Goal: Task Accomplishment & Management: Complete application form

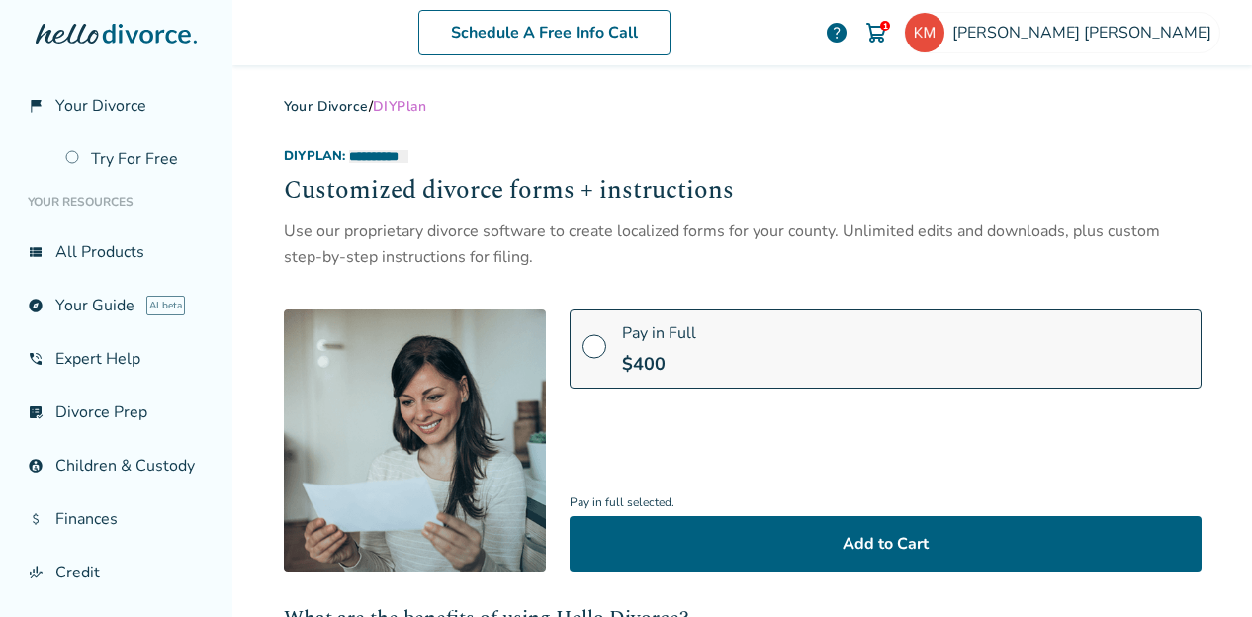
click at [130, 95] on span "Your Divorce" at bounding box center [100, 106] width 91 height 22
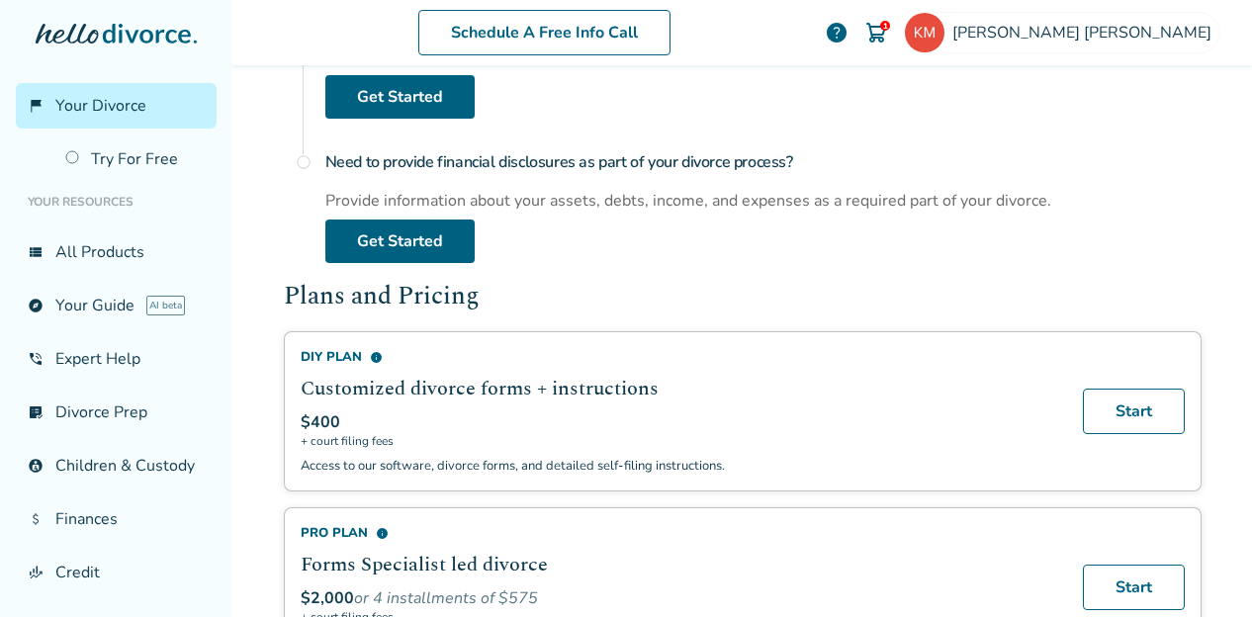
scroll to position [994, 0]
click at [370, 351] on span "info" at bounding box center [376, 356] width 13 height 13
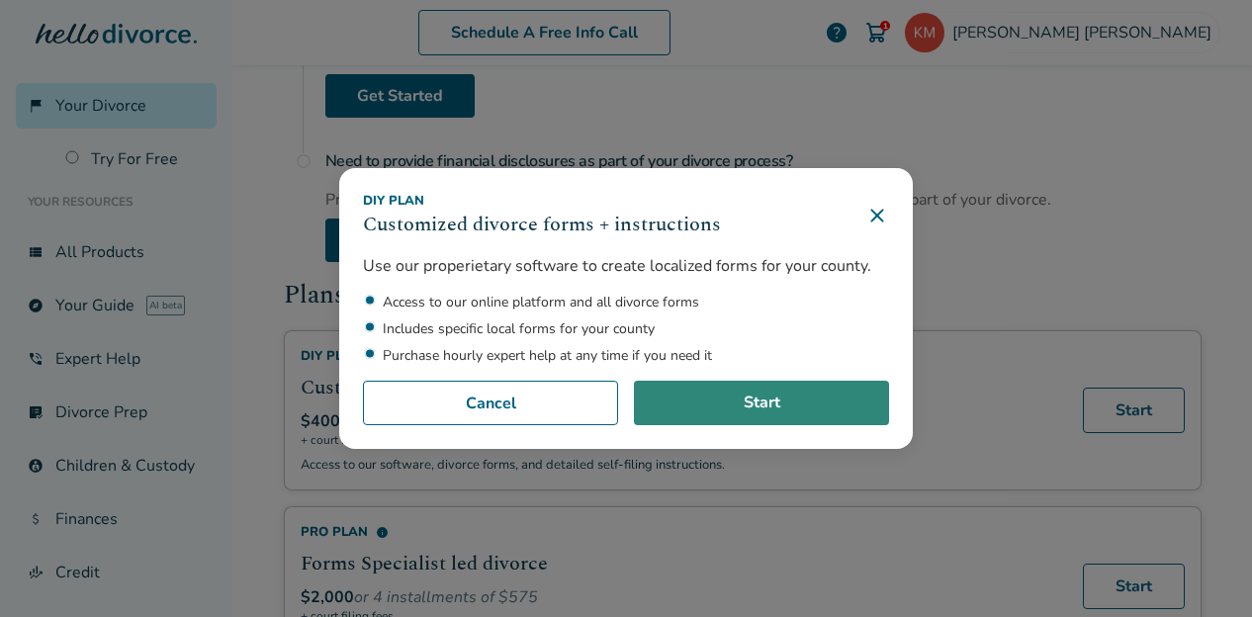
click at [758, 411] on link "Start" at bounding box center [761, 404] width 255 height 46
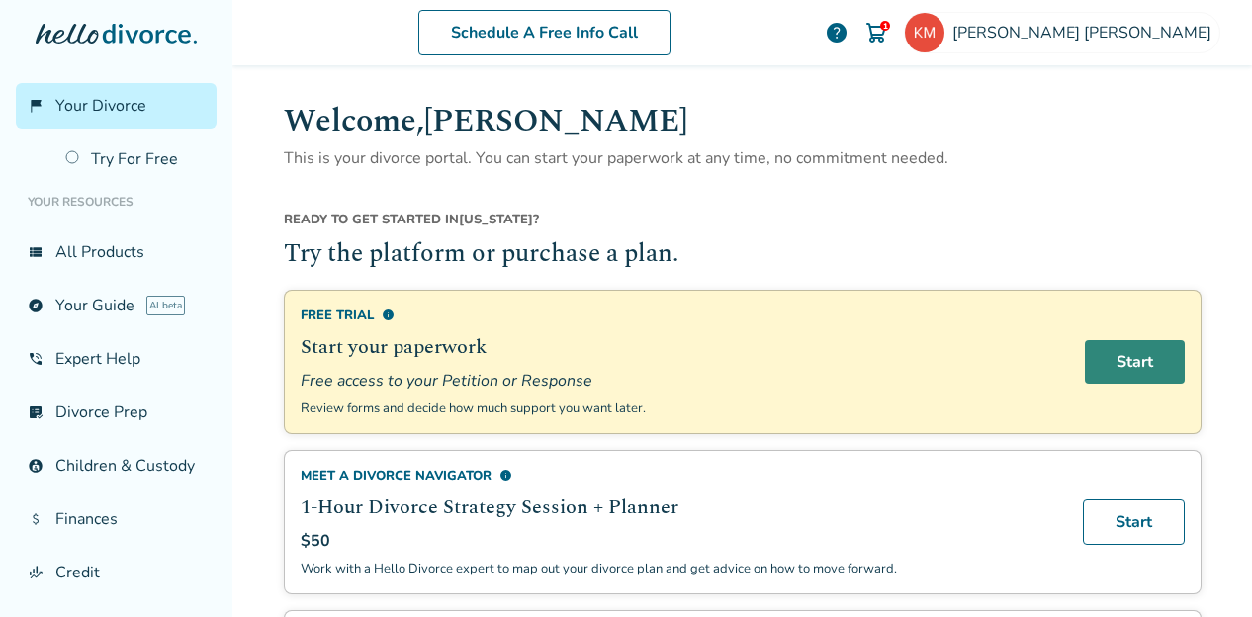
click at [1104, 376] on link "Start" at bounding box center [1135, 362] width 100 height 44
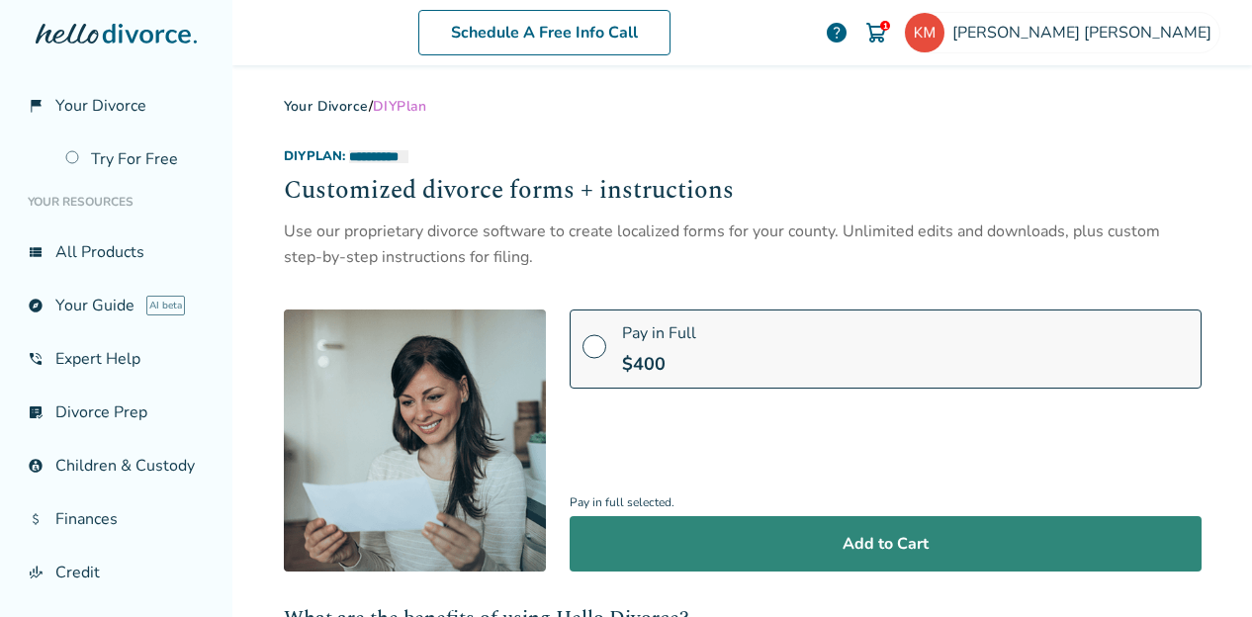
click at [803, 539] on button "Add to Cart" at bounding box center [886, 543] width 632 height 55
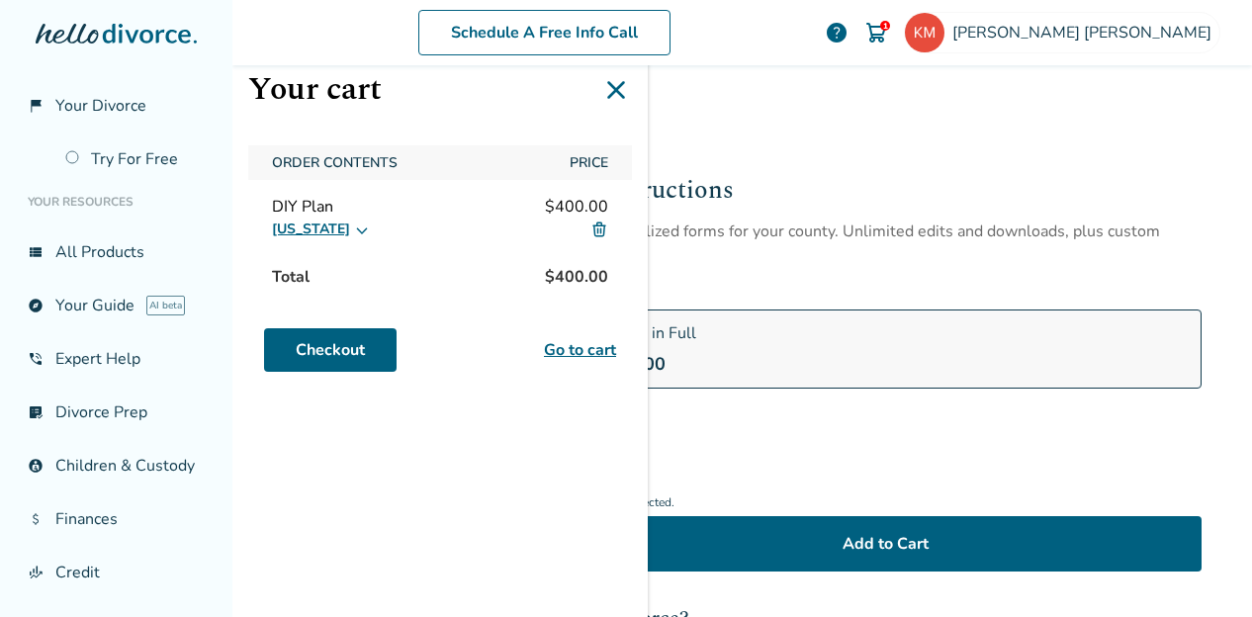
click at [943, 381] on label "Pay in Full $ 400" at bounding box center [886, 349] width 632 height 79
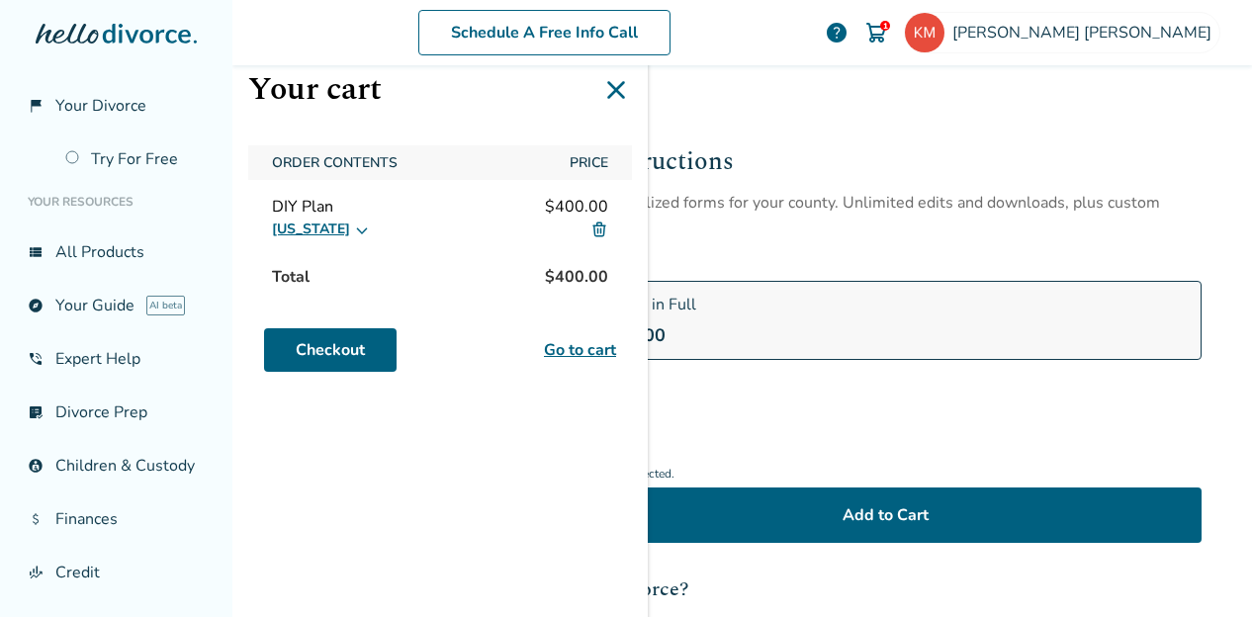
scroll to position [28, 0]
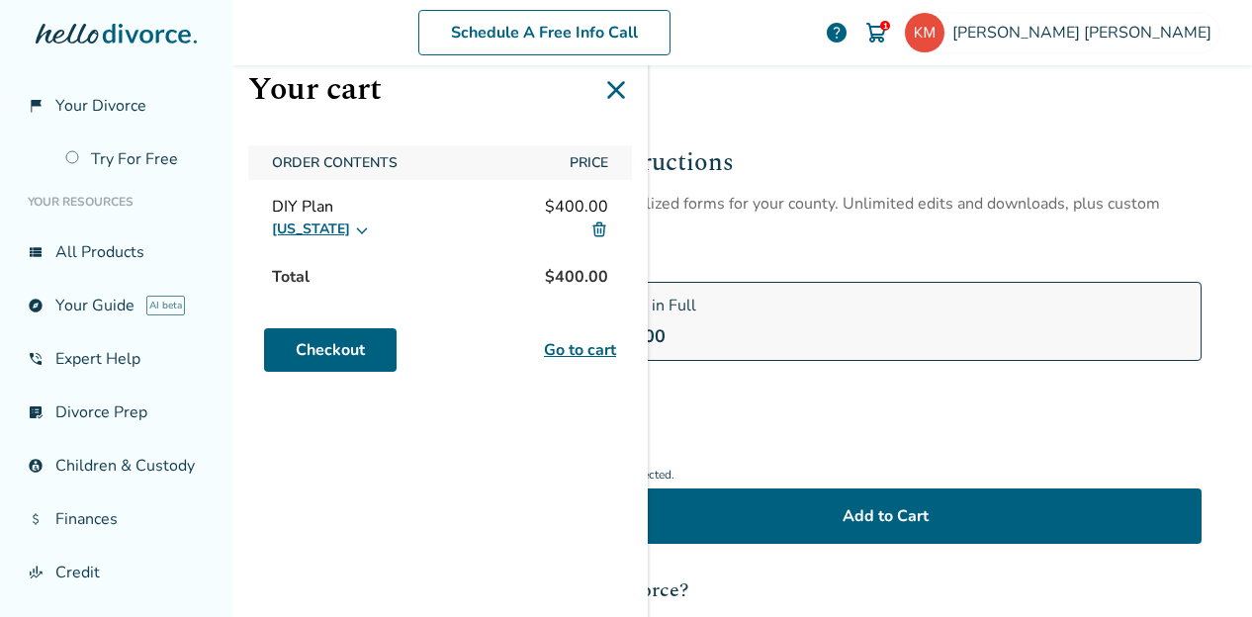
click at [910, 166] on h2 "Customized divorce forms + instructions" at bounding box center [743, 164] width 918 height 38
click at [346, 363] on link "Checkout" at bounding box center [330, 350] width 133 height 44
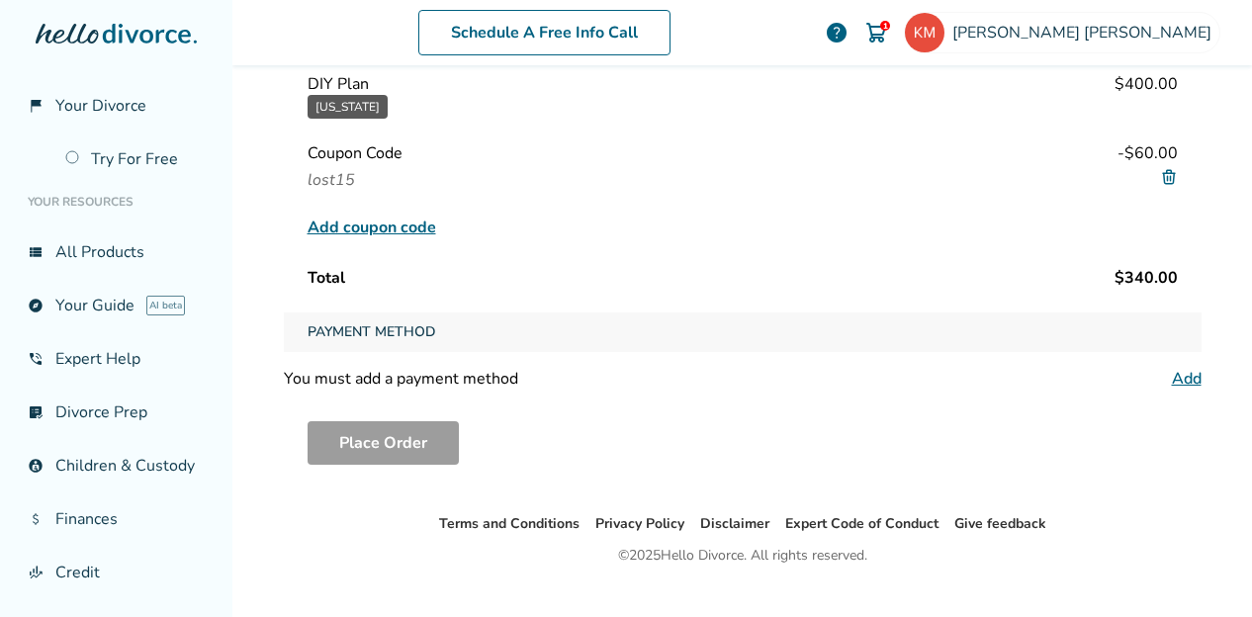
scroll to position [212, 0]
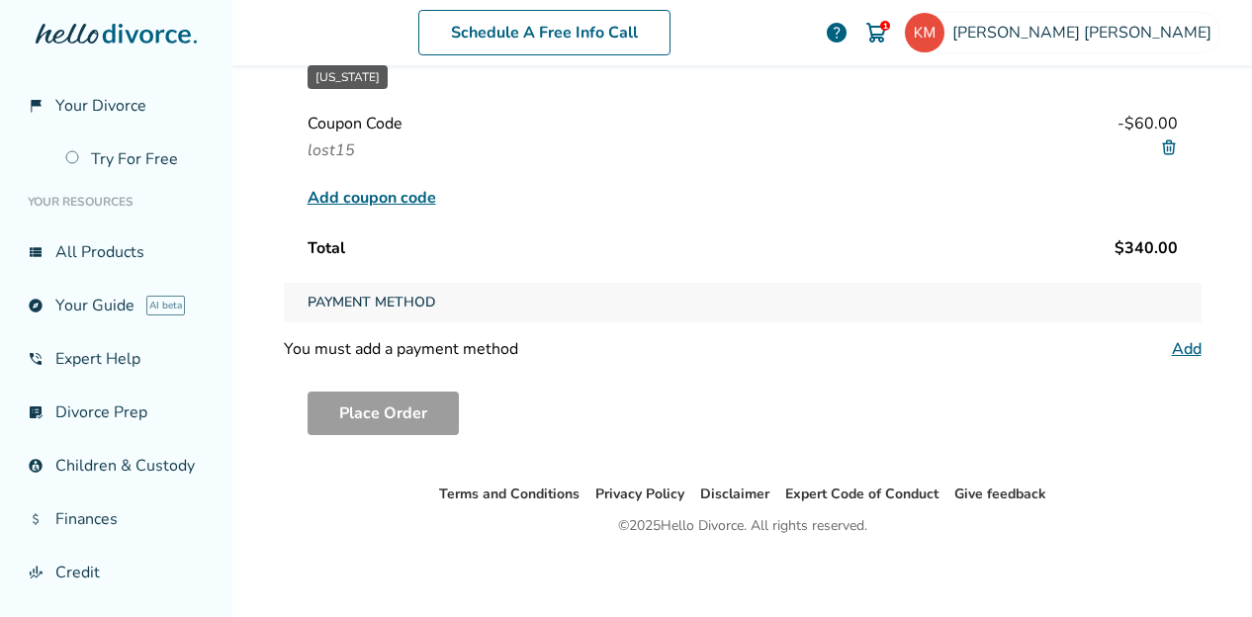
click at [369, 193] on span "Add coupon code" at bounding box center [372, 198] width 129 height 24
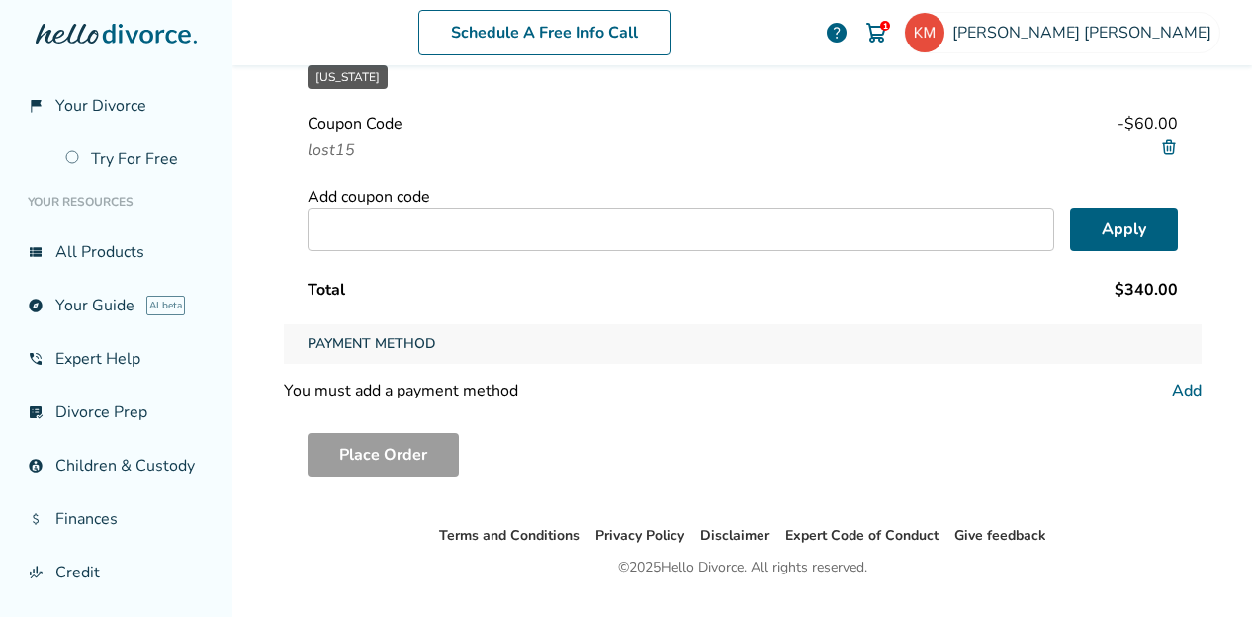
click at [360, 231] on input "text" at bounding box center [681, 230] width 747 height 44
paste input "******"
type input "******"
click at [1152, 219] on button "Apply" at bounding box center [1124, 230] width 108 height 44
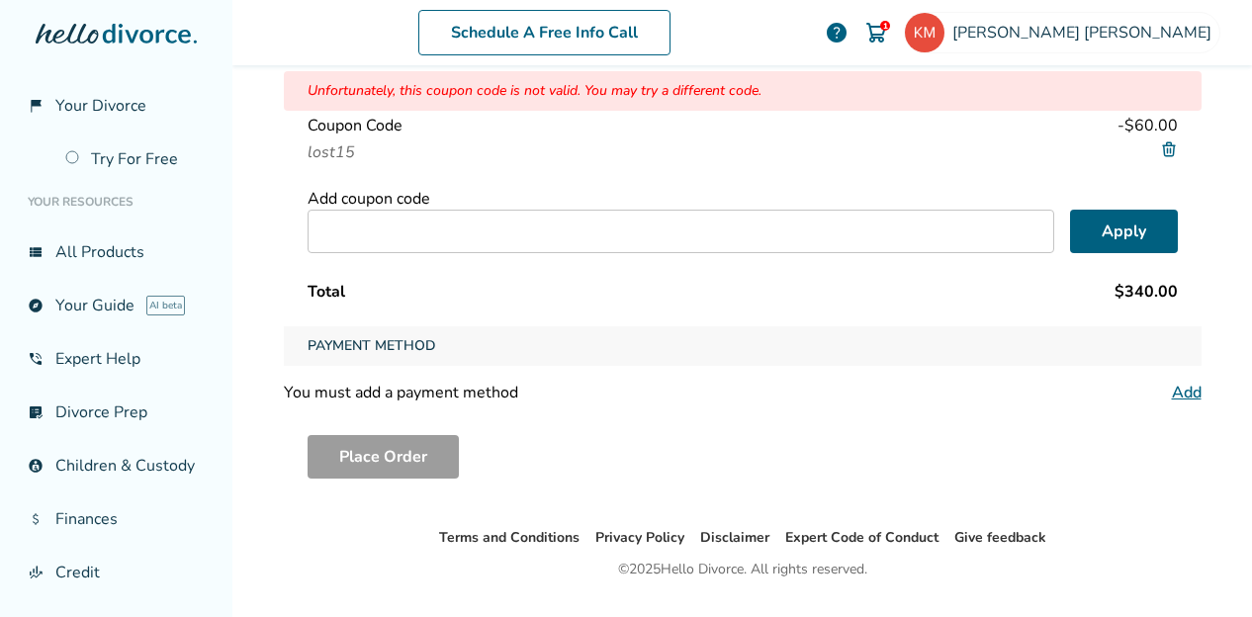
scroll to position [251, 0]
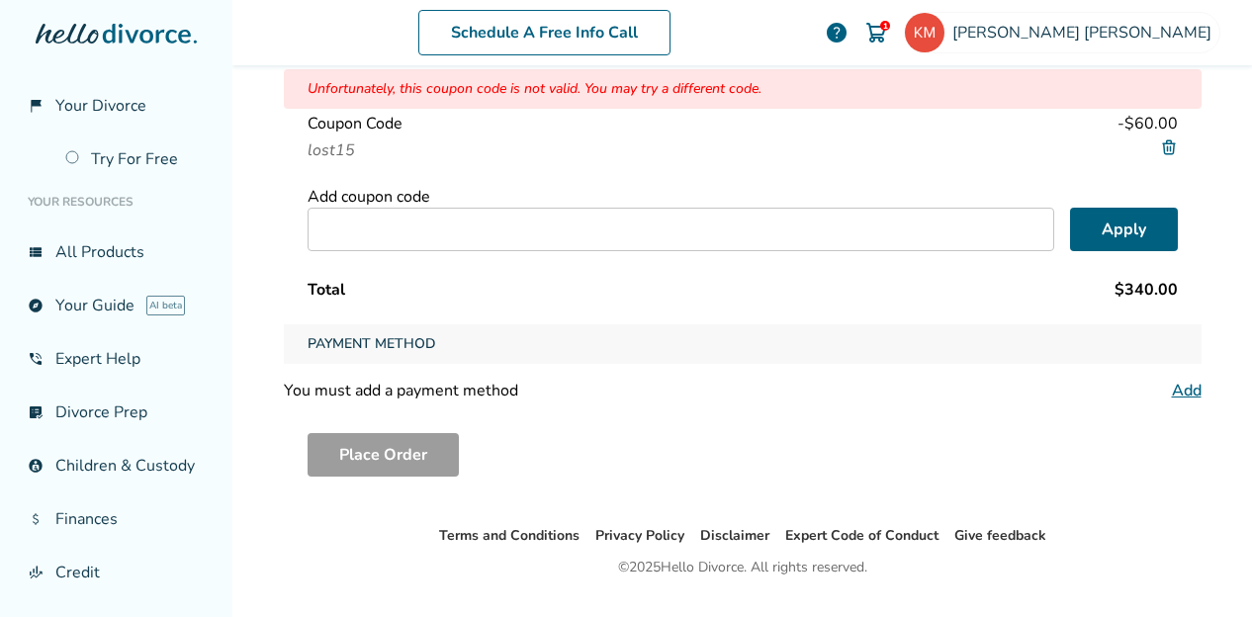
click at [463, 381] on div "You must add a payment method" at bounding box center [401, 391] width 234 height 22
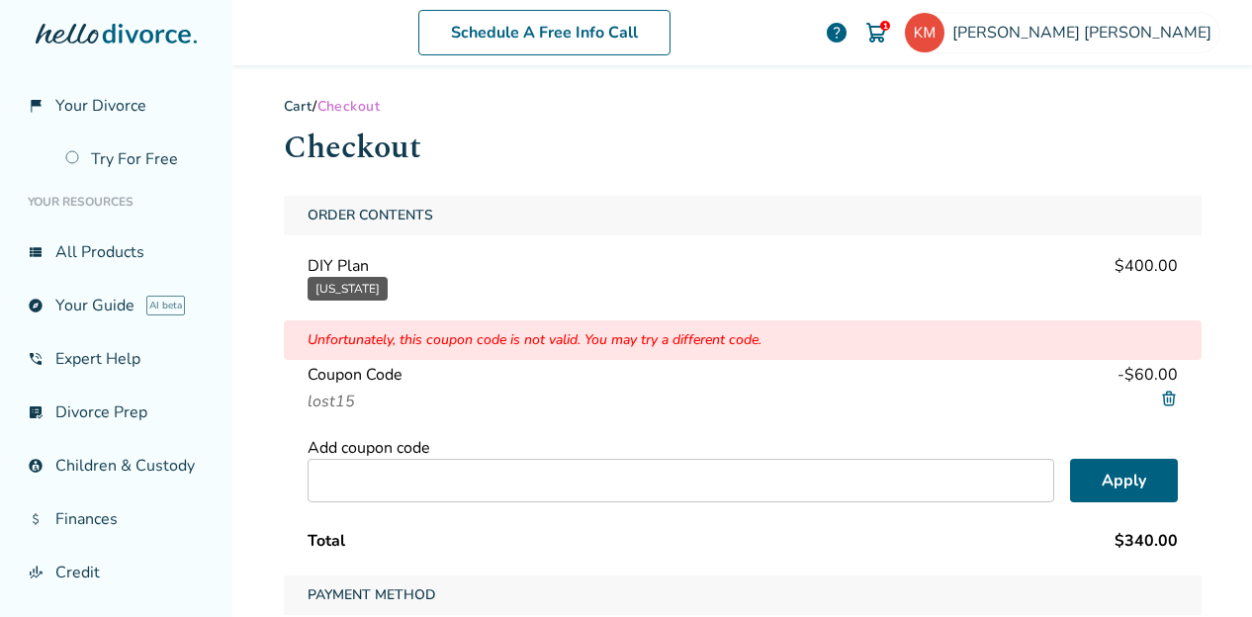
scroll to position [166, 0]
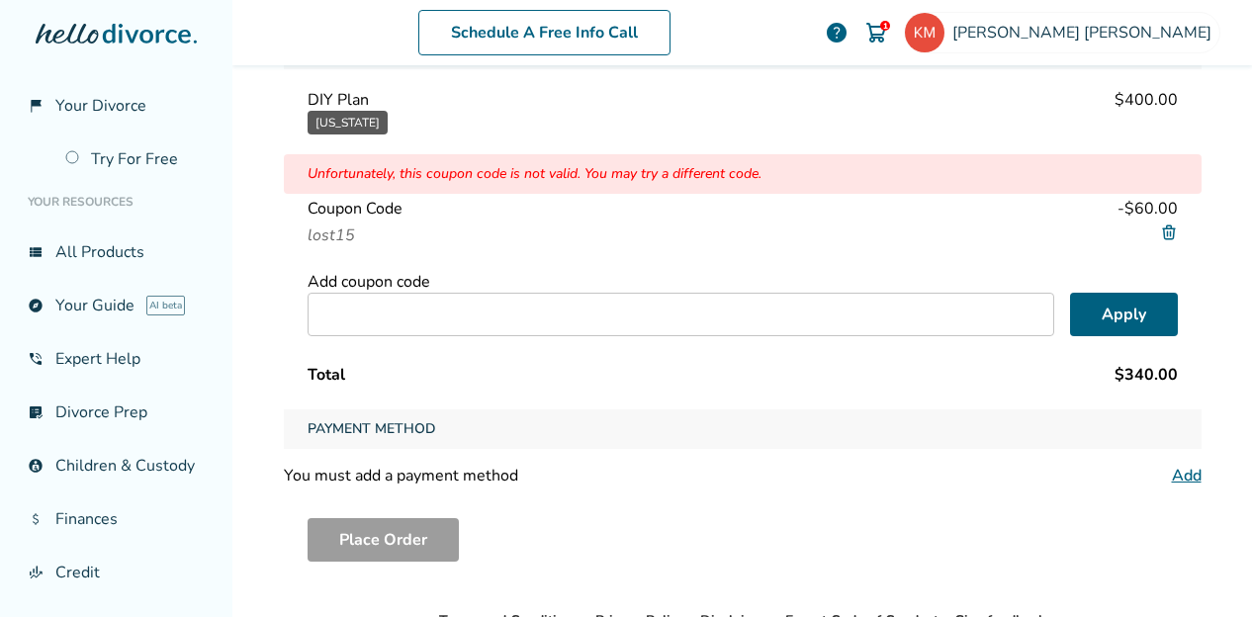
click at [1179, 467] on link "Add" at bounding box center [1187, 476] width 30 height 22
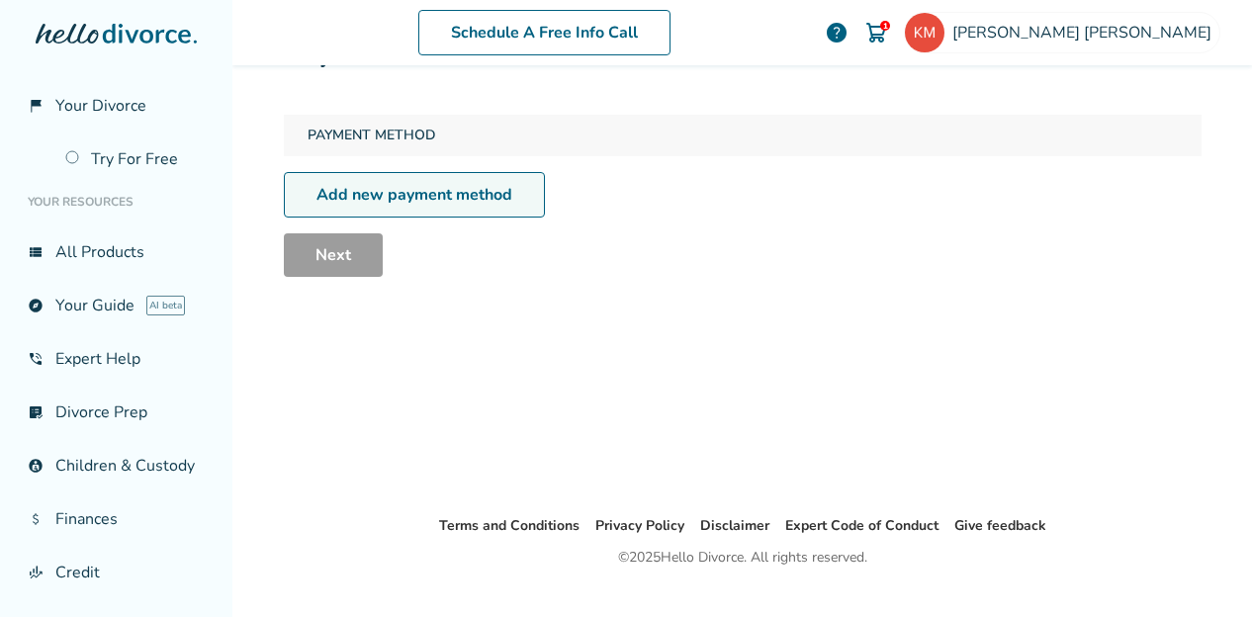
click at [446, 197] on link "Add new payment method" at bounding box center [414, 195] width 261 height 46
select select "**"
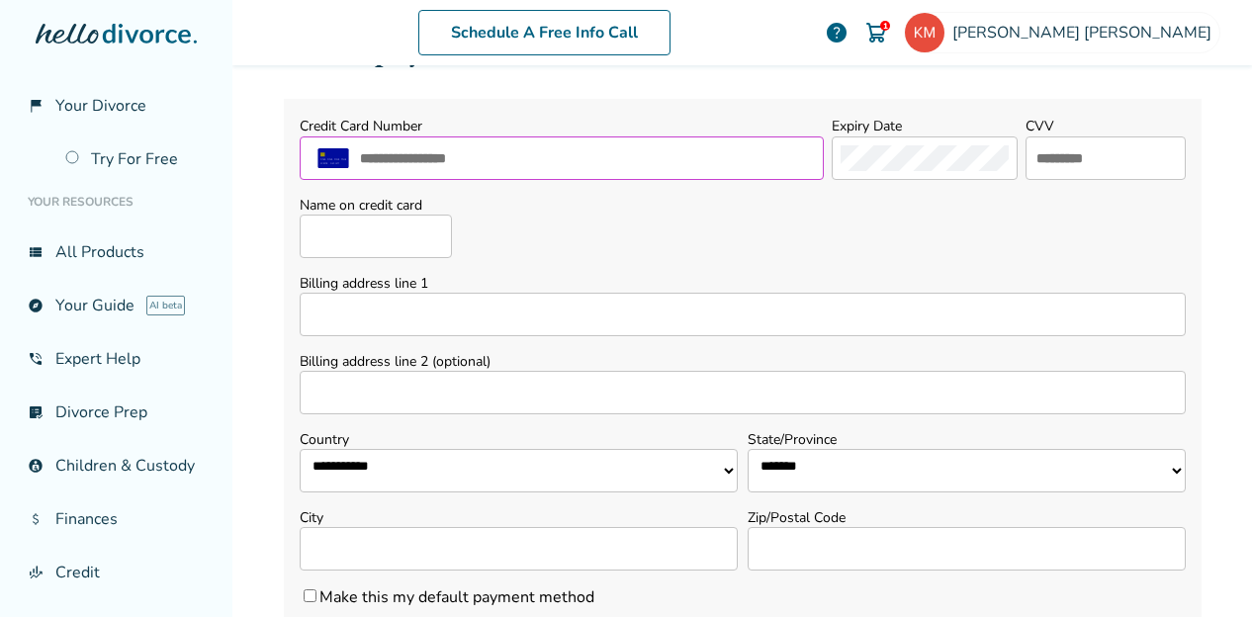
click at [500, 151] on input "text" at bounding box center [586, 158] width 457 height 26
type input "**********"
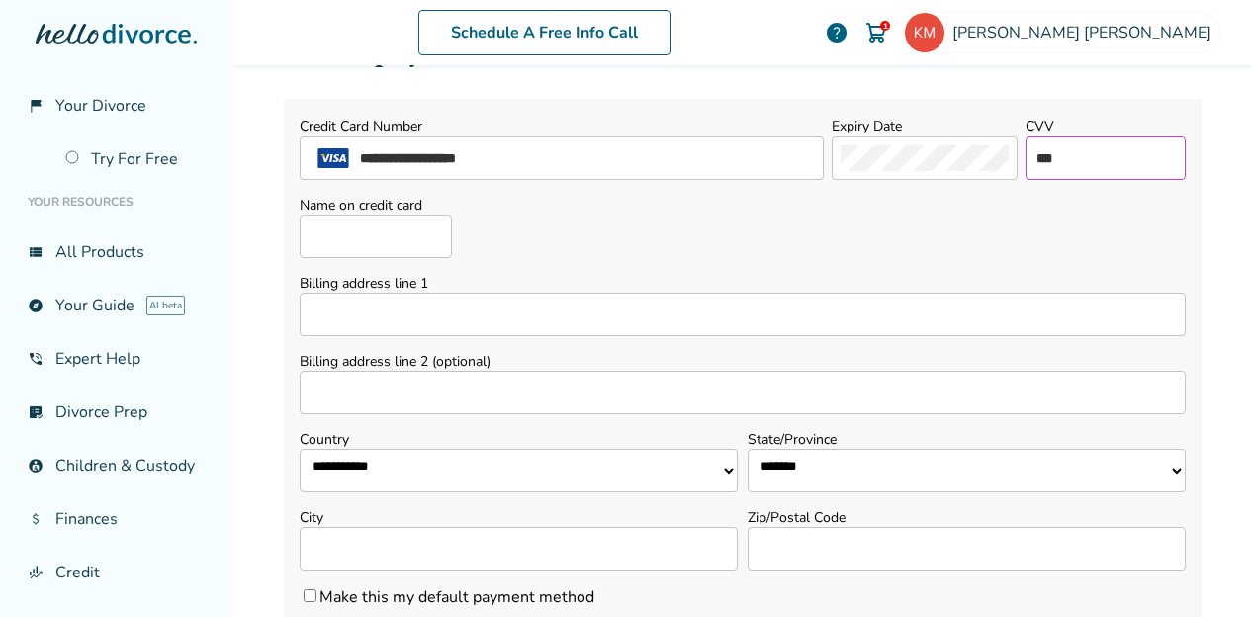
type input "***"
click at [356, 230] on input "Name on credit card" at bounding box center [376, 237] width 152 height 44
type input "**********"
click at [362, 318] on input "Billing address line 1" at bounding box center [743, 315] width 886 height 44
type input "**********"
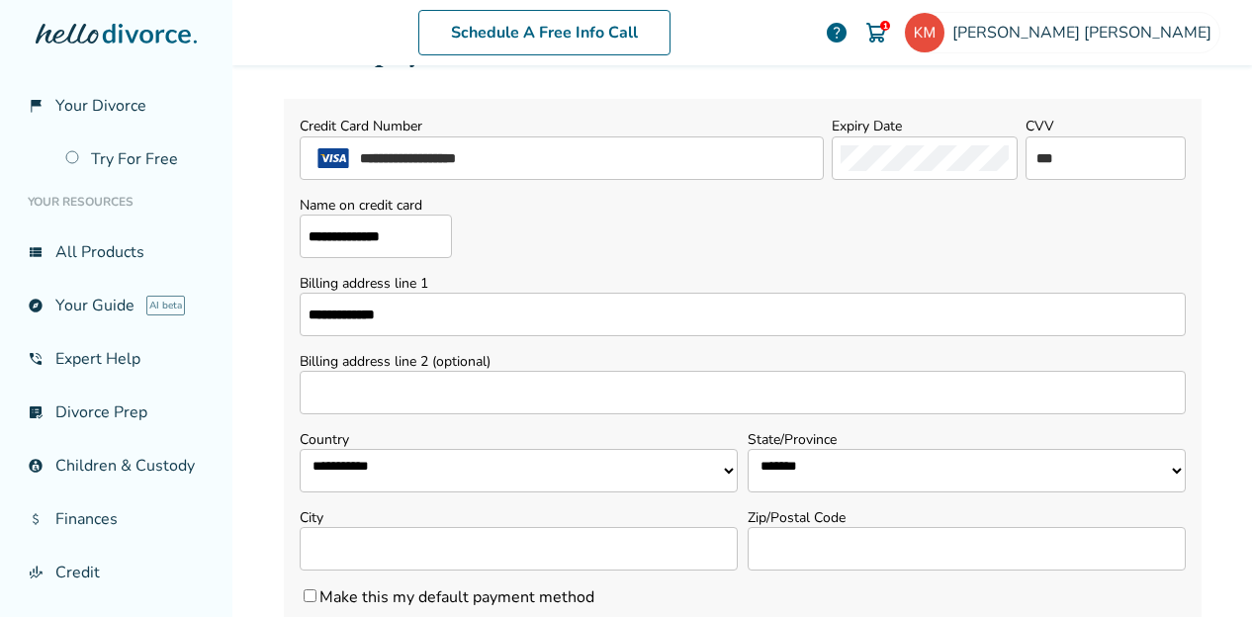
select select "**"
type input "**********"
type input "*****"
click at [441, 391] on input "Billing address line 2 (optional)" at bounding box center [743, 393] width 886 height 44
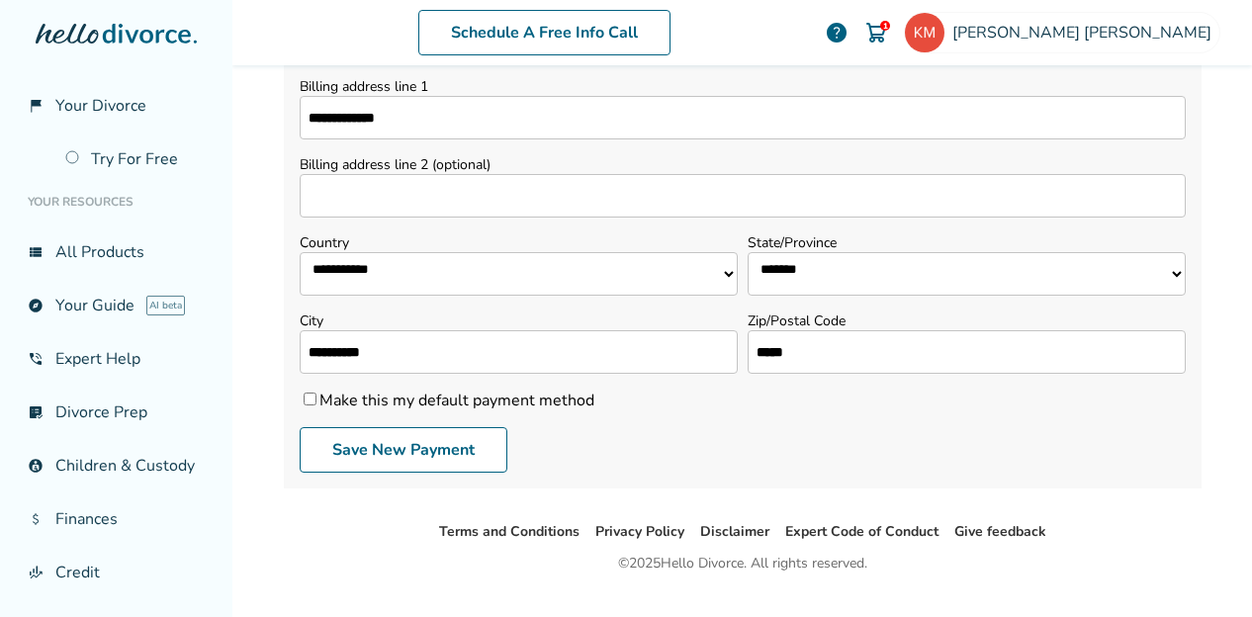
scroll to position [330, 0]
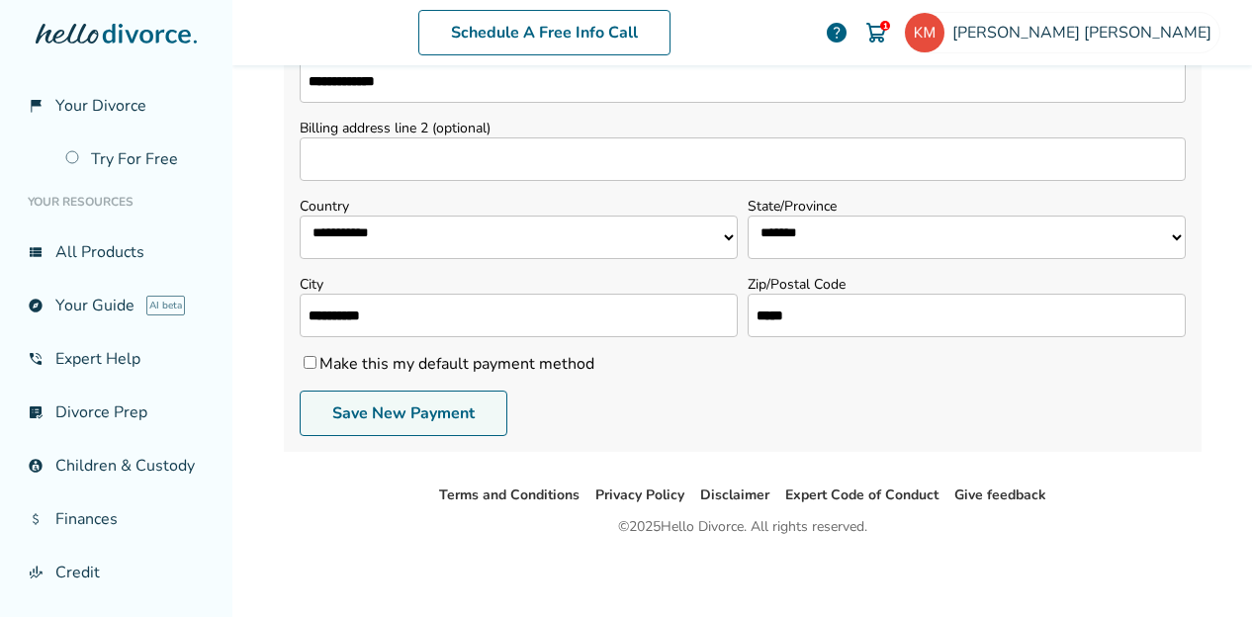
click at [375, 417] on button "Save New Payment" at bounding box center [404, 414] width 208 height 46
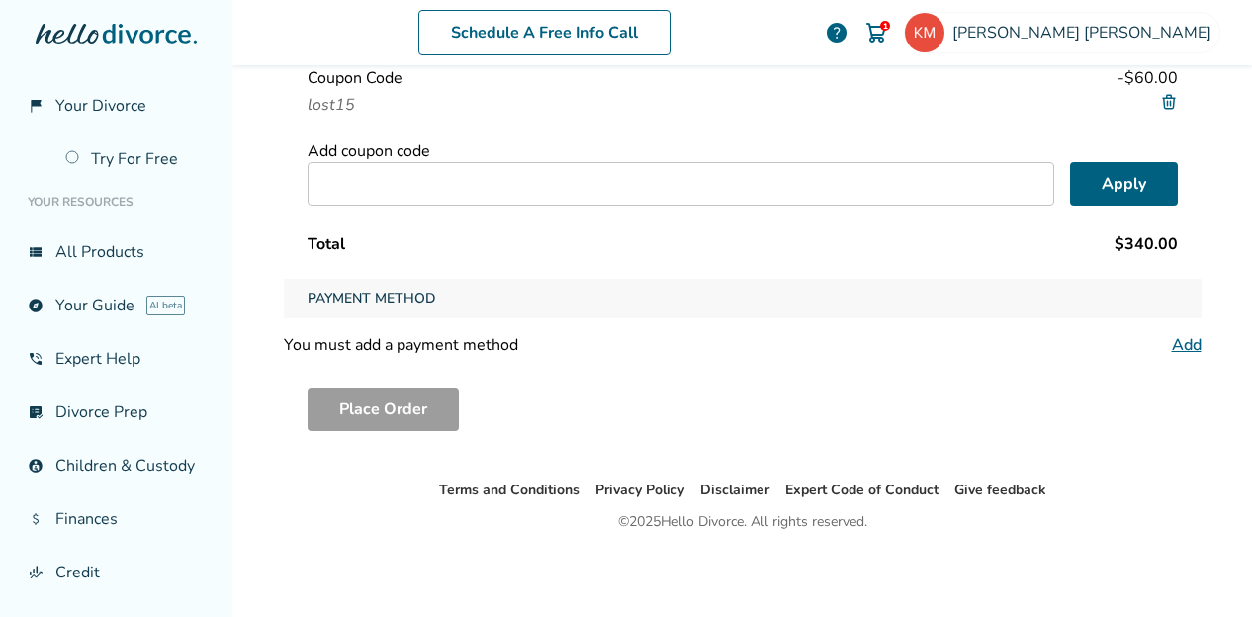
scroll to position [97, 0]
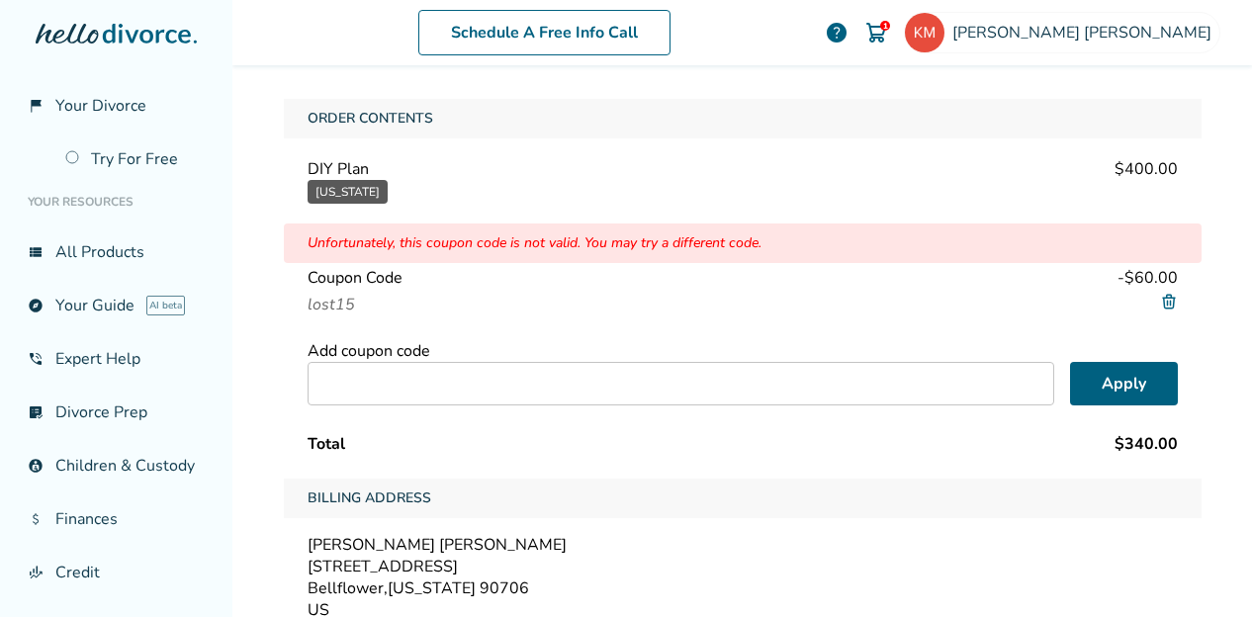
click at [972, 309] on div "lost15" at bounding box center [743, 305] width 871 height 24
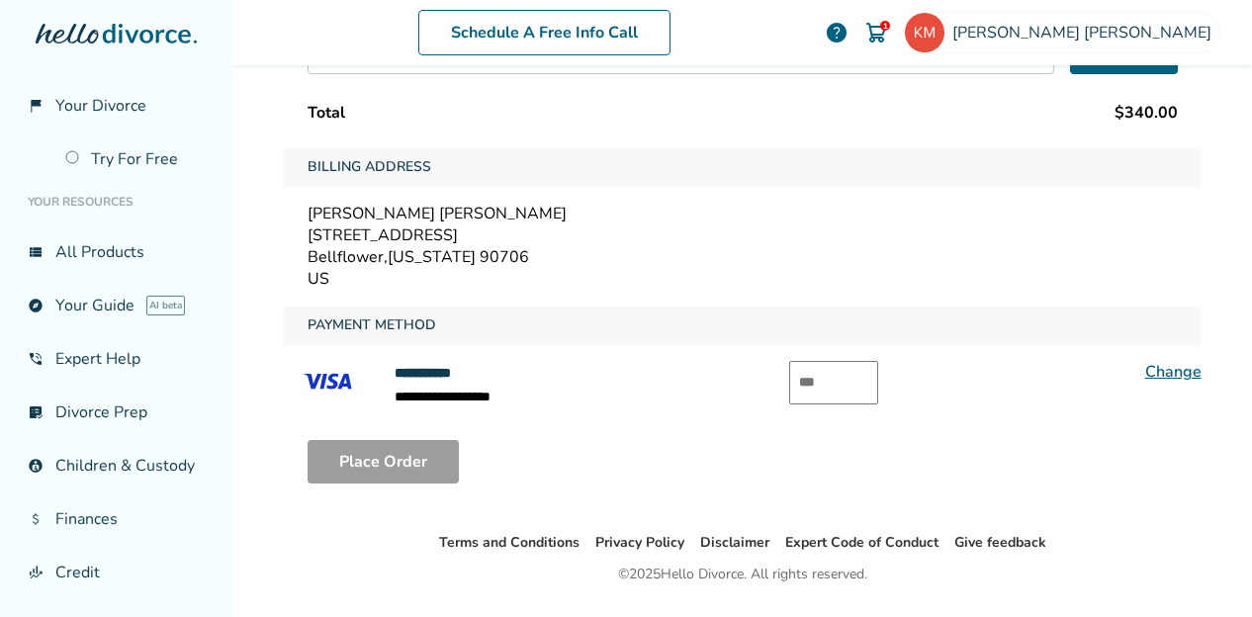
scroll to position [429, 0]
click at [833, 369] on input "text" at bounding box center [833, 382] width 89 height 44
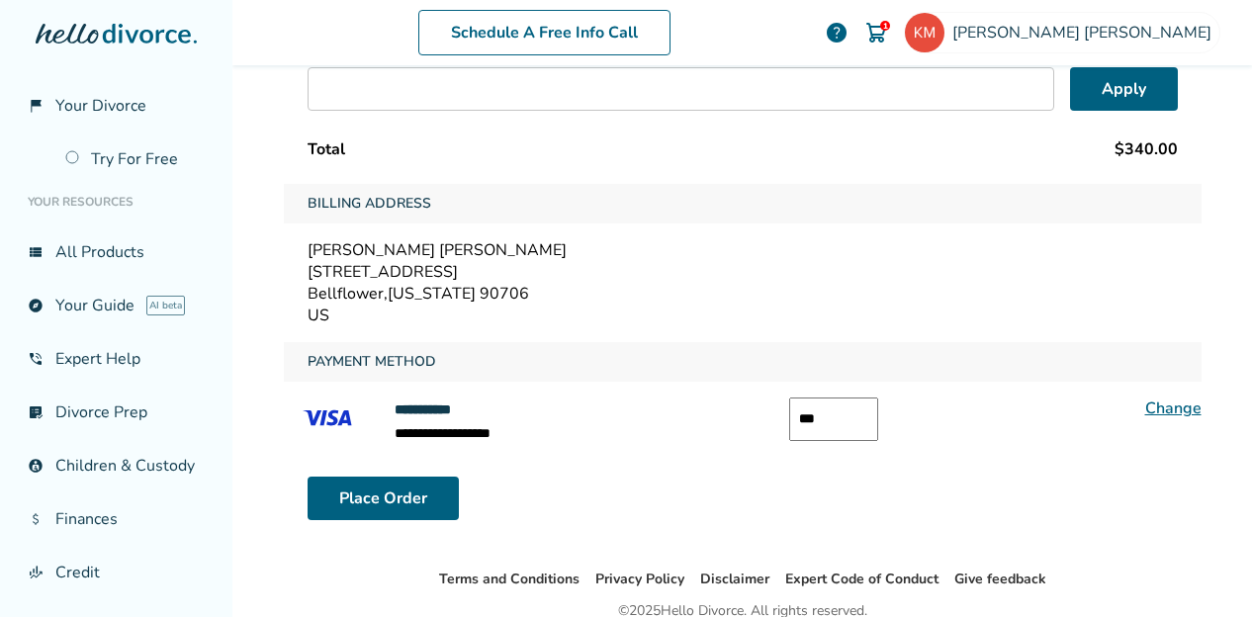
scroll to position [391, 0]
type input "***"
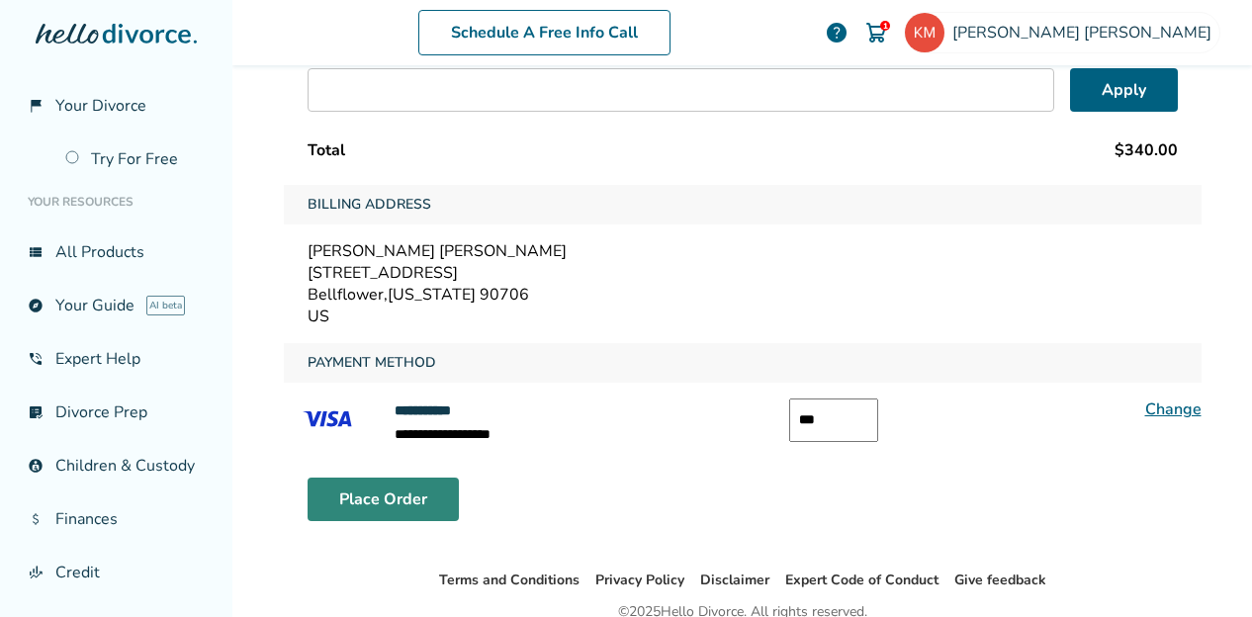
click at [404, 485] on button "Place Order" at bounding box center [383, 500] width 151 height 44
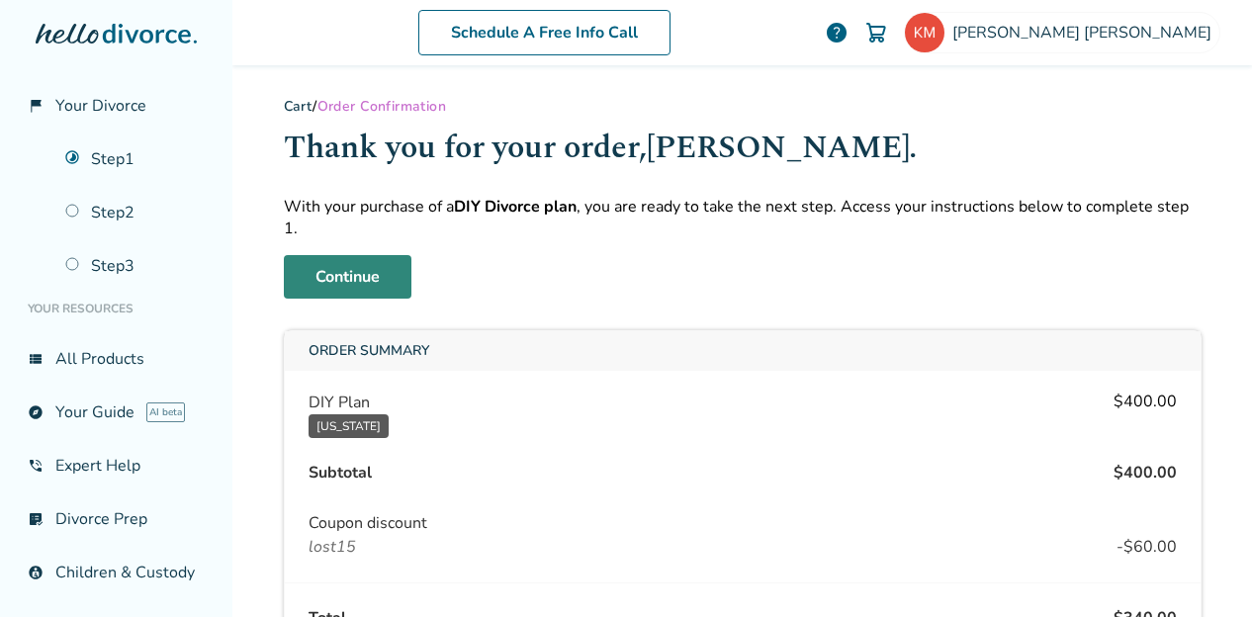
click at [372, 255] on link "Continue" at bounding box center [348, 277] width 128 height 44
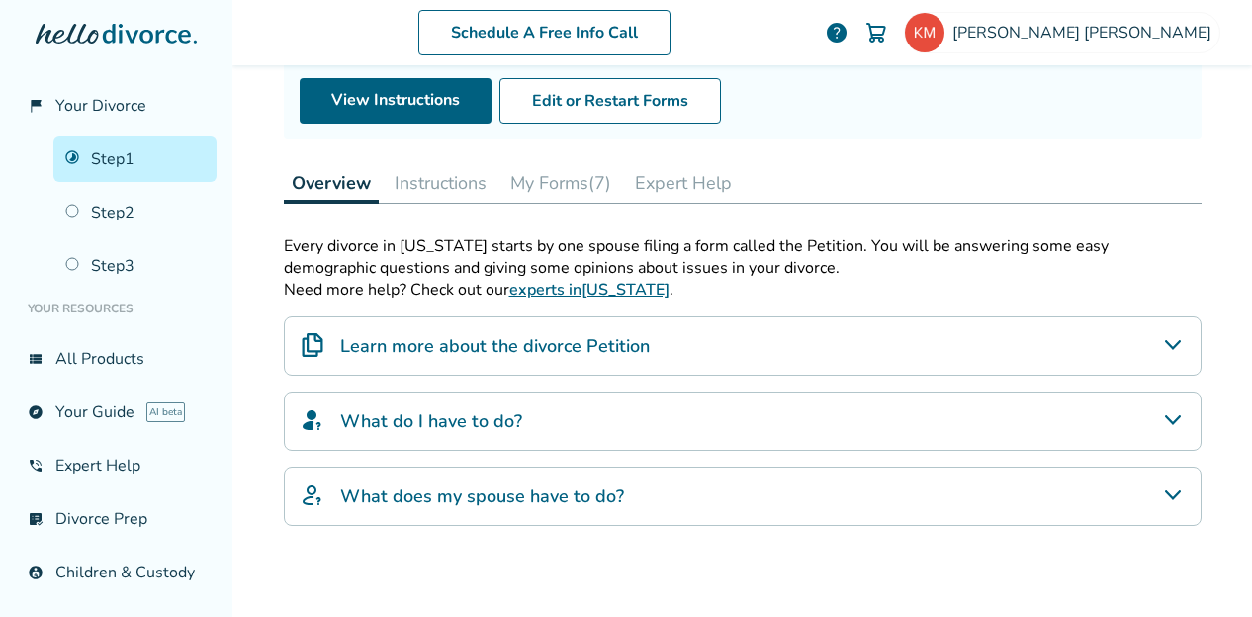
scroll to position [210, 0]
click at [578, 175] on button "My Forms (7)" at bounding box center [561, 182] width 117 height 40
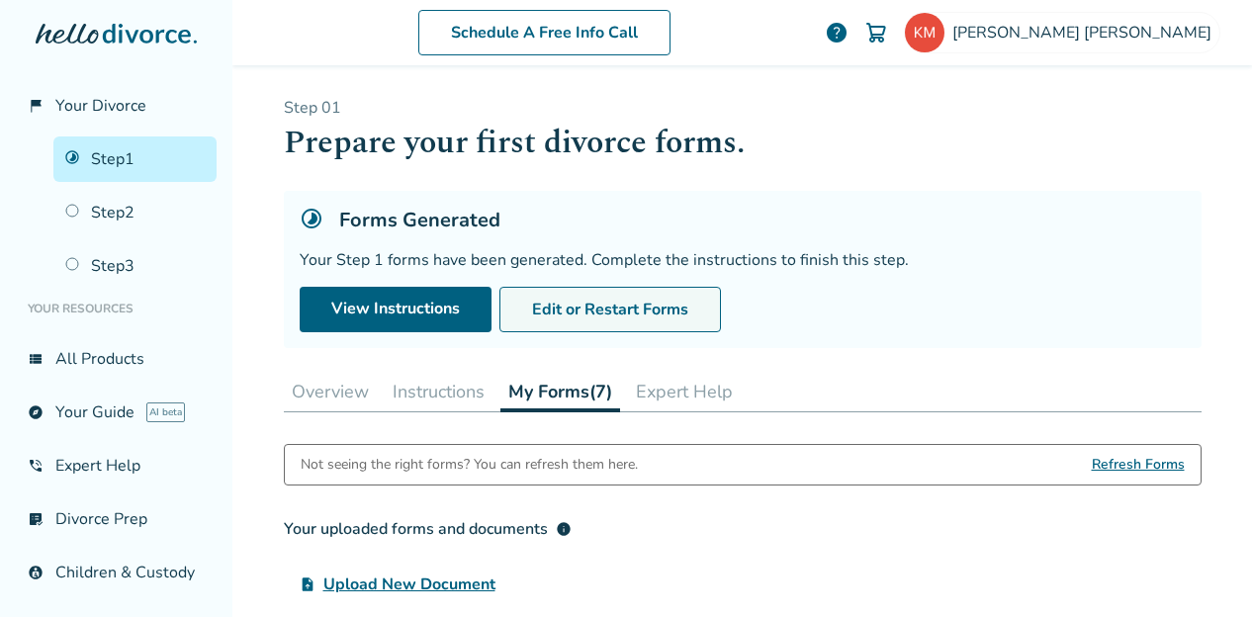
click at [641, 314] on button "Edit or Restart Forms" at bounding box center [611, 310] width 222 height 46
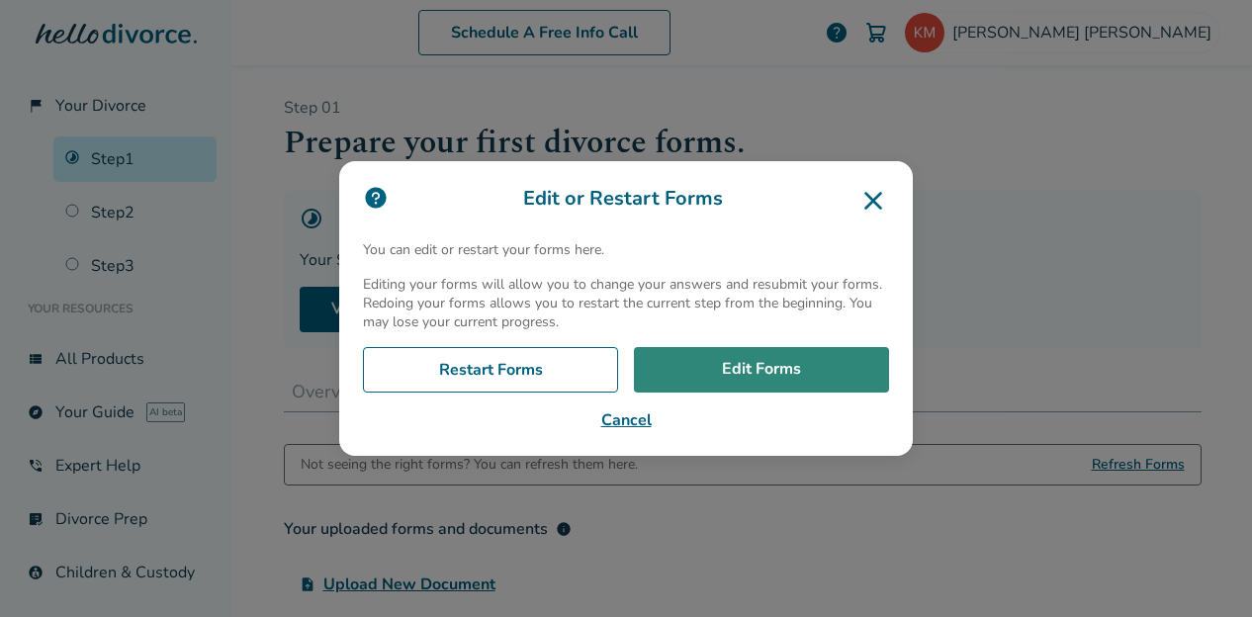
click at [738, 377] on link "Edit Forms" at bounding box center [761, 370] width 255 height 46
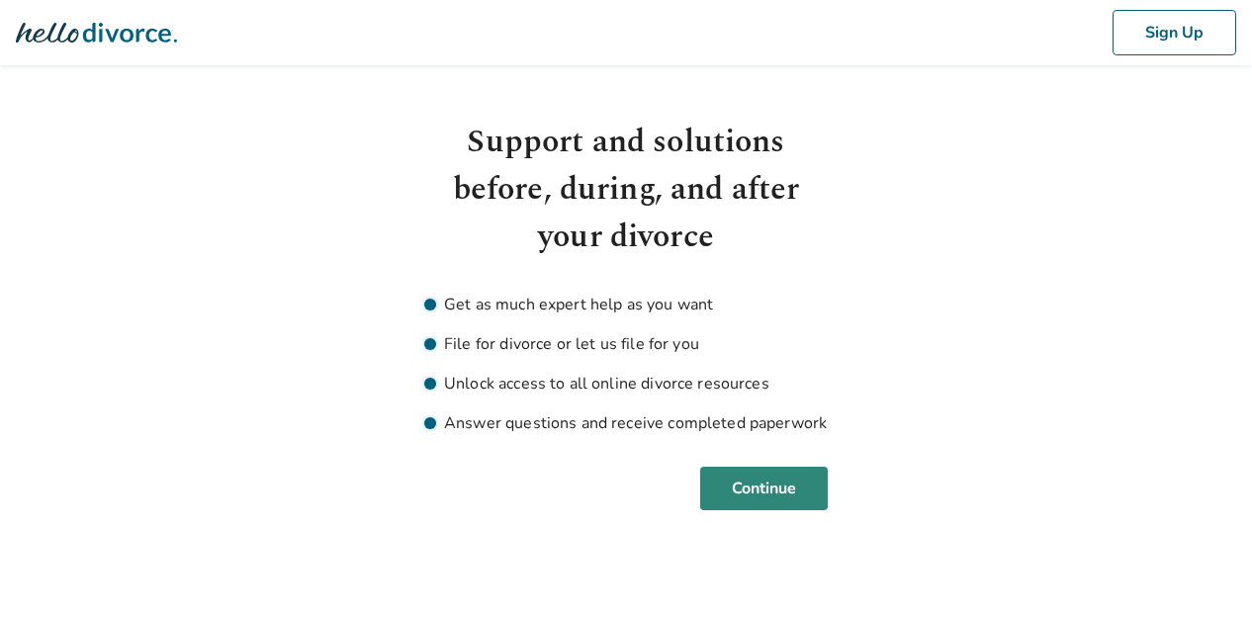
click at [777, 504] on button "Continue" at bounding box center [764, 489] width 128 height 44
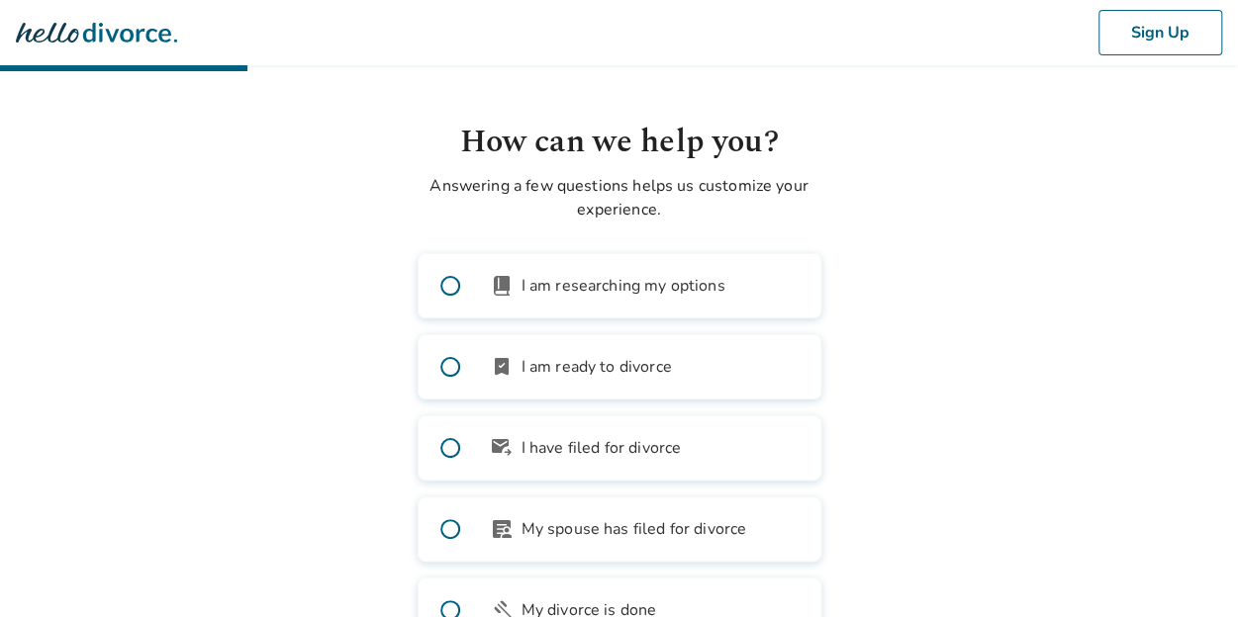
click at [944, 369] on body "Sign Up How can we help you? Answering a few questions helps us customize your …" at bounding box center [619, 359] width 1238 height 718
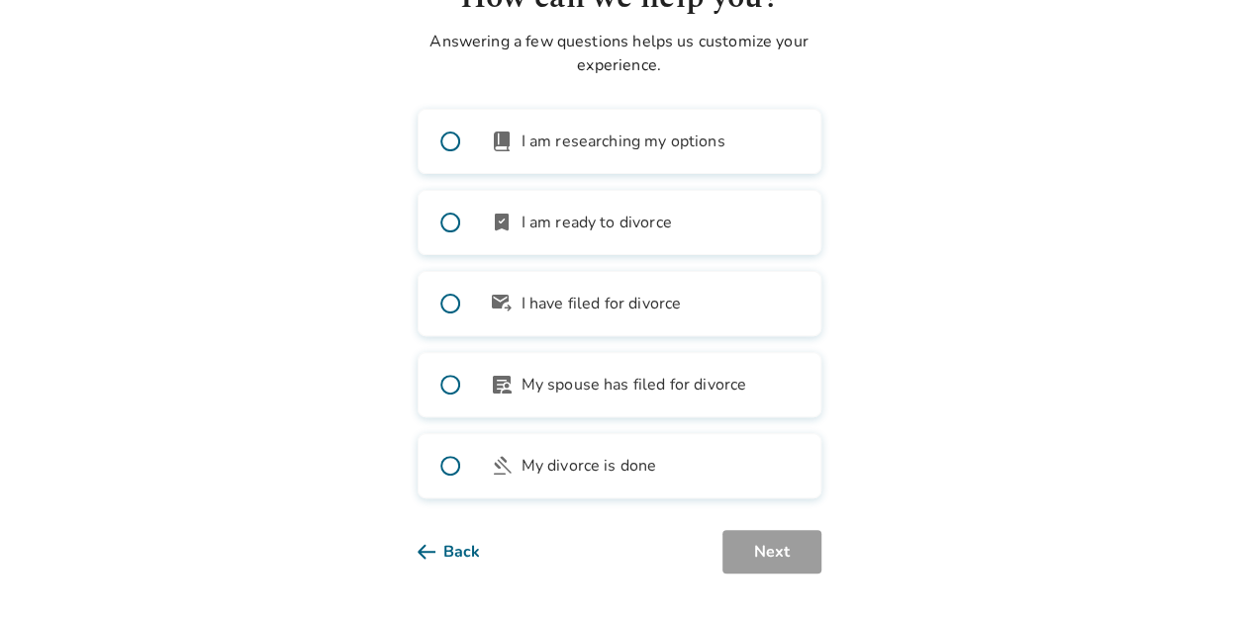
click at [448, 214] on span at bounding box center [449, 222] width 63 height 63
click at [755, 547] on button "Next" at bounding box center [771, 552] width 99 height 44
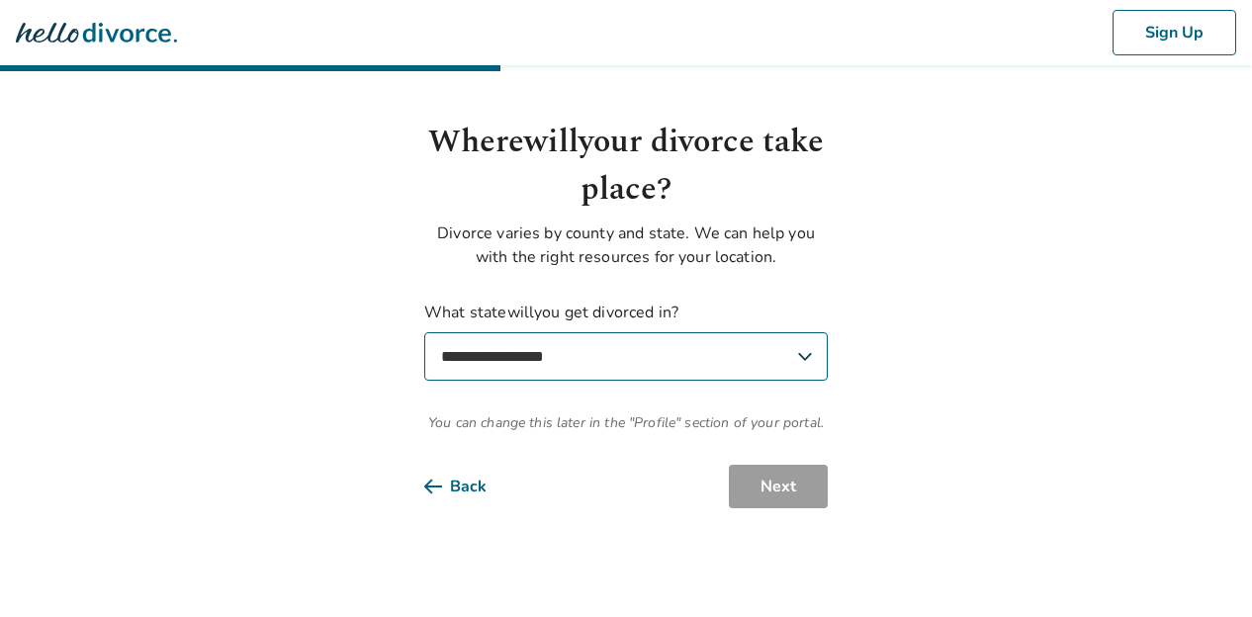
click at [588, 353] on select "**********" at bounding box center [626, 356] width 404 height 48
select select "**"
click at [424, 332] on select "**********" at bounding box center [626, 356] width 404 height 48
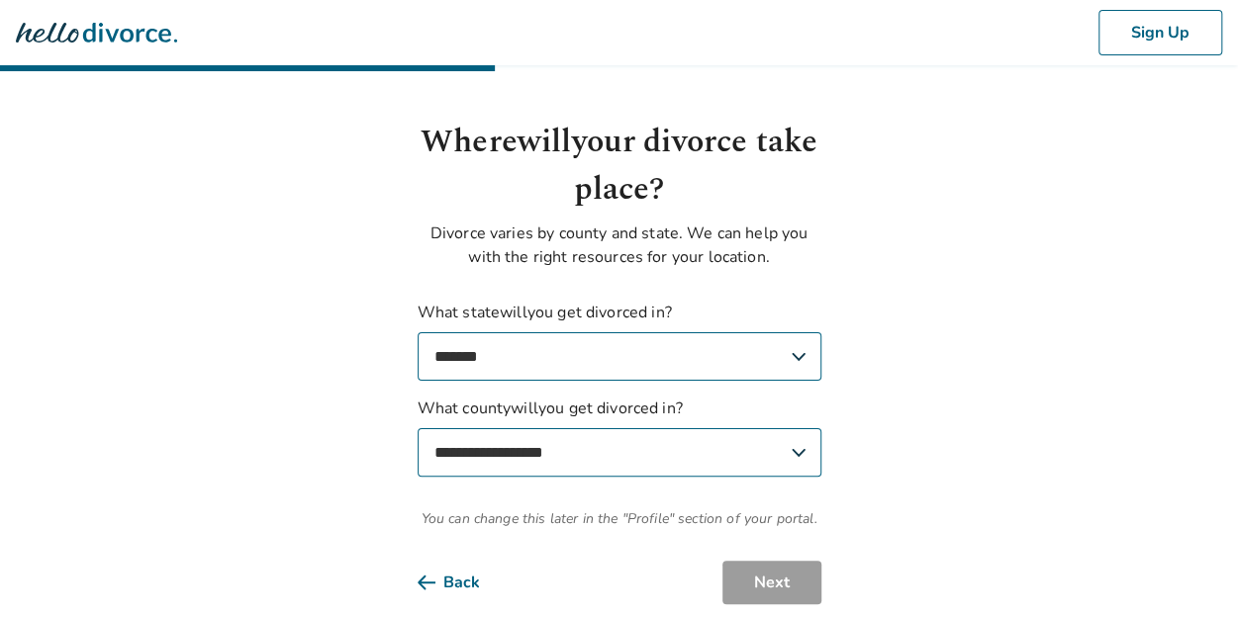
click at [683, 442] on select "**********" at bounding box center [619, 452] width 404 height 48
select select "**********"
click at [417, 428] on select "**********" at bounding box center [619, 452] width 404 height 48
click at [791, 579] on button "Next" at bounding box center [771, 583] width 99 height 44
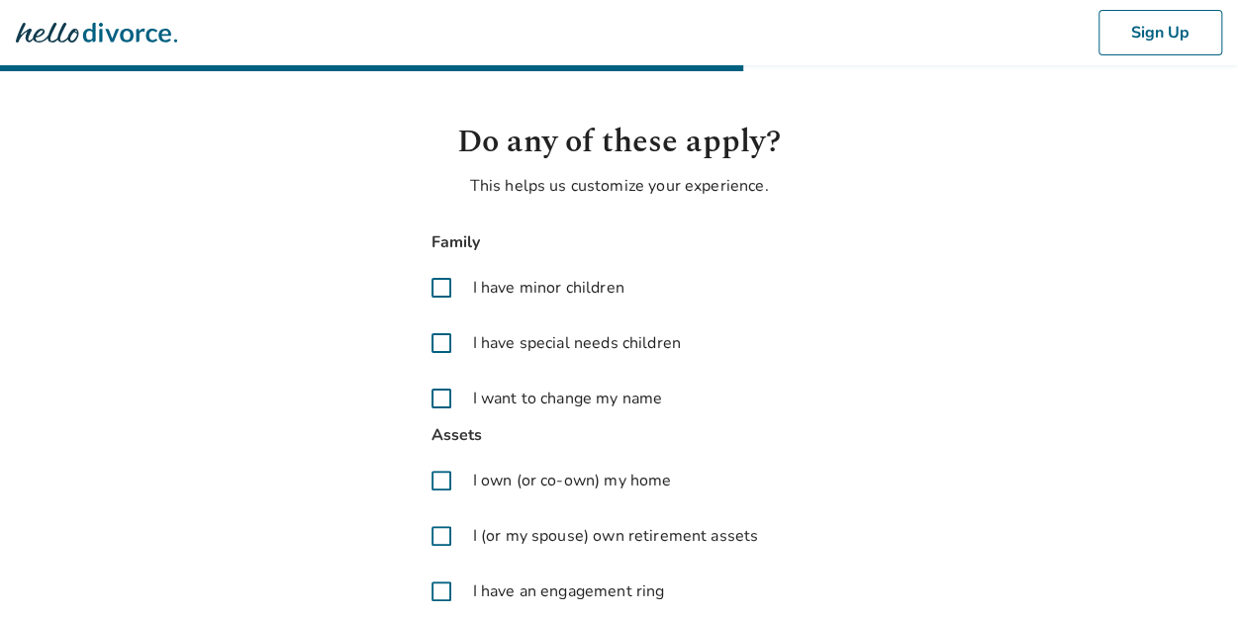
click at [439, 289] on span at bounding box center [440, 287] width 47 height 47
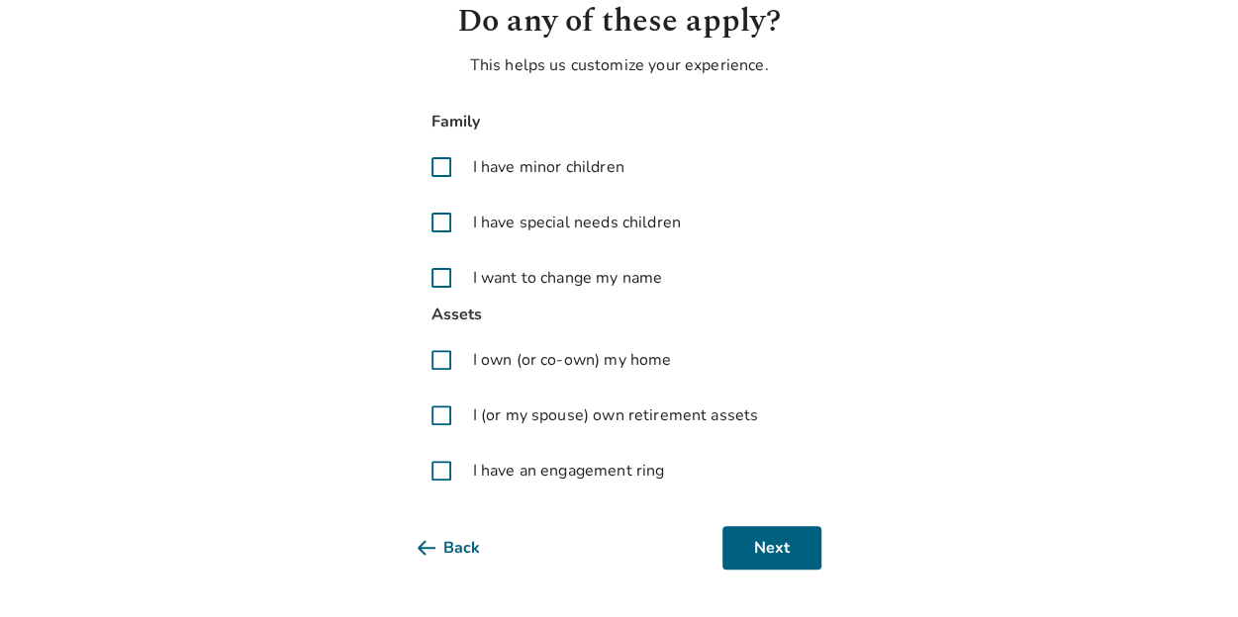
click at [431, 417] on span at bounding box center [440, 415] width 47 height 47
click at [776, 556] on button "Next" at bounding box center [771, 548] width 99 height 44
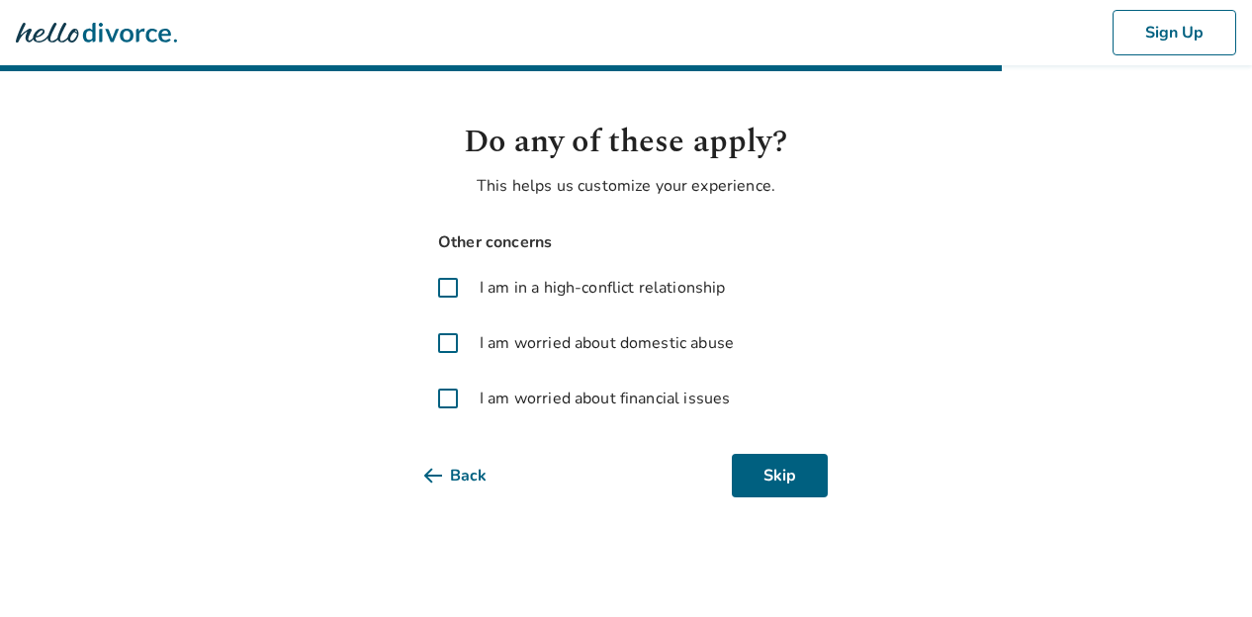
click at [453, 395] on span at bounding box center [447, 398] width 47 height 47
click at [443, 282] on span at bounding box center [447, 287] width 47 height 47
click at [797, 466] on button "Next" at bounding box center [778, 476] width 99 height 44
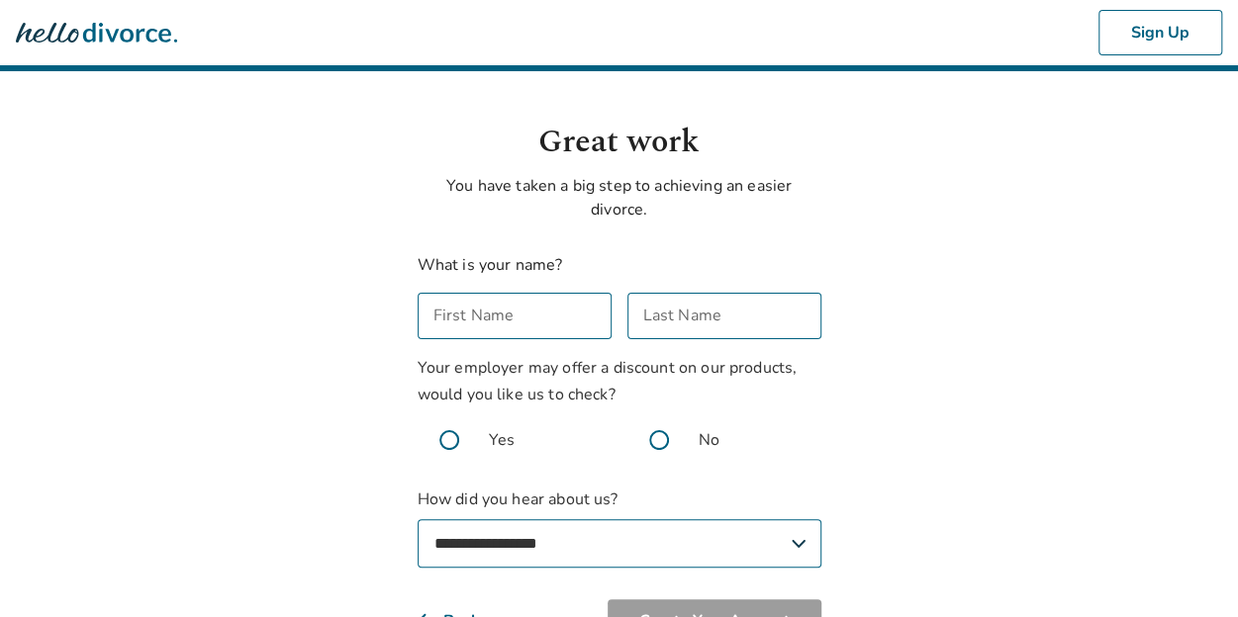
click at [865, 185] on body "**********" at bounding box center [619, 361] width 1238 height 722
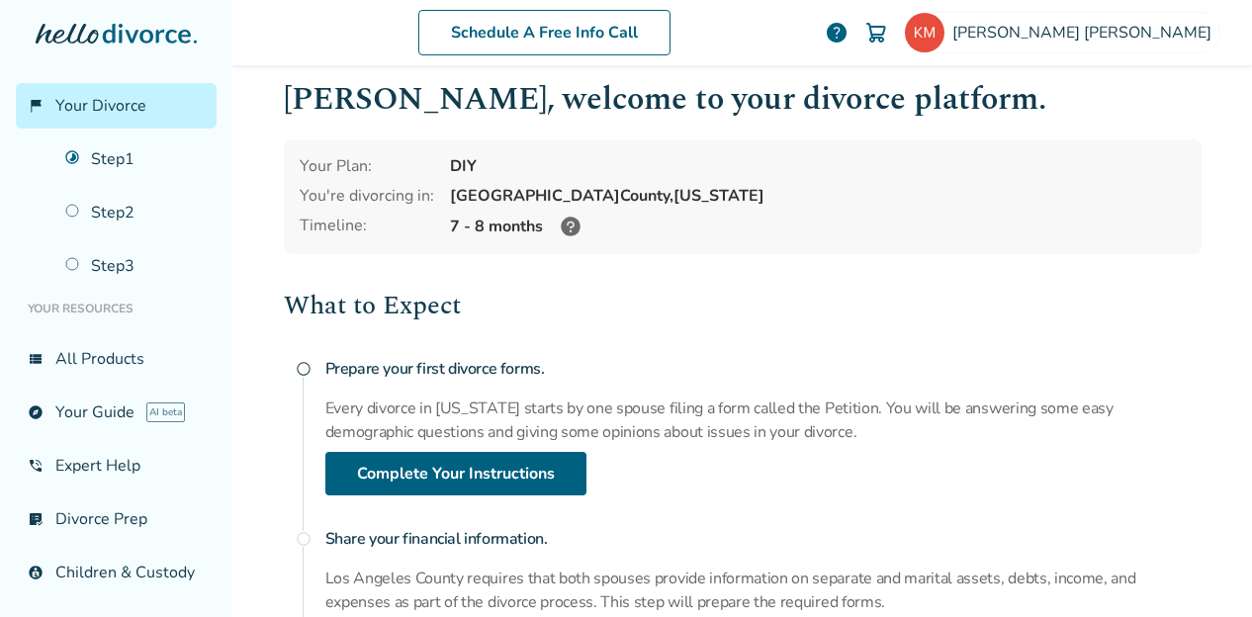
scroll to position [20, 0]
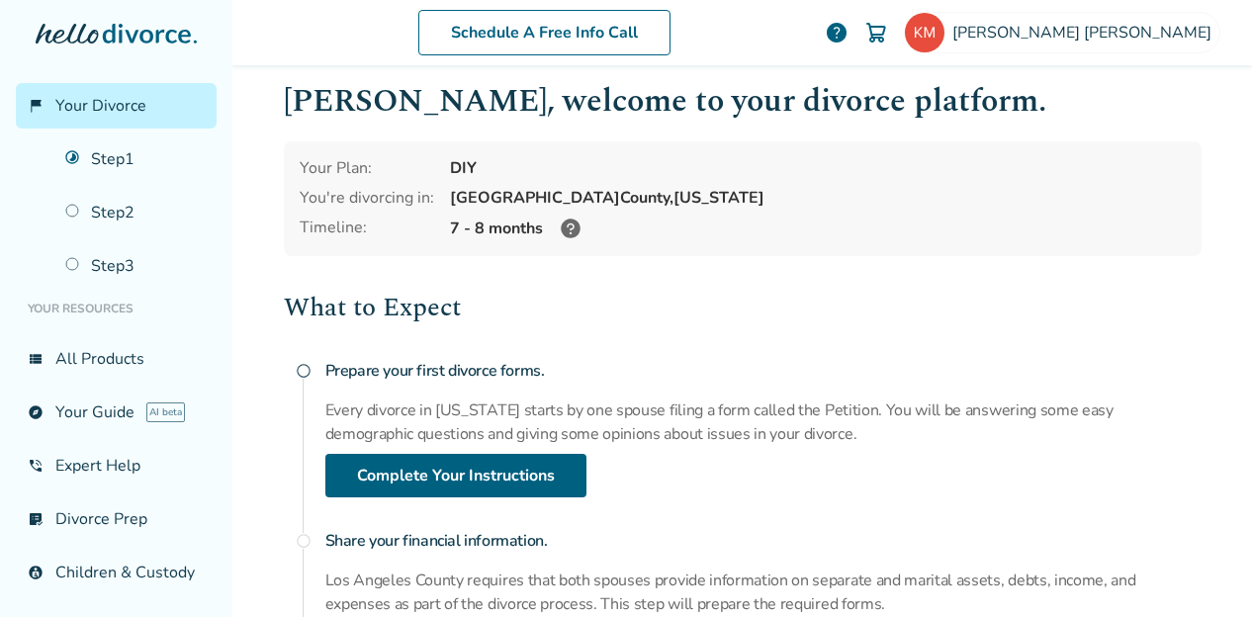
click at [137, 158] on link "Step 1" at bounding box center [134, 160] width 163 height 46
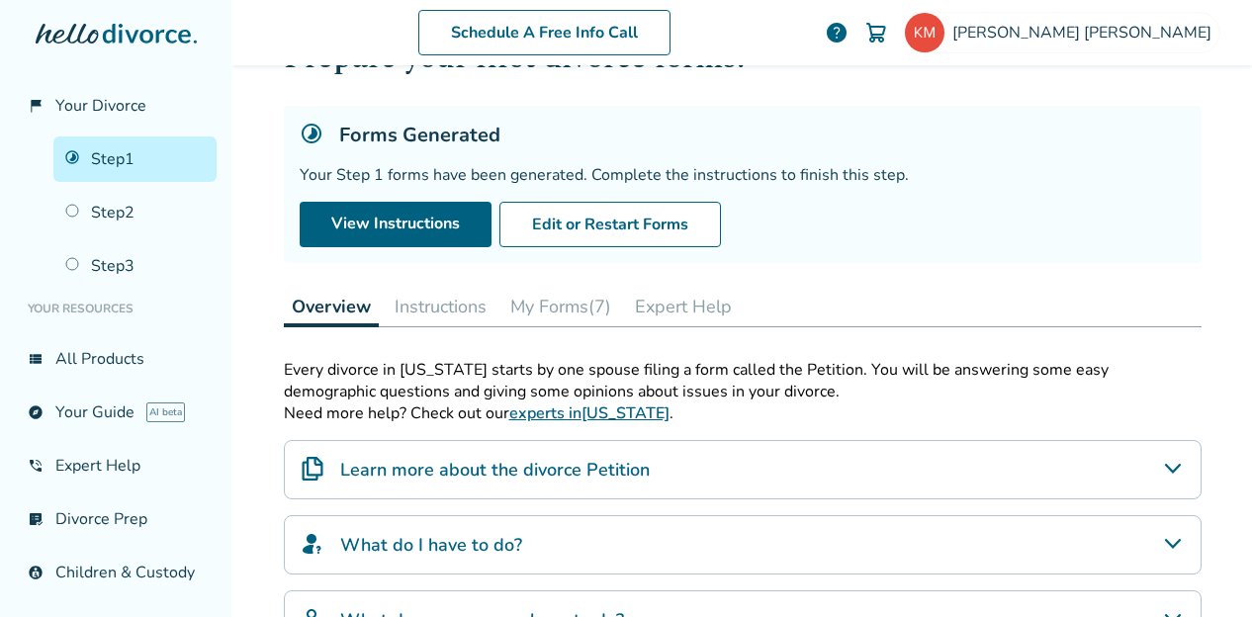
scroll to position [85, 0]
click at [369, 215] on link "View Instructions" at bounding box center [396, 225] width 192 height 46
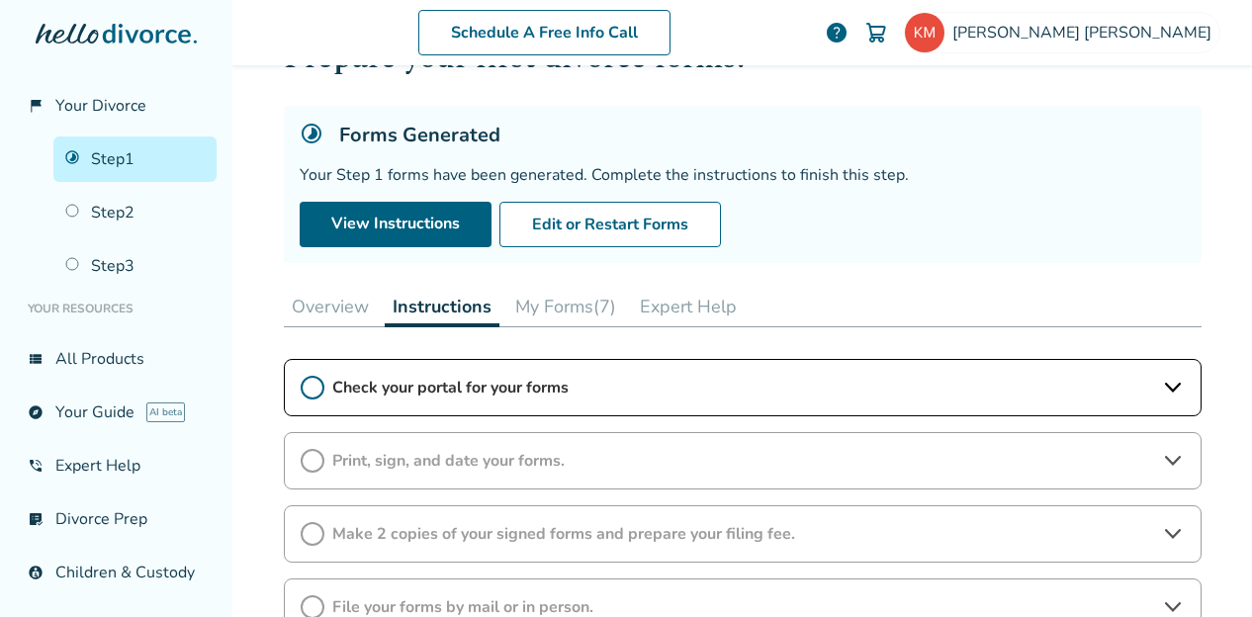
click at [310, 386] on icon at bounding box center [313, 388] width 24 height 24
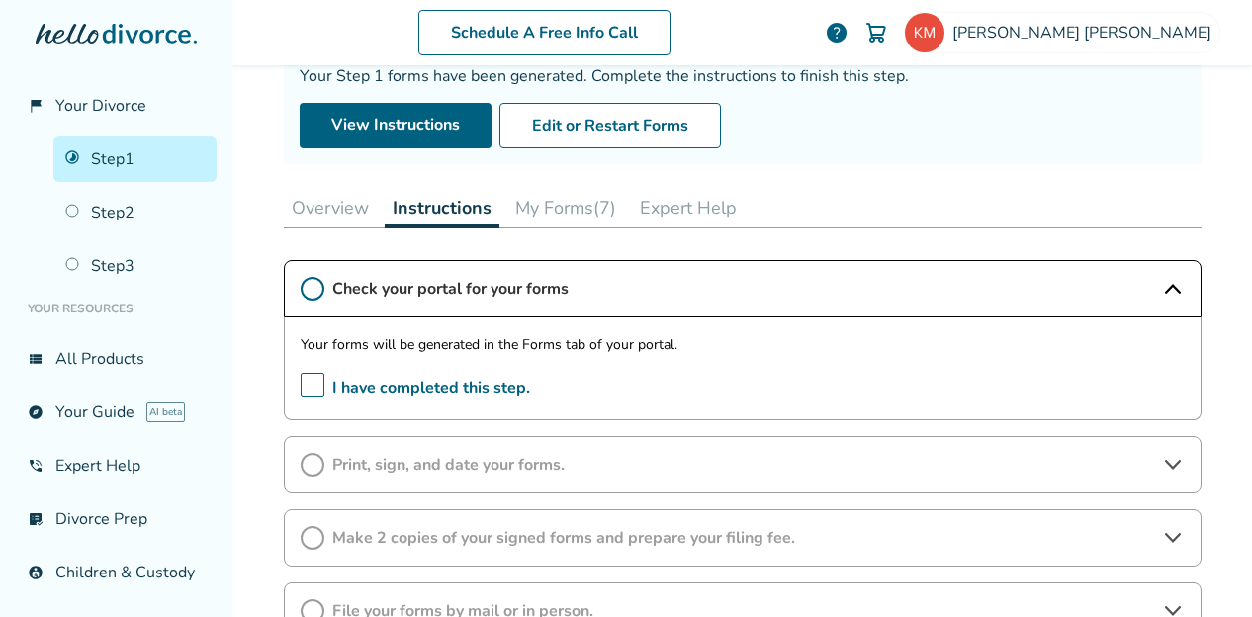
scroll to position [186, 0]
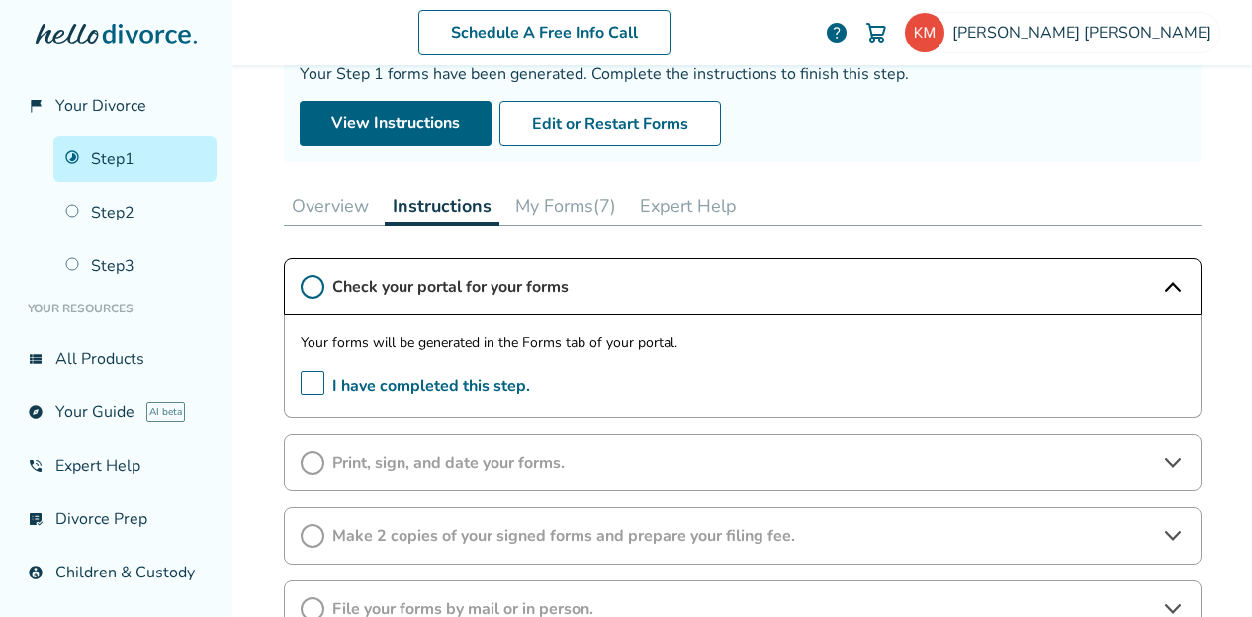
click at [554, 194] on button "My Forms (7)" at bounding box center [566, 206] width 117 height 40
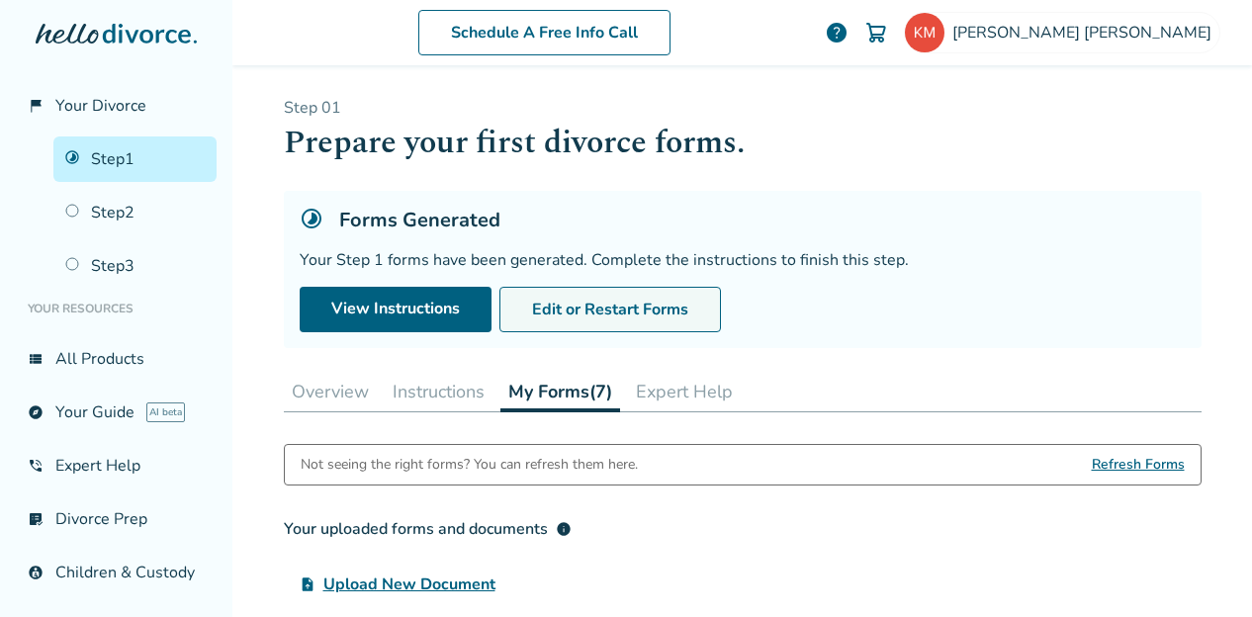
click at [641, 314] on button "Edit or Restart Forms" at bounding box center [611, 310] width 222 height 46
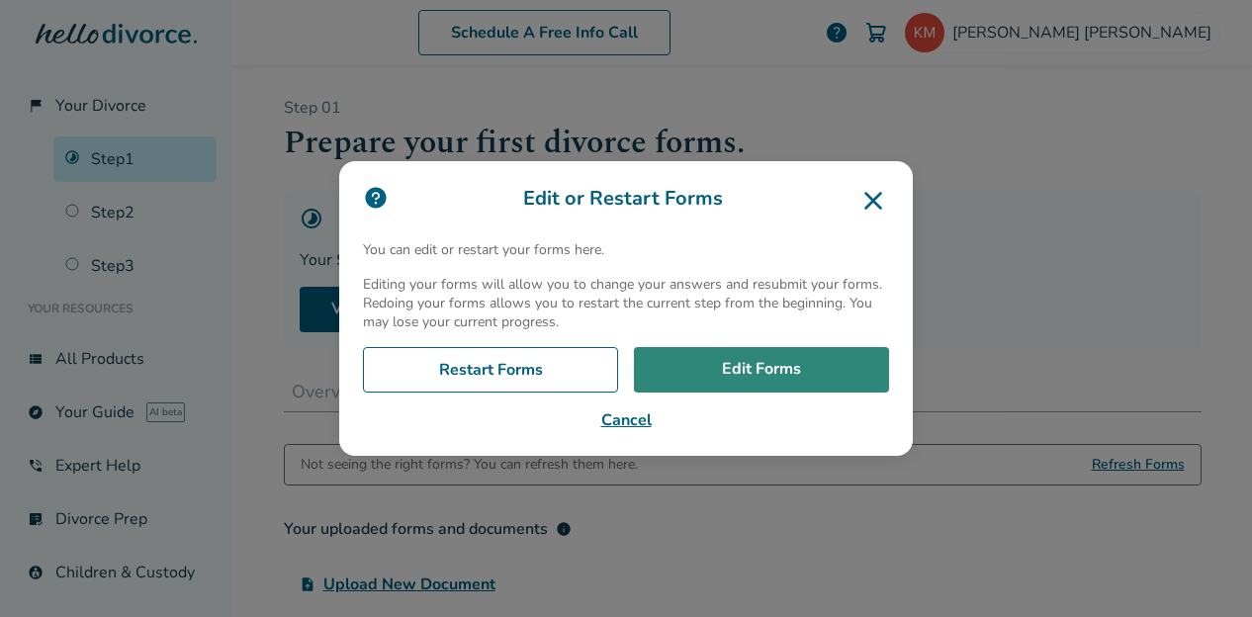
click at [777, 372] on link "Edit Forms" at bounding box center [761, 370] width 255 height 46
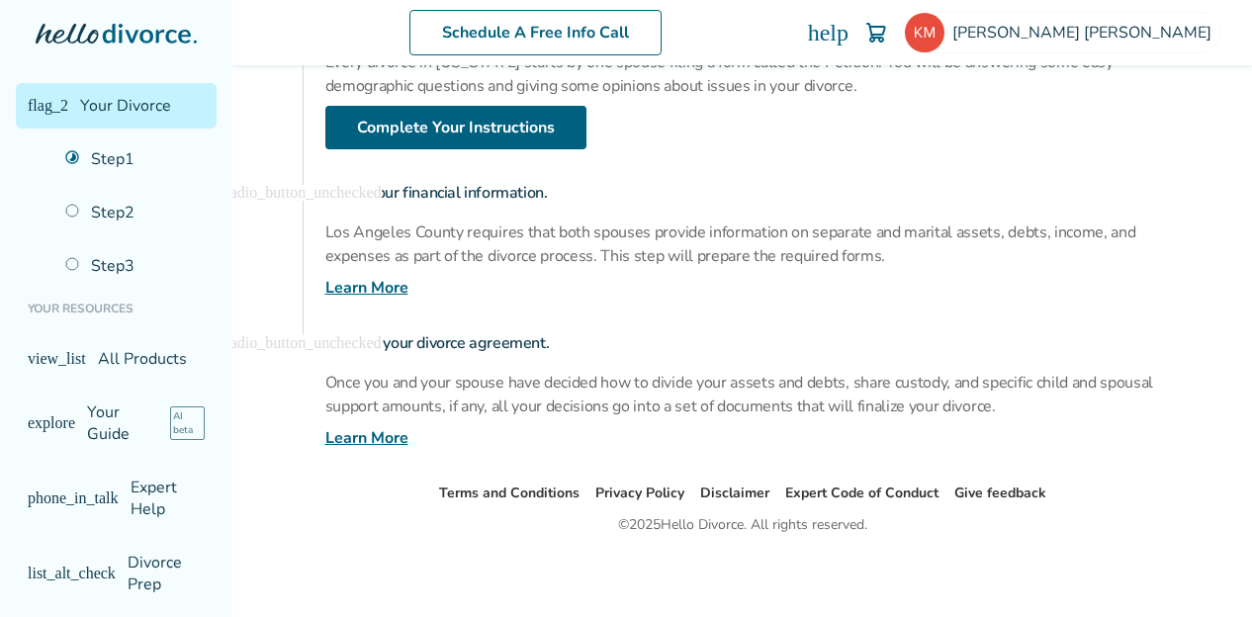
scroll to position [101, 0]
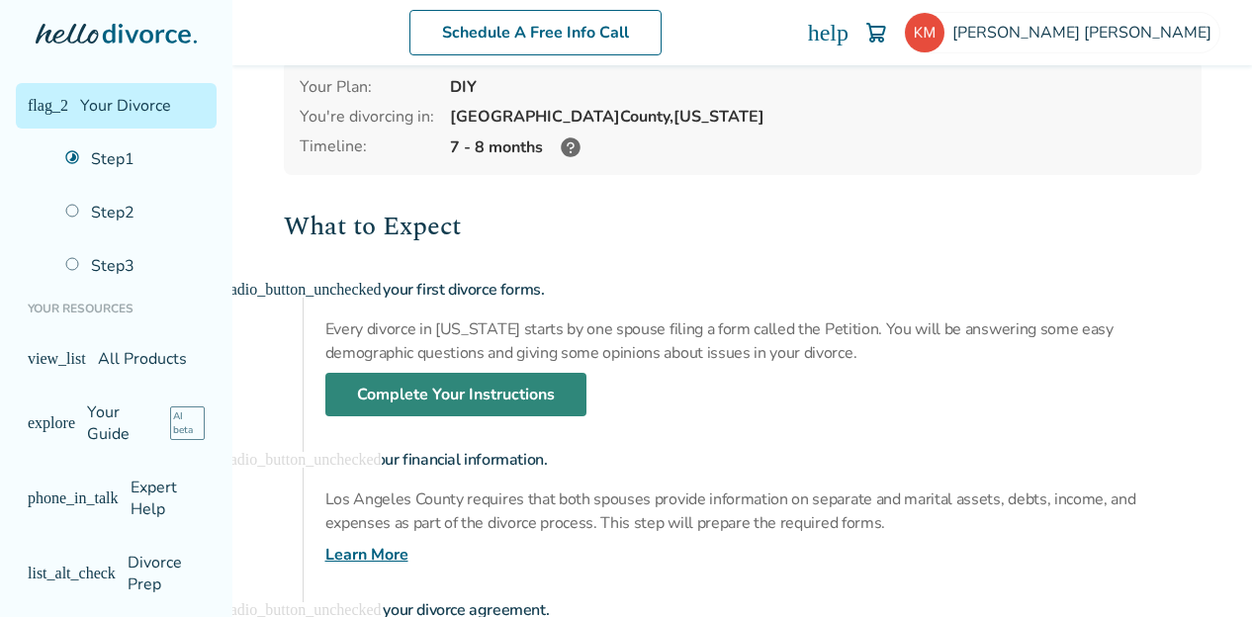
click at [475, 397] on link "Complete Your Instructions" at bounding box center [455, 395] width 261 height 44
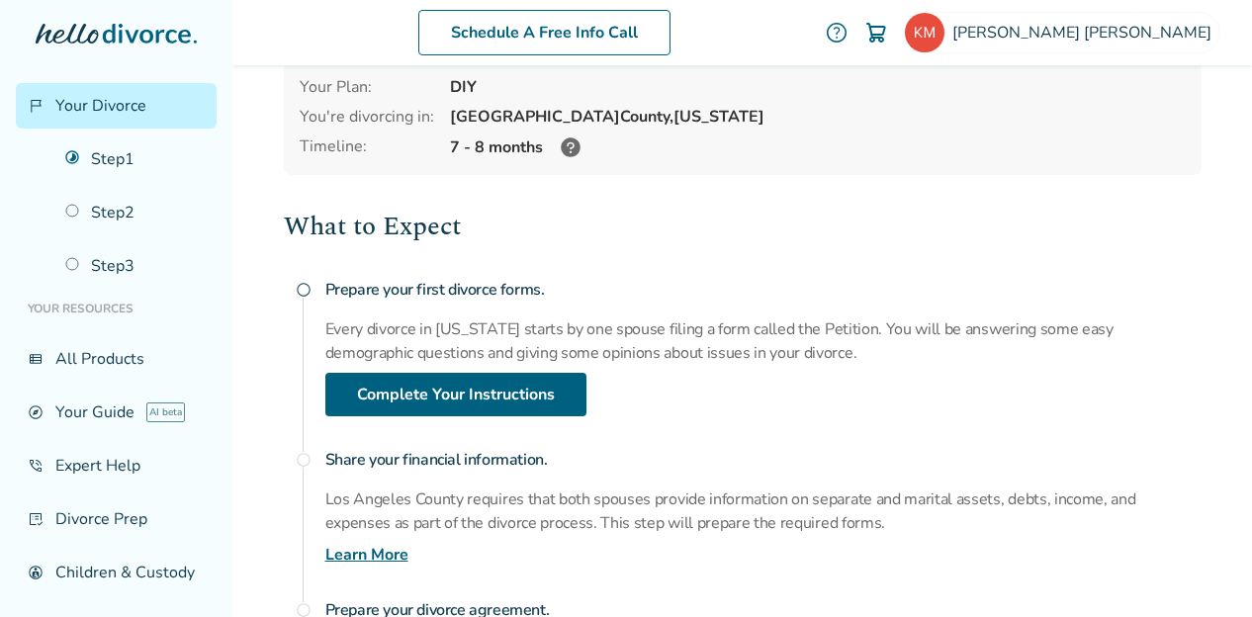
scroll to position [97, 0]
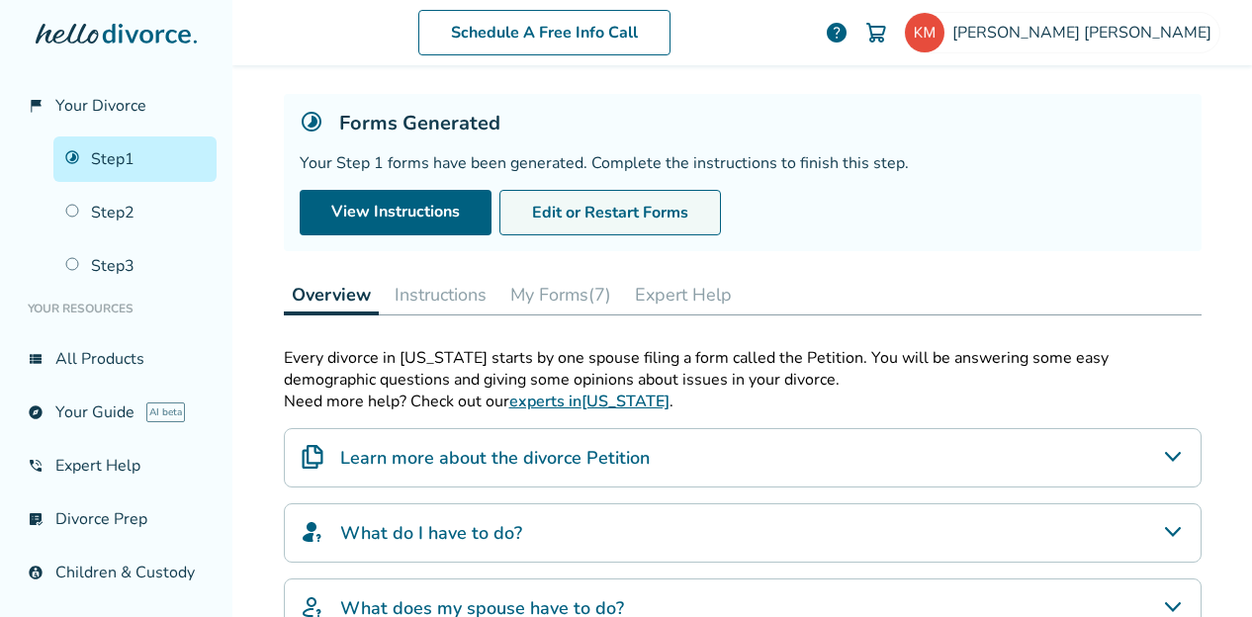
click at [630, 218] on button "Edit or Restart Forms" at bounding box center [611, 213] width 222 height 46
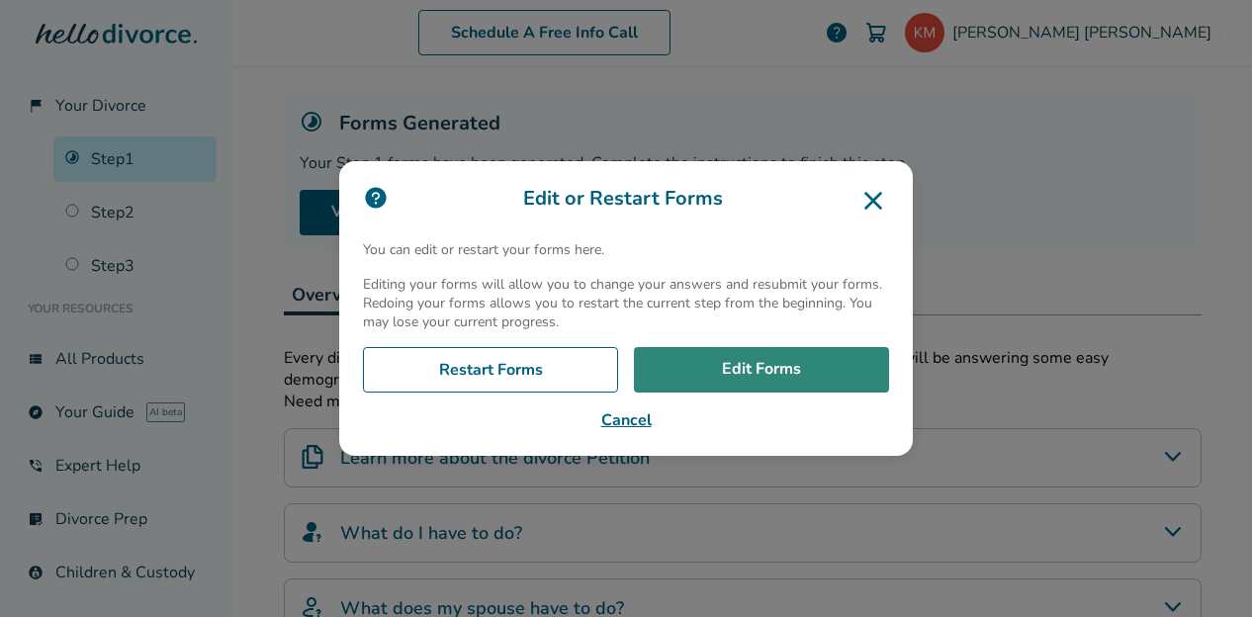
click at [706, 379] on link "Edit Forms" at bounding box center [761, 370] width 255 height 46
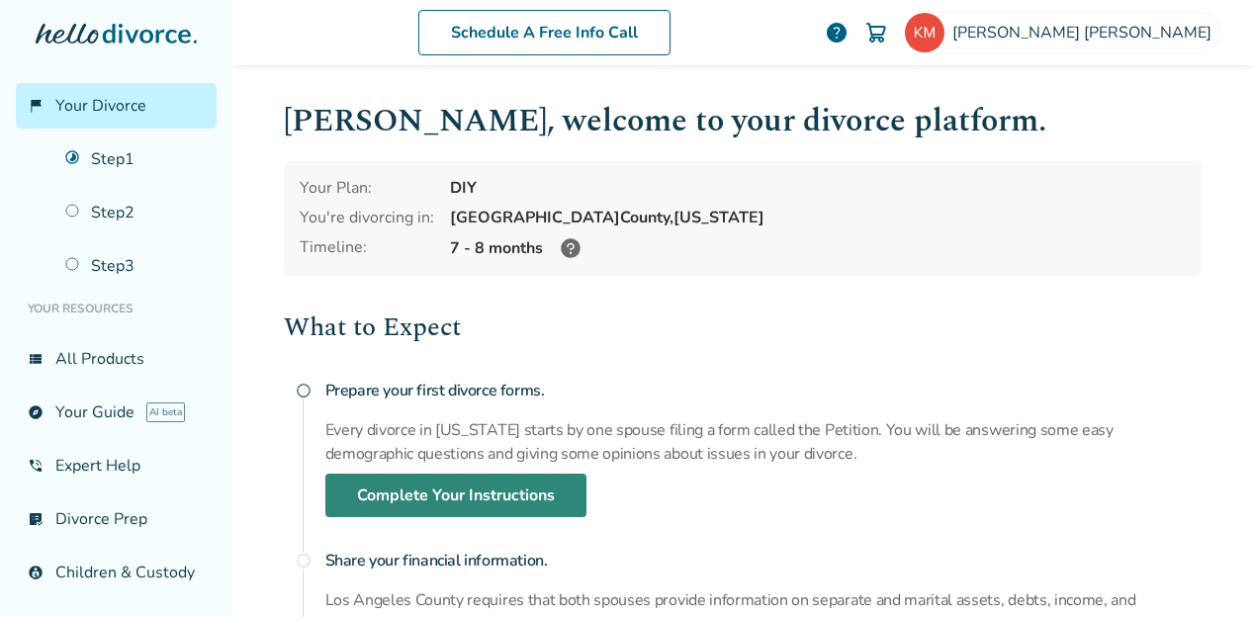
click at [536, 496] on link "Complete Your Instructions" at bounding box center [455, 496] width 261 height 44
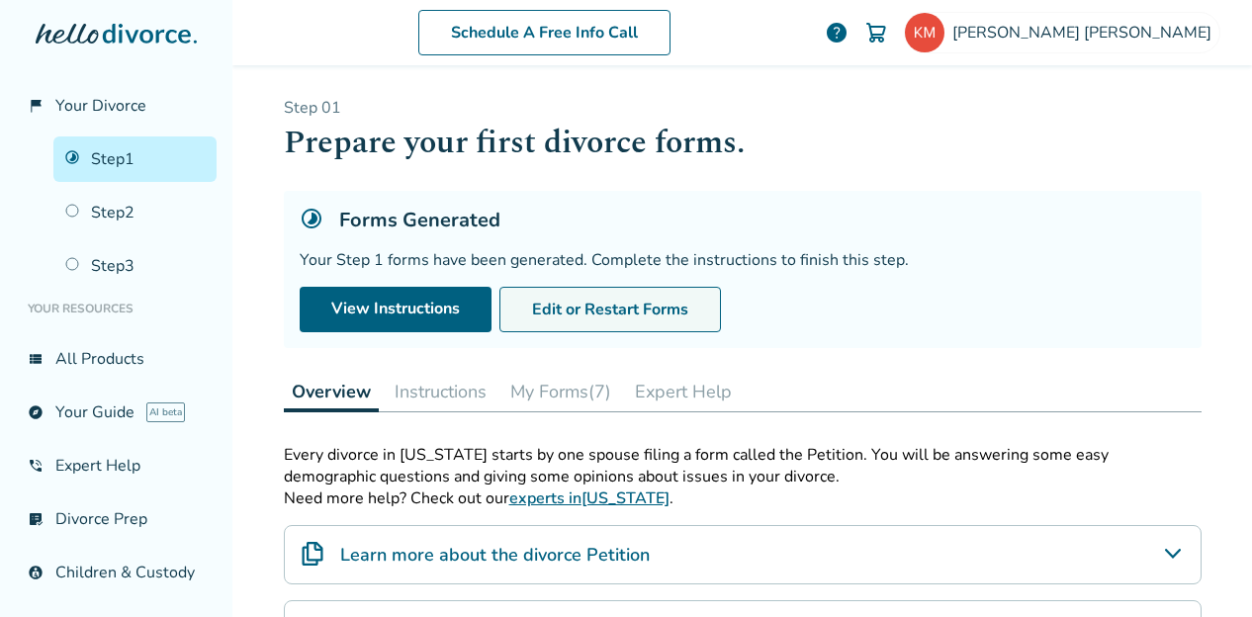
click at [571, 310] on button "Edit or Restart Forms" at bounding box center [611, 310] width 222 height 46
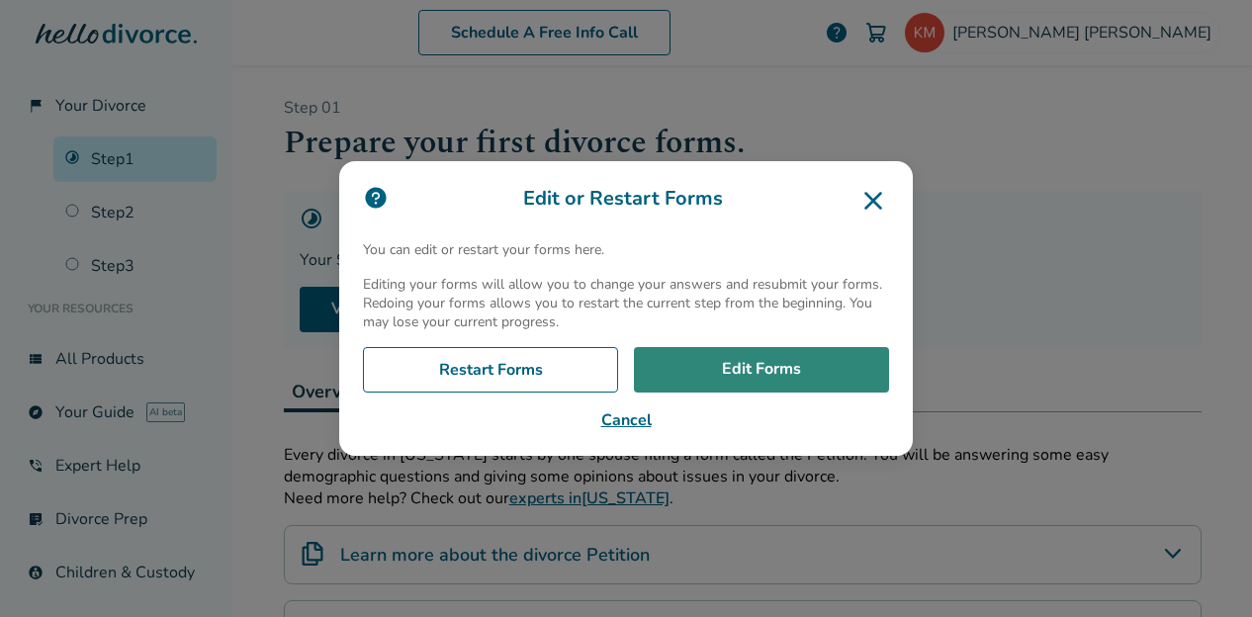
click at [740, 349] on link "Edit Forms" at bounding box center [761, 370] width 255 height 46
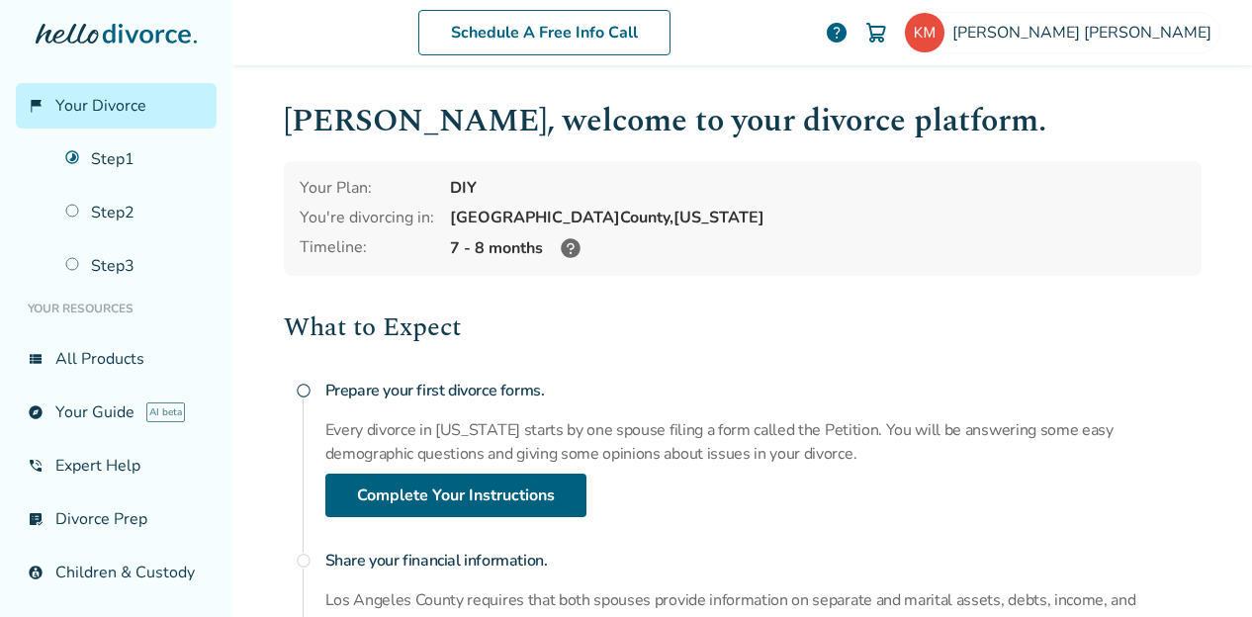
click at [113, 155] on link "Step 1" at bounding box center [134, 160] width 163 height 46
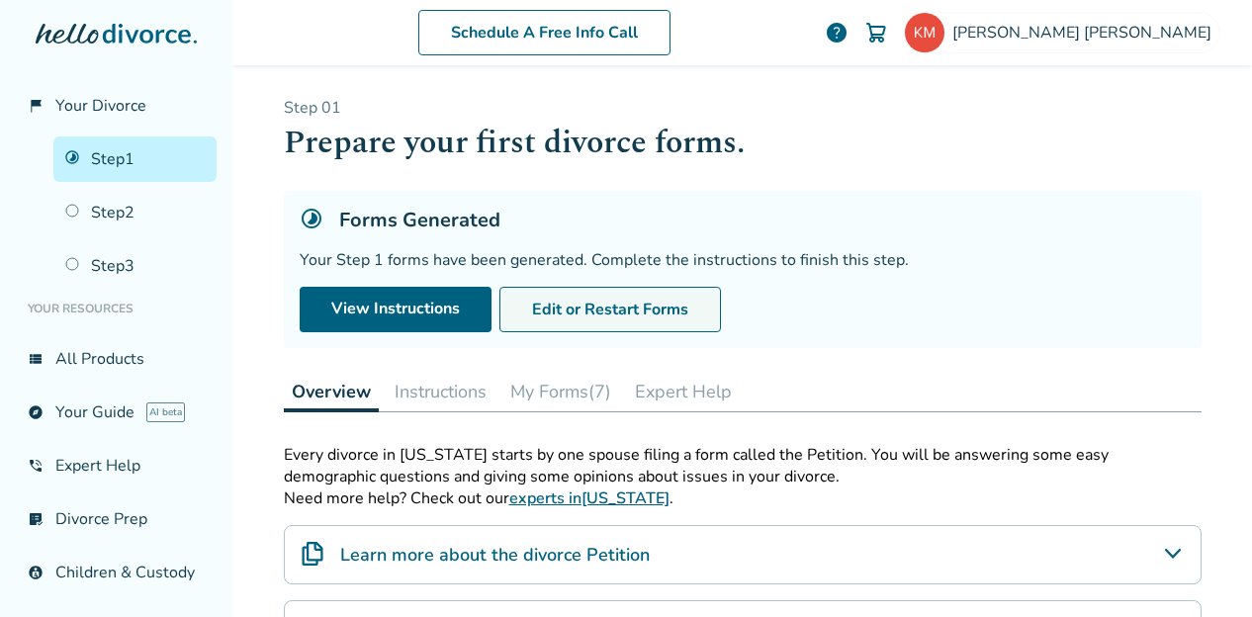
click at [610, 314] on button "Edit or Restart Forms" at bounding box center [611, 310] width 222 height 46
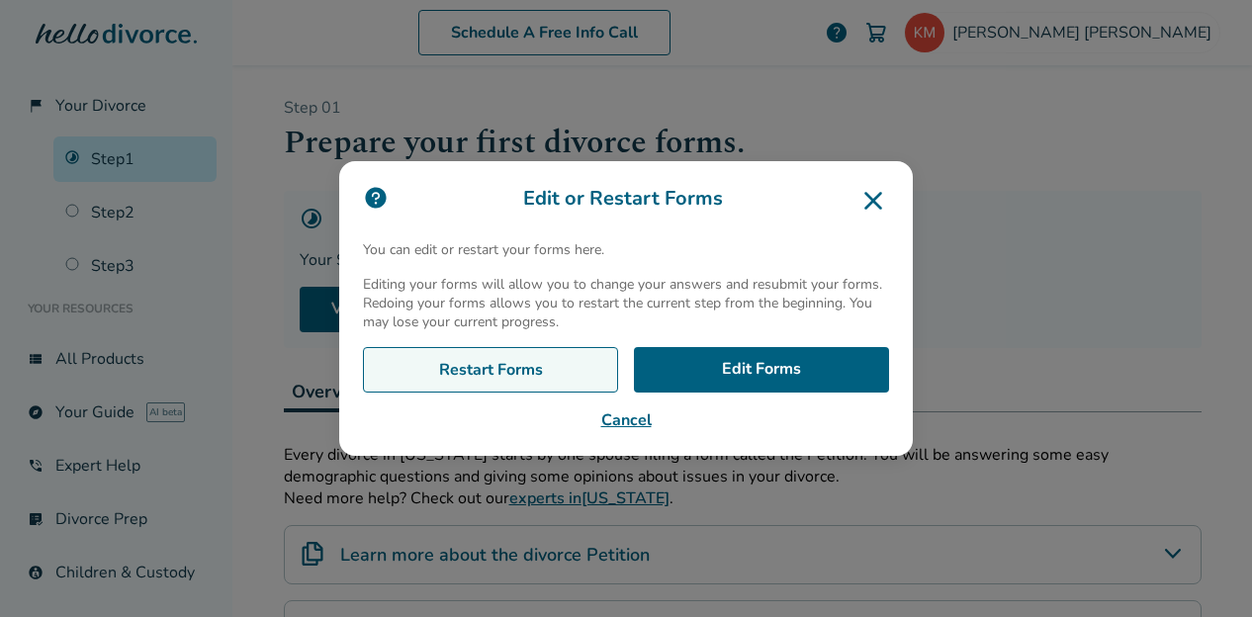
click at [521, 375] on link "Restart Forms" at bounding box center [490, 370] width 255 height 46
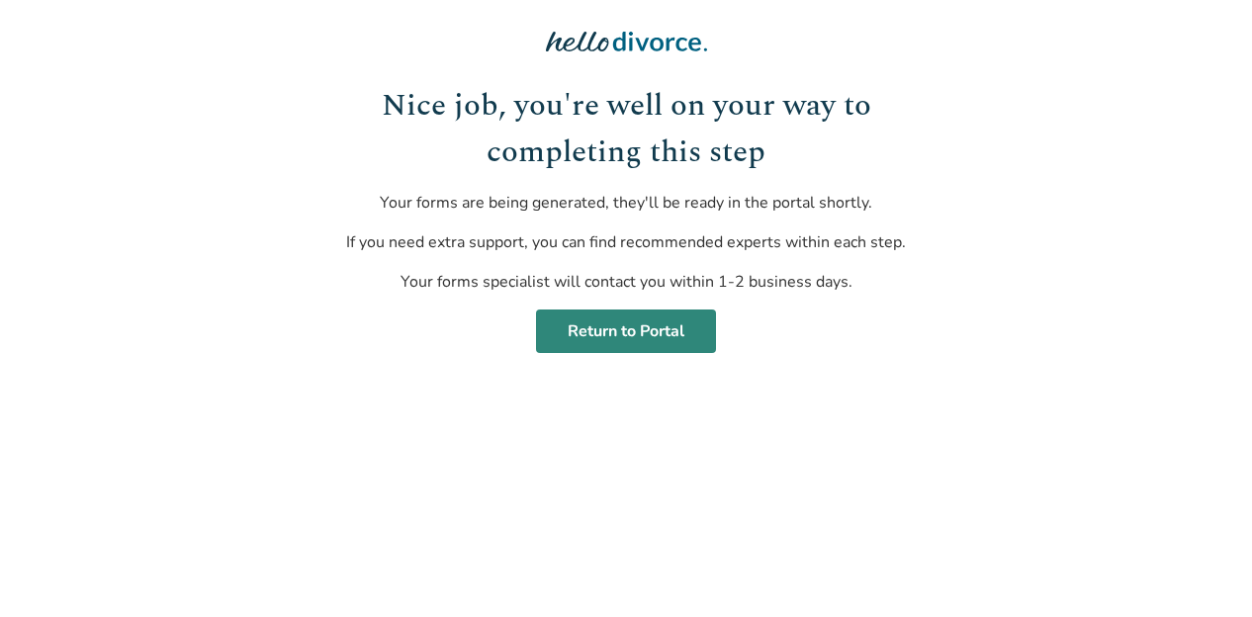
click at [676, 341] on link "Return to Portal" at bounding box center [626, 332] width 180 height 44
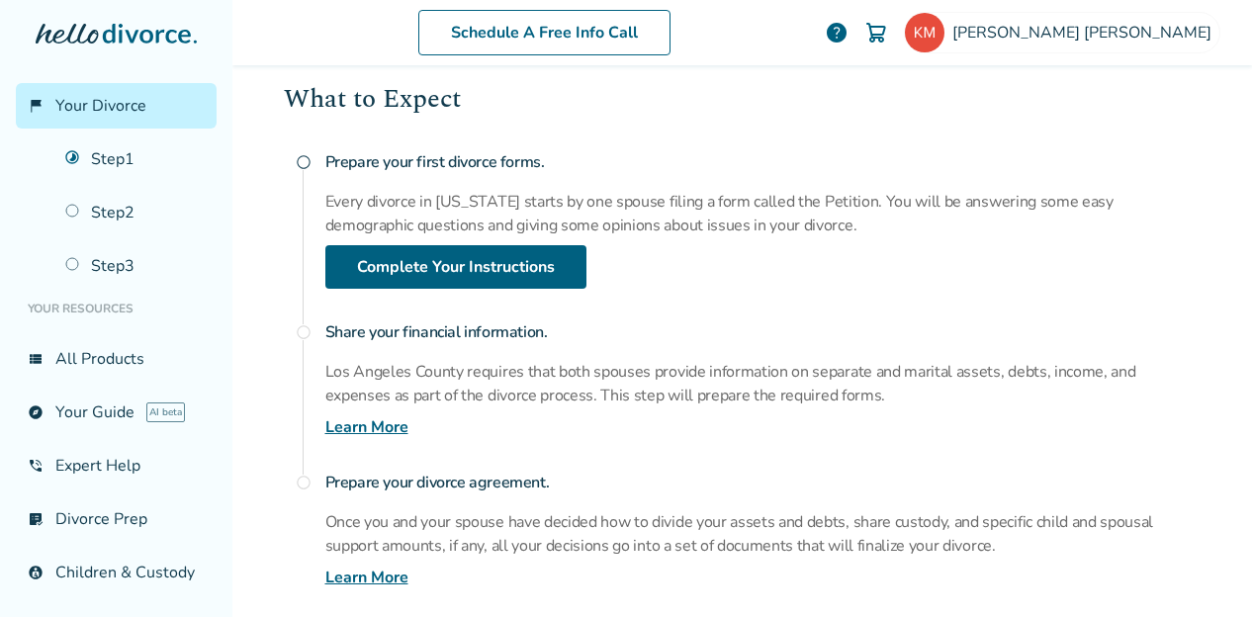
scroll to position [232, 0]
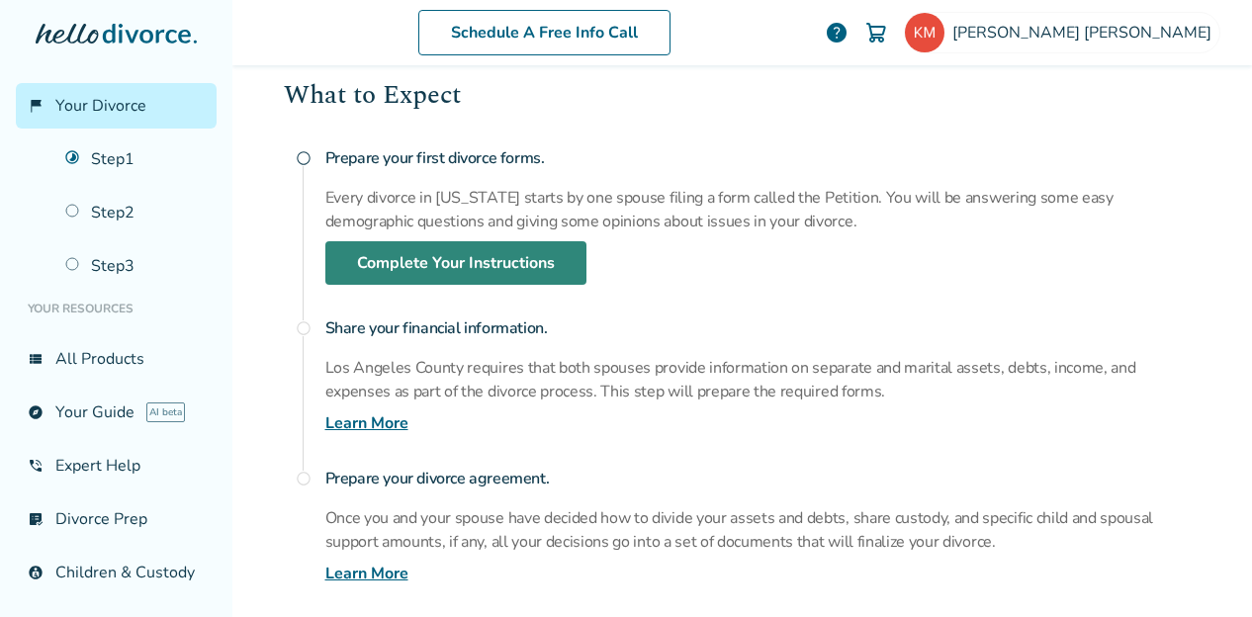
click at [417, 264] on link "Complete Your Instructions" at bounding box center [455, 263] width 261 height 44
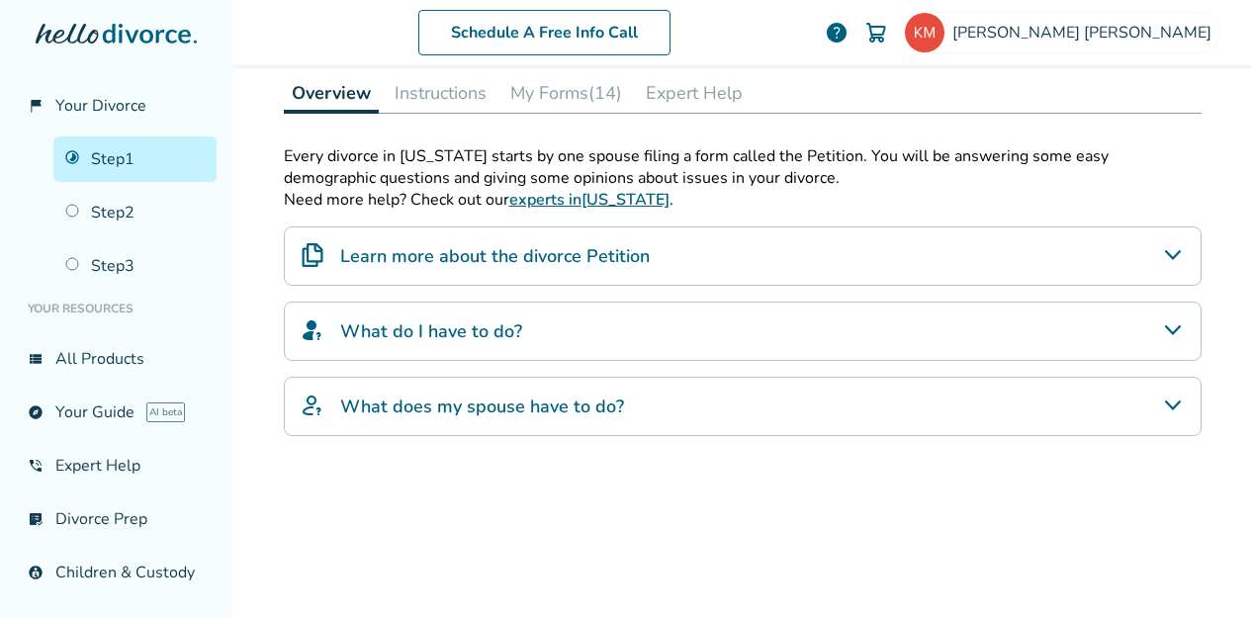
scroll to position [301, 0]
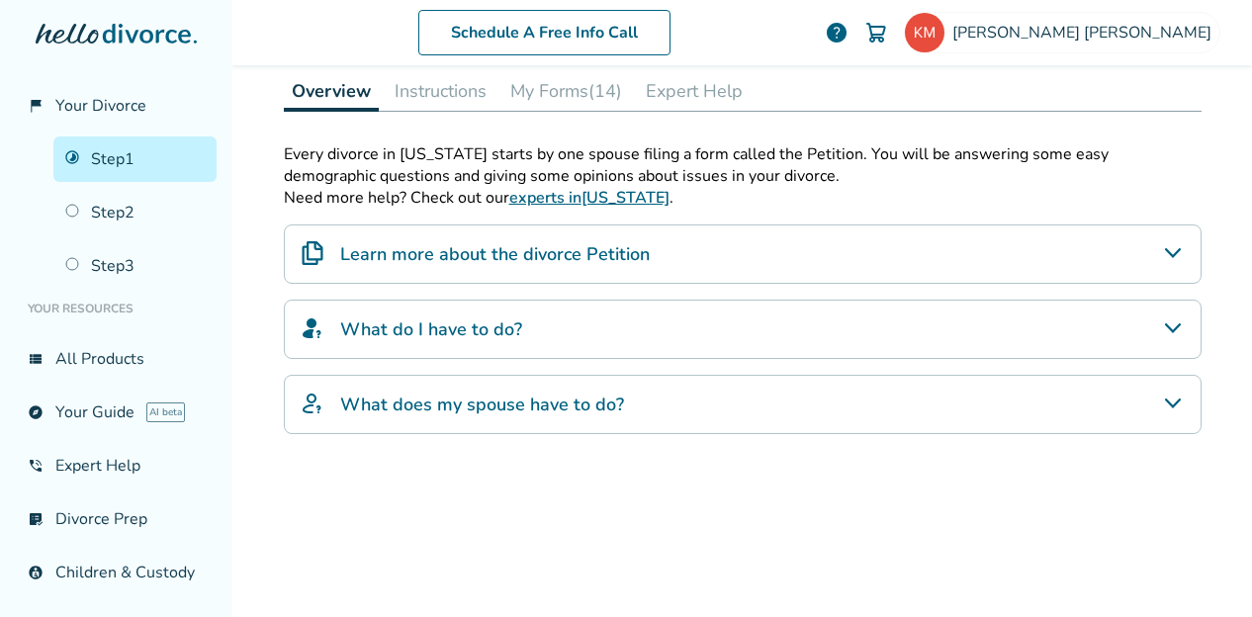
click at [422, 82] on button "Instructions" at bounding box center [441, 91] width 108 height 40
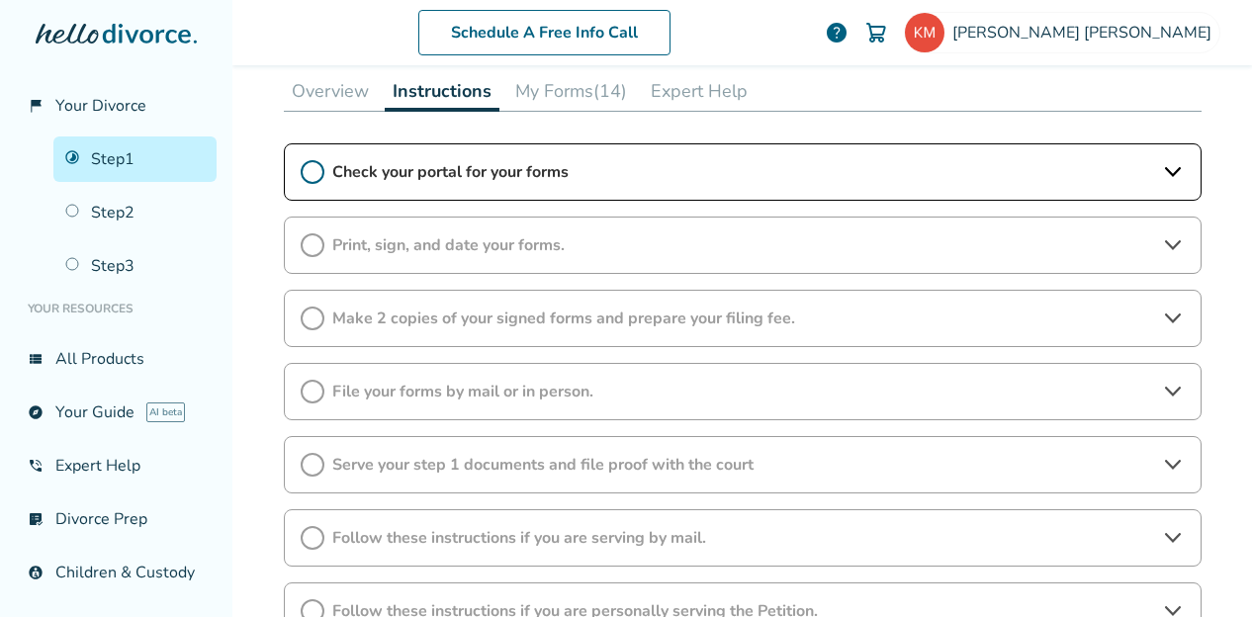
click at [304, 162] on icon at bounding box center [313, 172] width 24 height 24
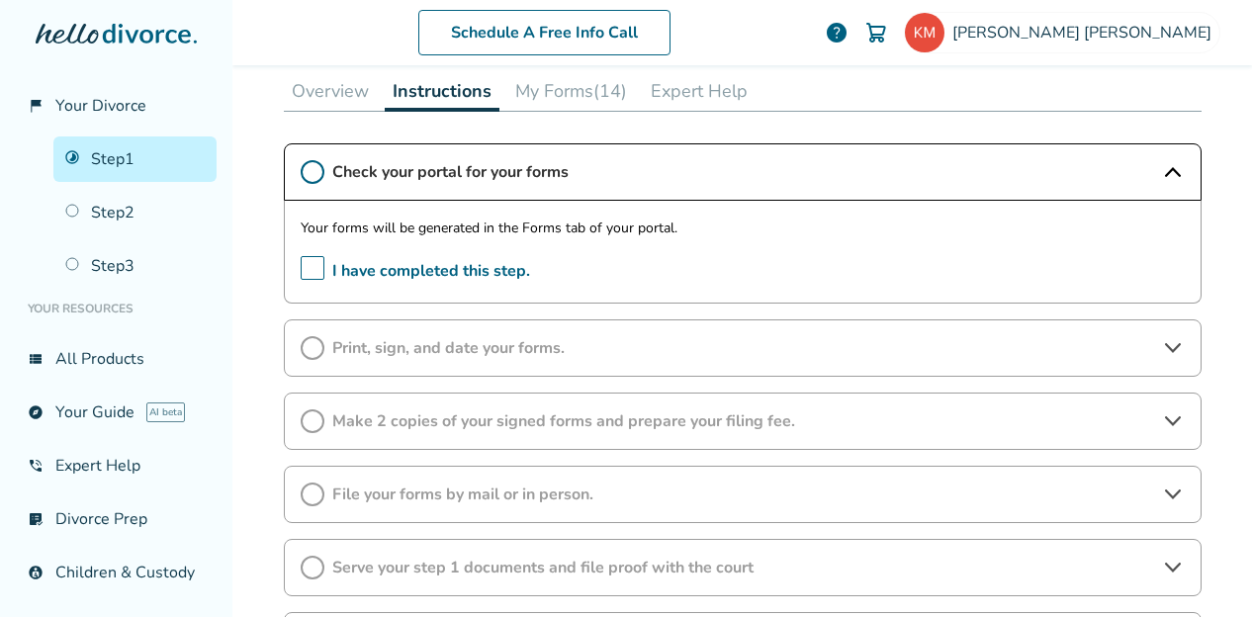
click at [592, 79] on button "My Forms (14)" at bounding box center [572, 91] width 128 height 40
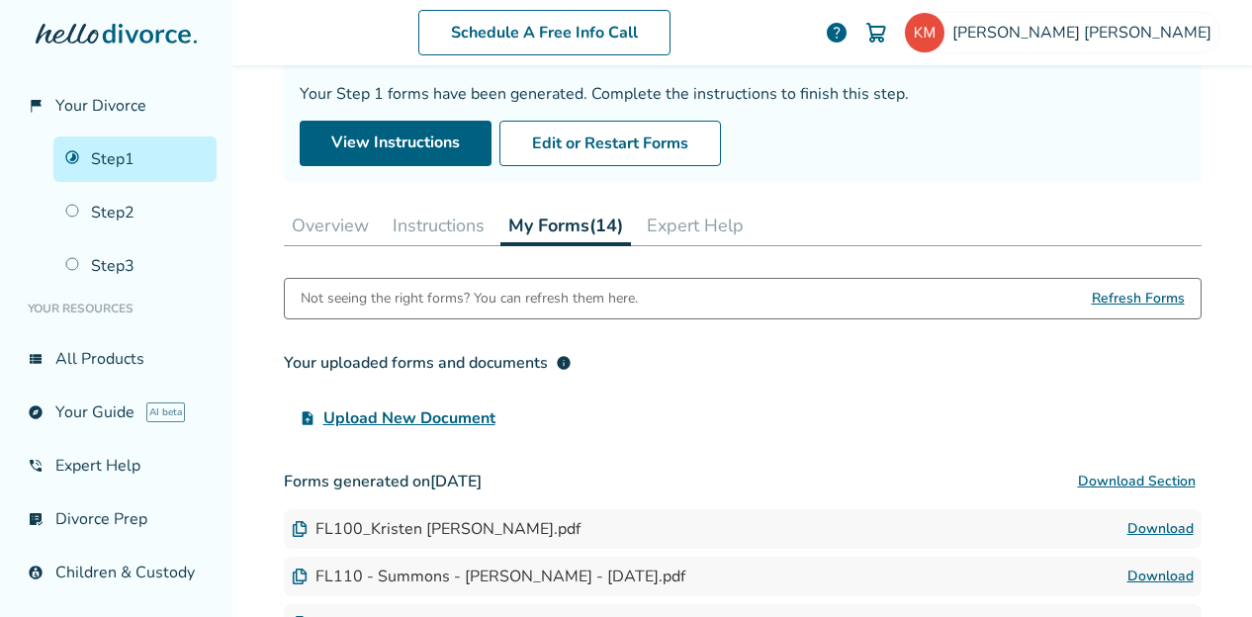
scroll to position [166, 0]
click at [376, 149] on link "View Instructions" at bounding box center [396, 144] width 192 height 46
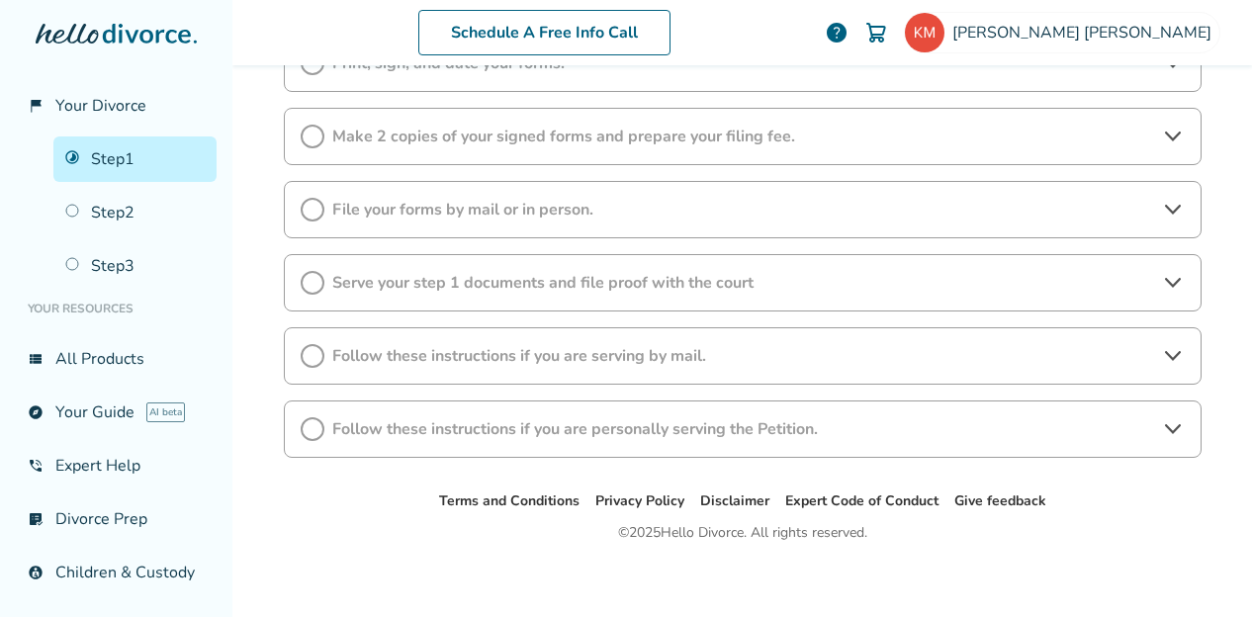
scroll to position [226, 0]
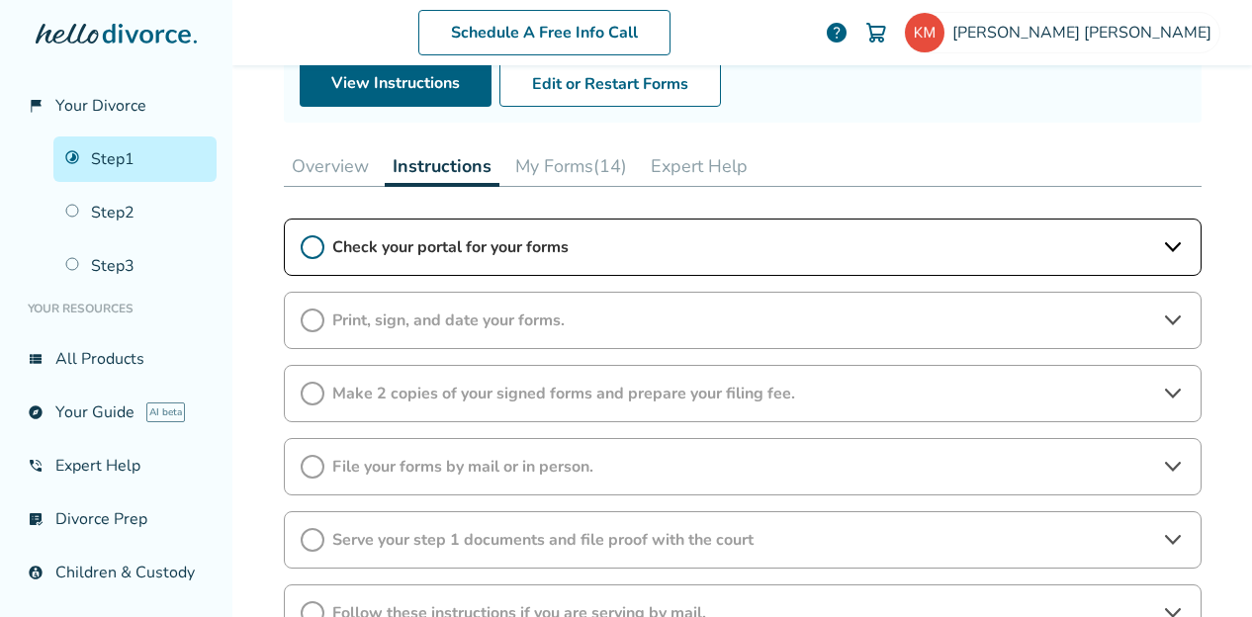
click at [399, 163] on button "Instructions" at bounding box center [442, 166] width 115 height 41
click at [452, 74] on link "View Instructions" at bounding box center [396, 84] width 192 height 46
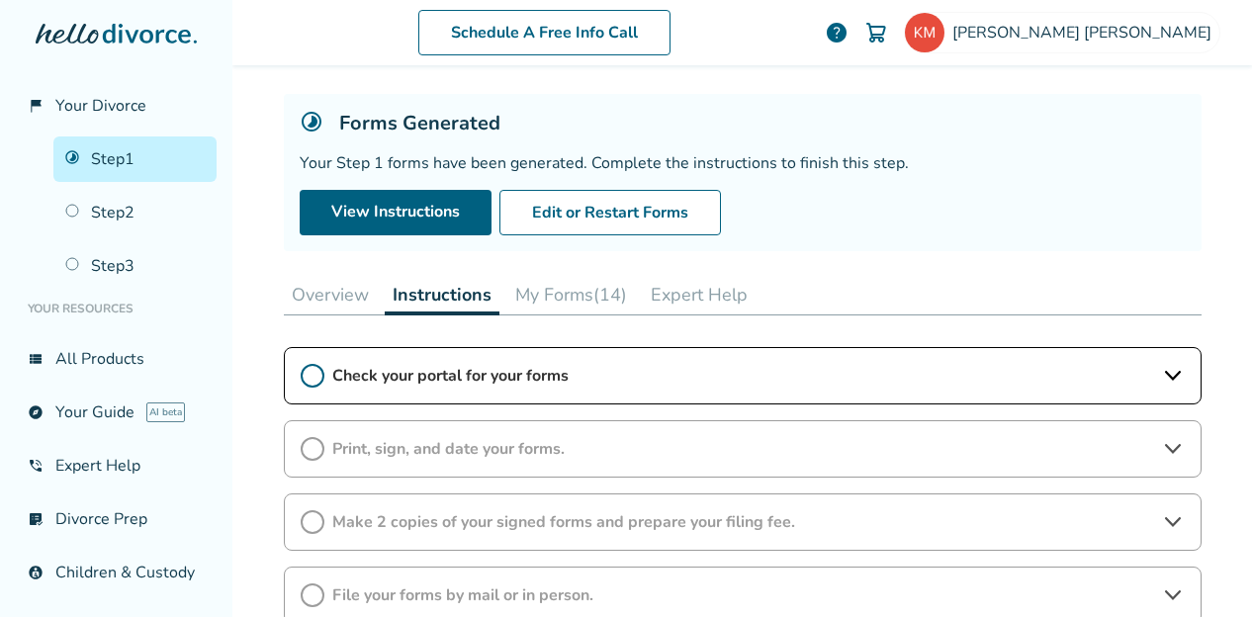
click at [1161, 360] on div "Check your portal for your forms" at bounding box center [743, 375] width 918 height 57
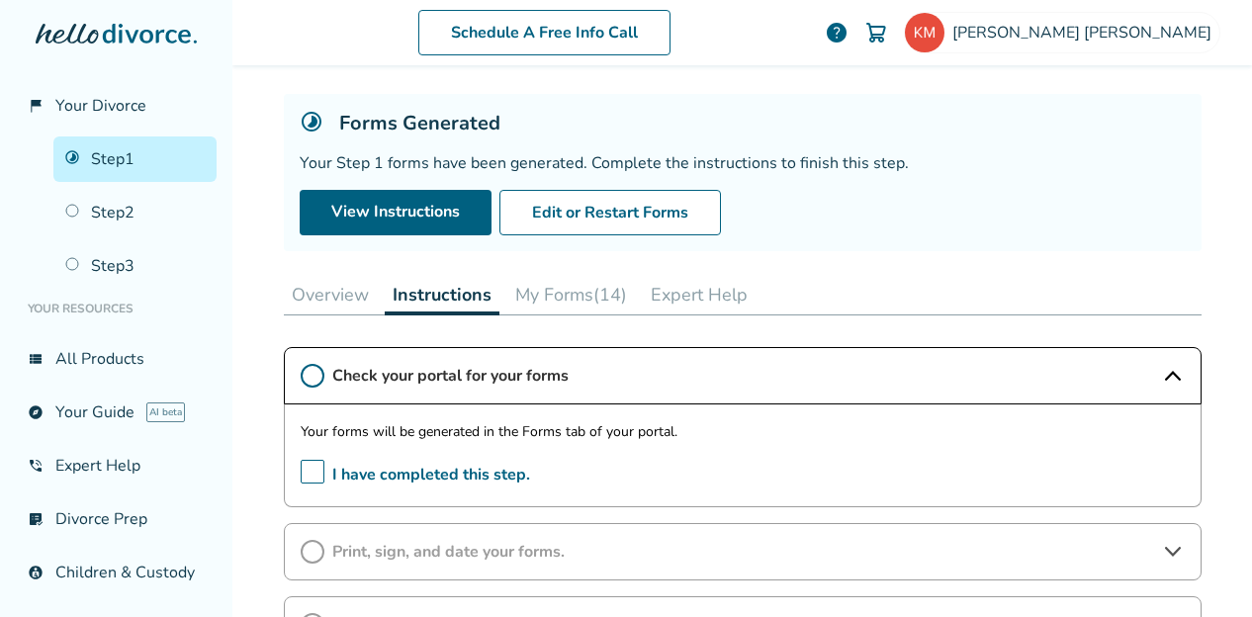
click at [588, 285] on button "My Forms (14)" at bounding box center [572, 295] width 128 height 40
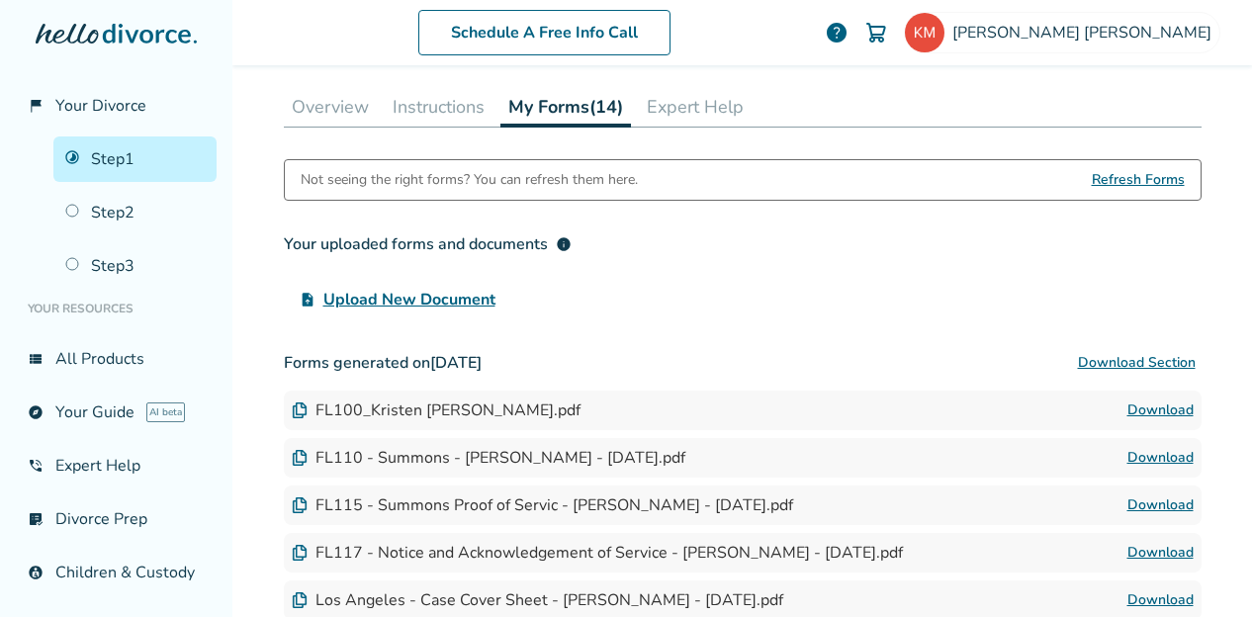
scroll to position [350, 0]
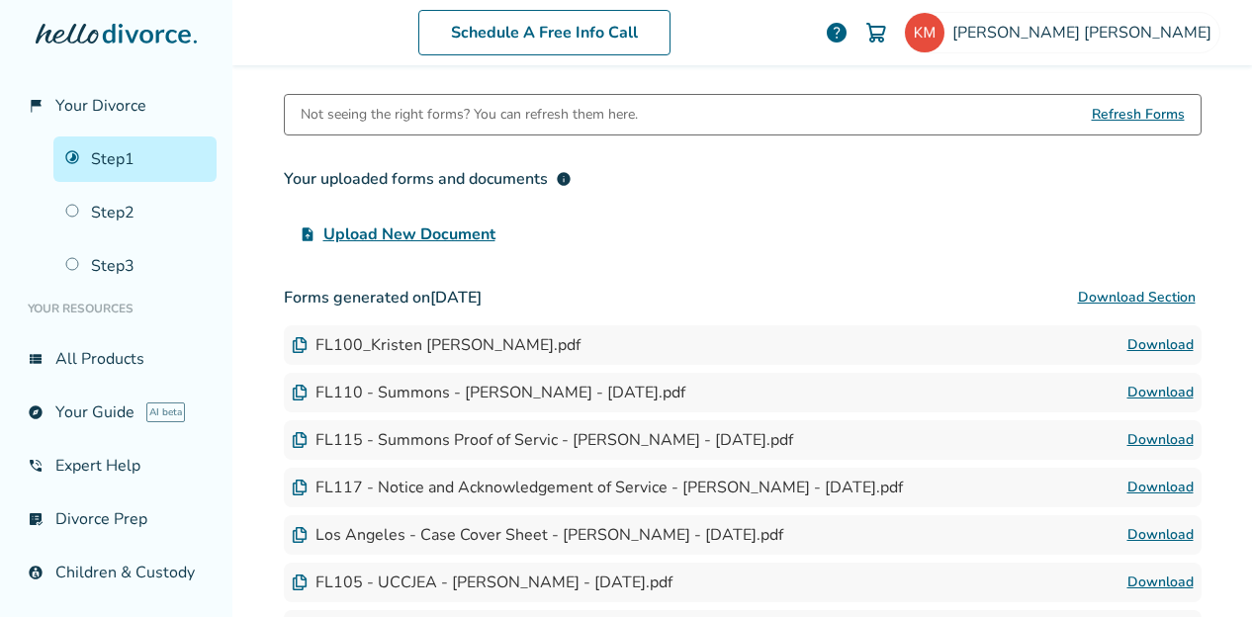
click at [556, 173] on span "info" at bounding box center [564, 179] width 16 height 16
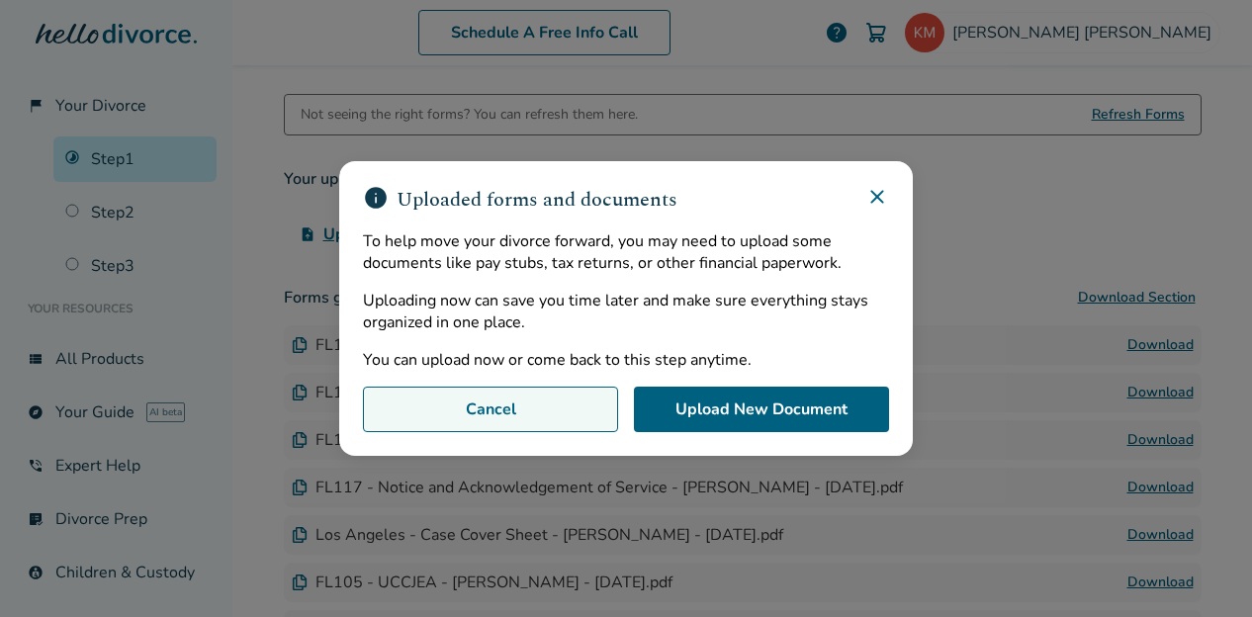
click at [557, 413] on button "Cancel" at bounding box center [490, 410] width 255 height 46
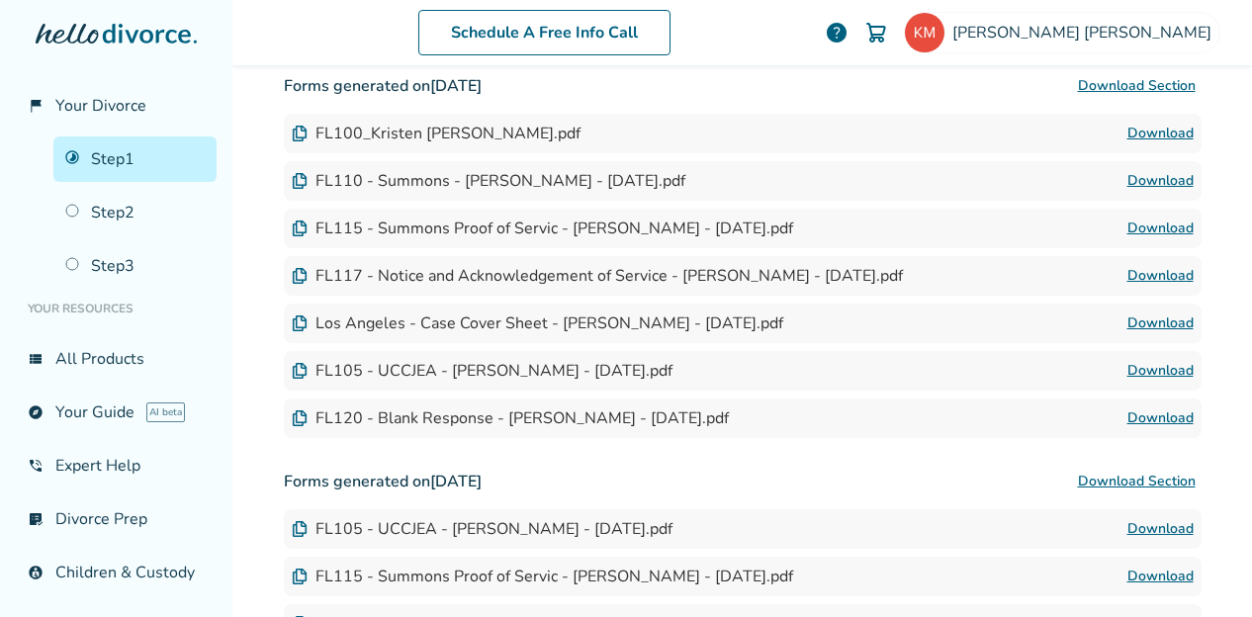
scroll to position [552, 0]
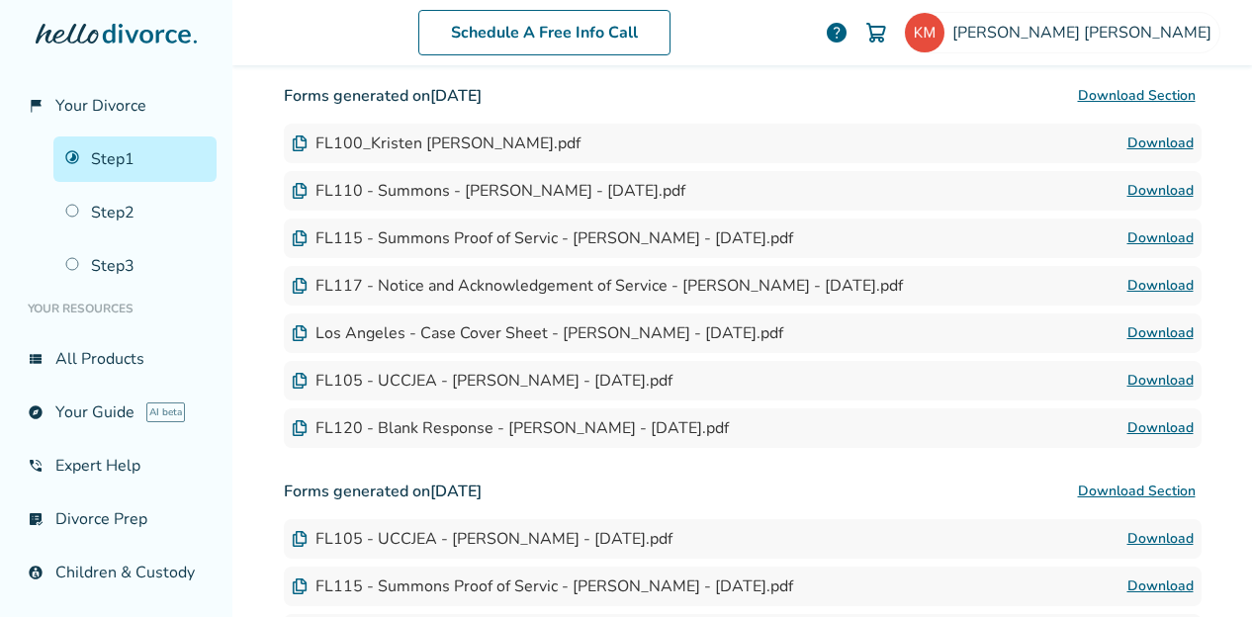
click at [293, 139] on img at bounding box center [300, 144] width 16 height 16
click at [294, 140] on img at bounding box center [300, 144] width 16 height 16
click at [137, 207] on link "Step 2" at bounding box center [134, 213] width 163 height 46
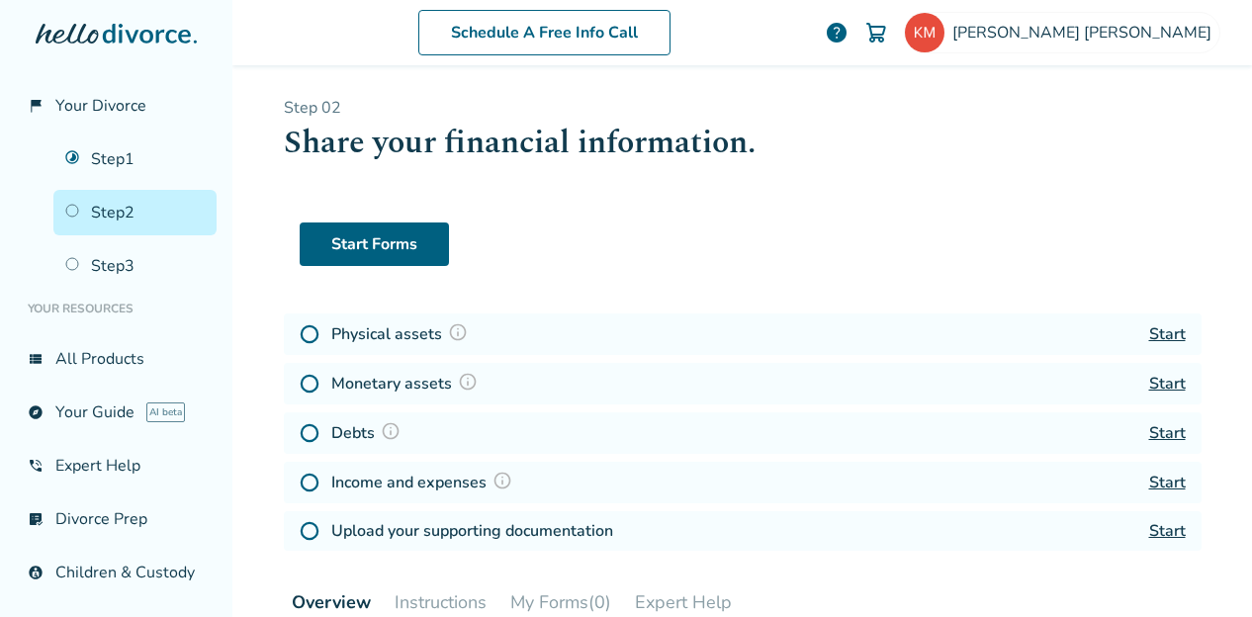
click at [126, 162] on link "Step 1" at bounding box center [134, 160] width 163 height 46
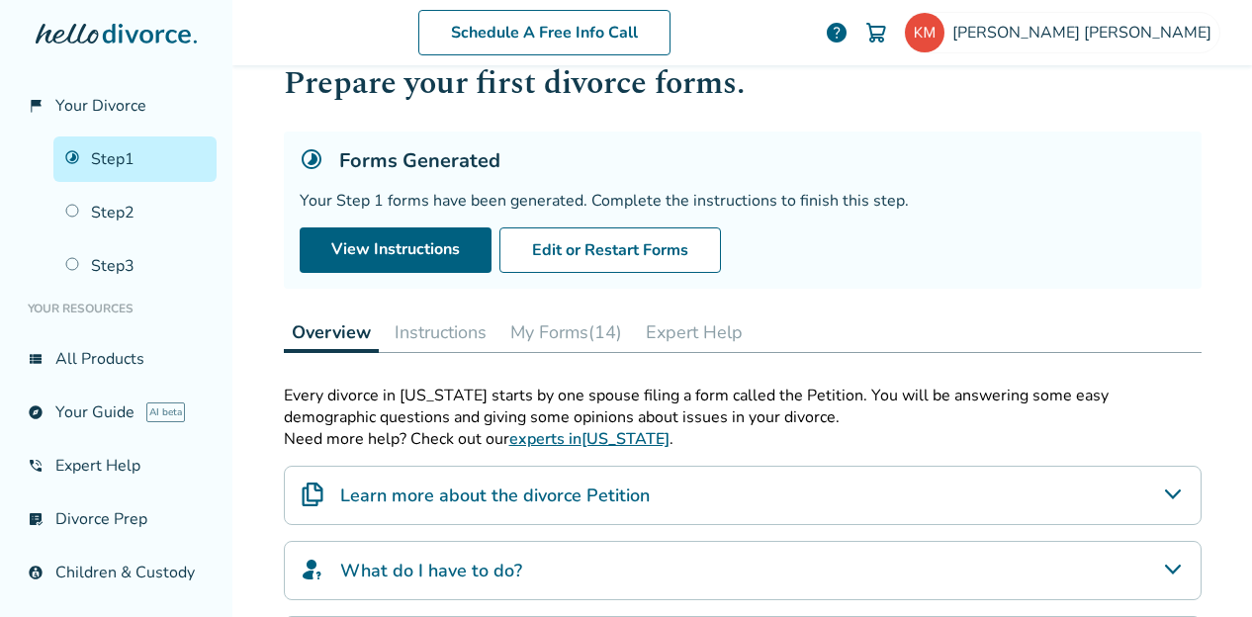
scroll to position [62, 0]
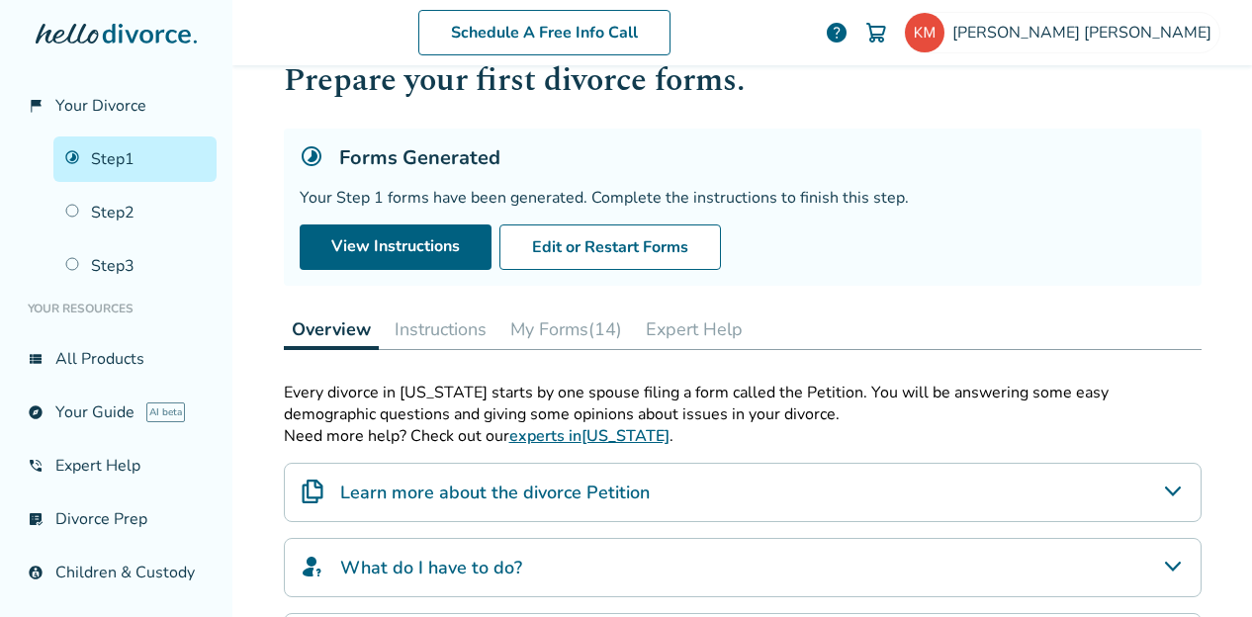
click at [442, 324] on button "Instructions" at bounding box center [441, 330] width 108 height 40
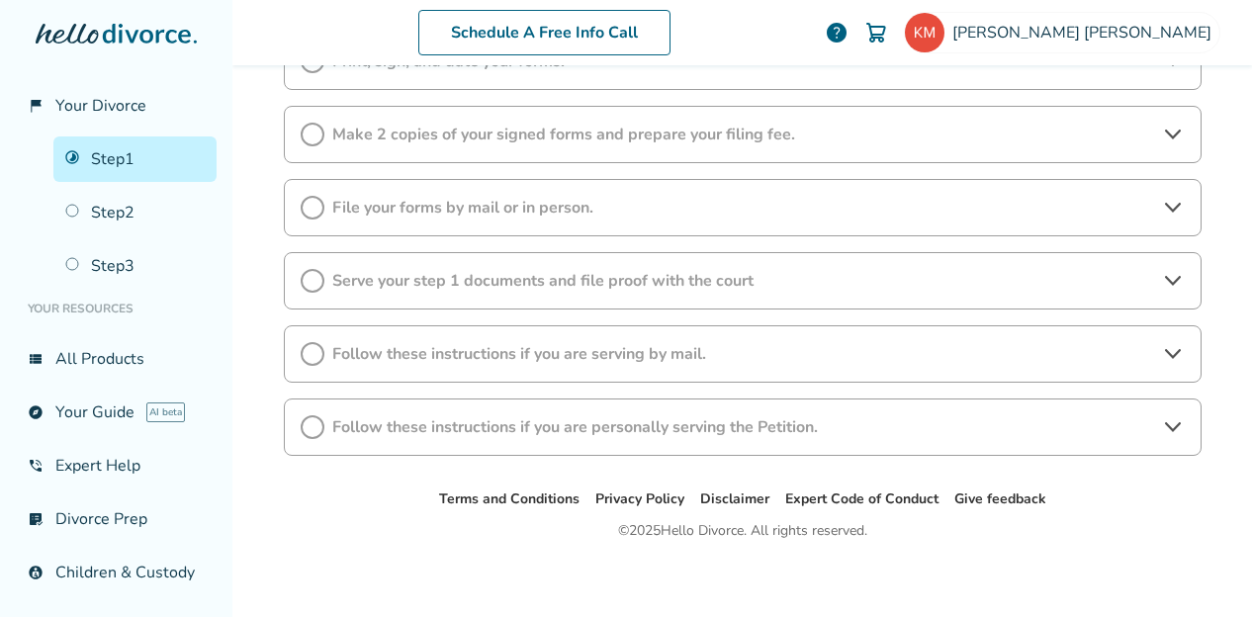
scroll to position [487, 0]
click at [406, 426] on span "Follow these instructions if you are personally serving the Petition." at bounding box center [742, 426] width 821 height 22
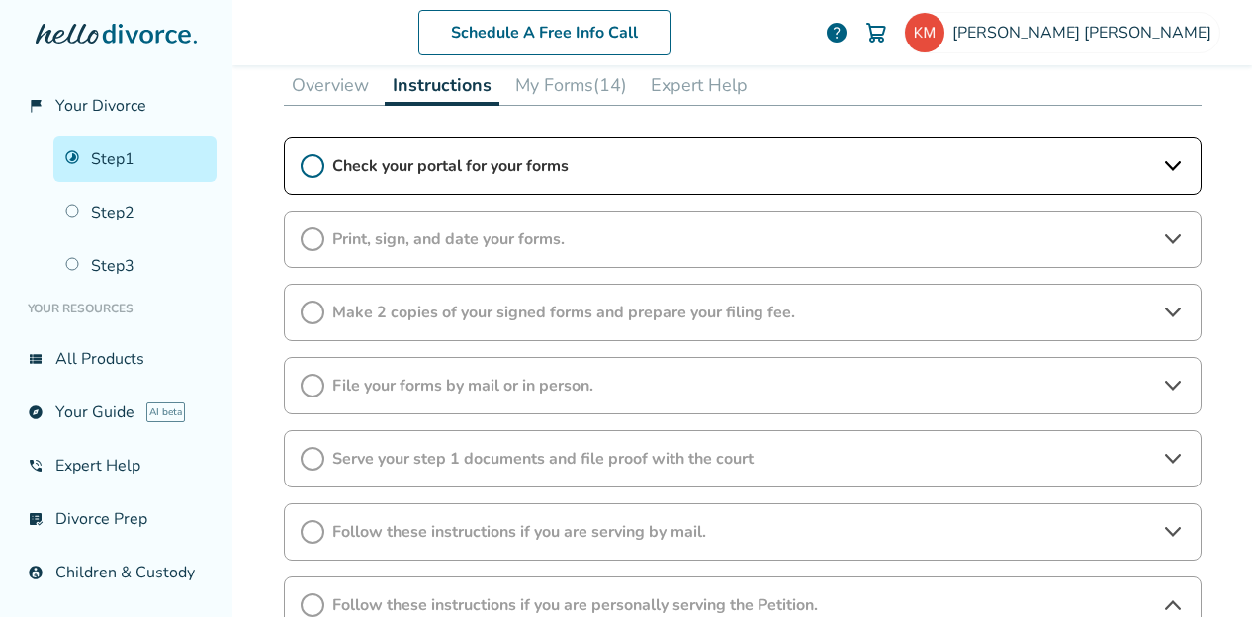
scroll to position [279, 0]
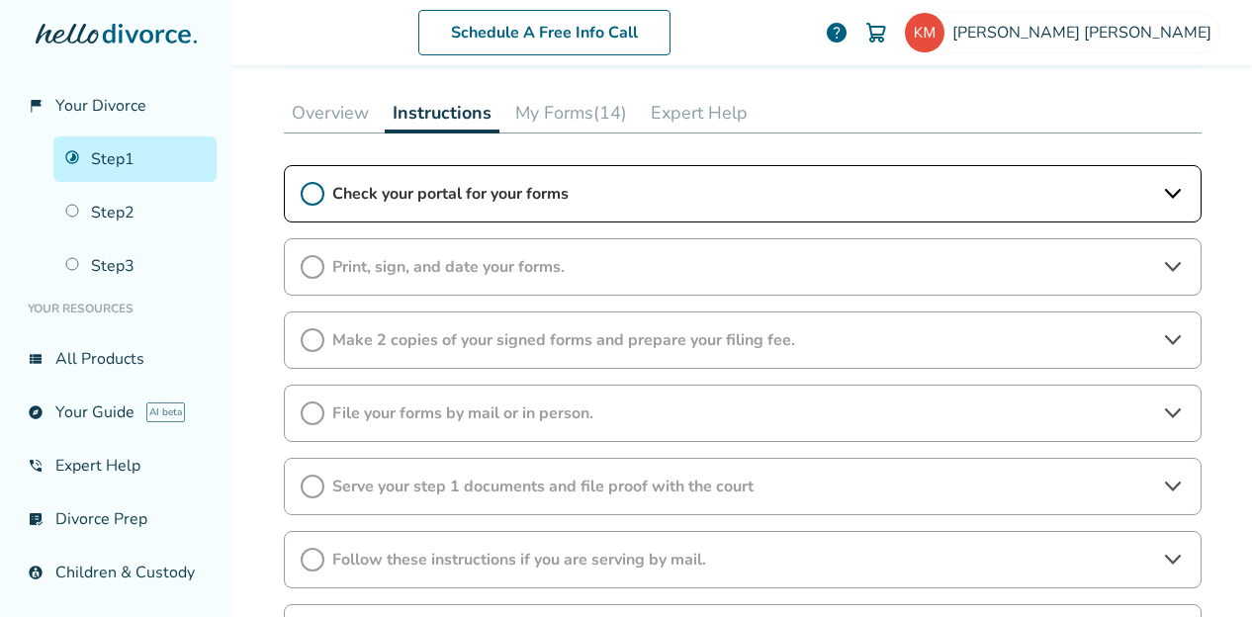
click at [301, 184] on icon at bounding box center [313, 194] width 24 height 24
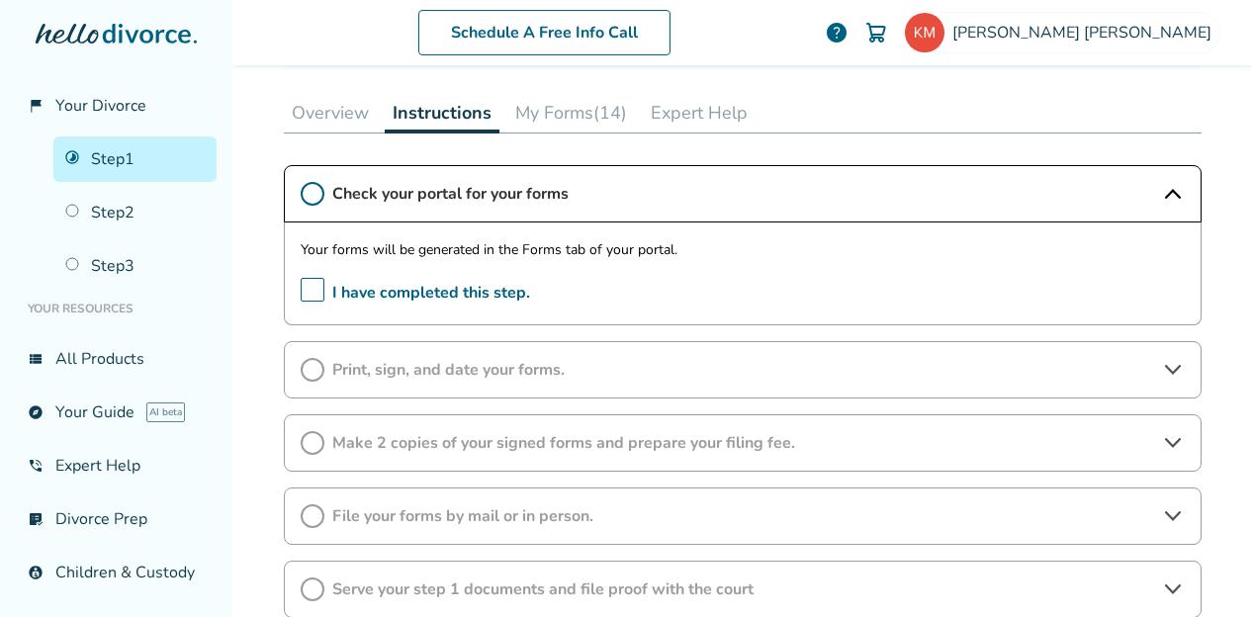
click at [301, 287] on span "I have completed this step." at bounding box center [416, 293] width 230 height 31
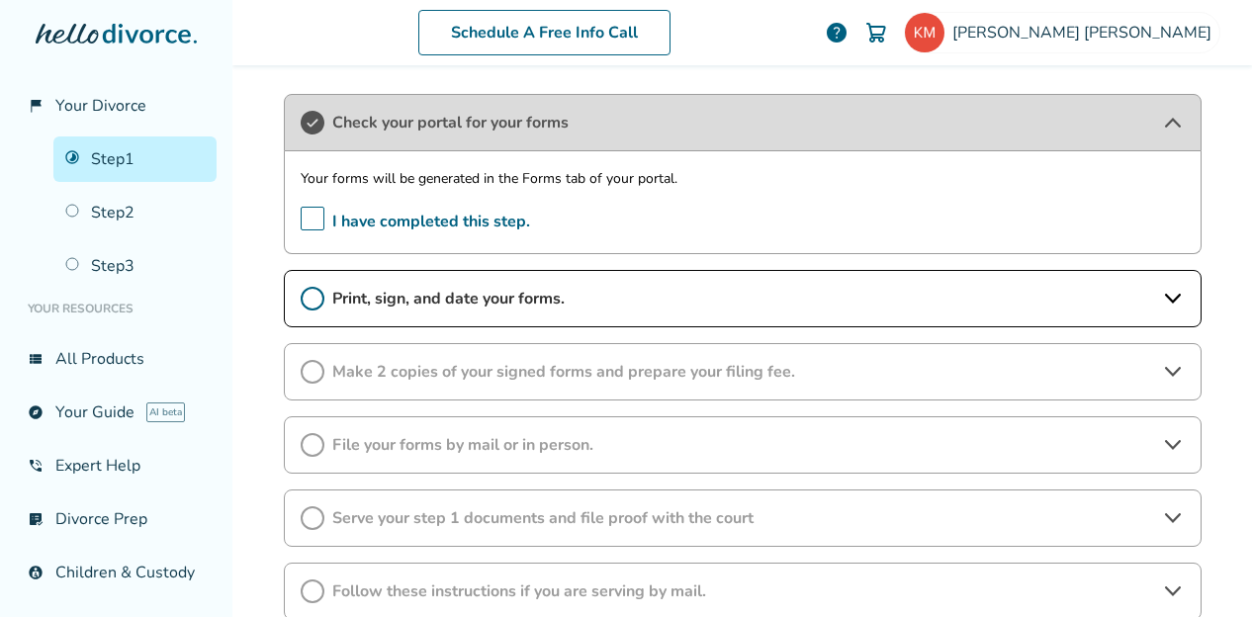
scroll to position [360, 0]
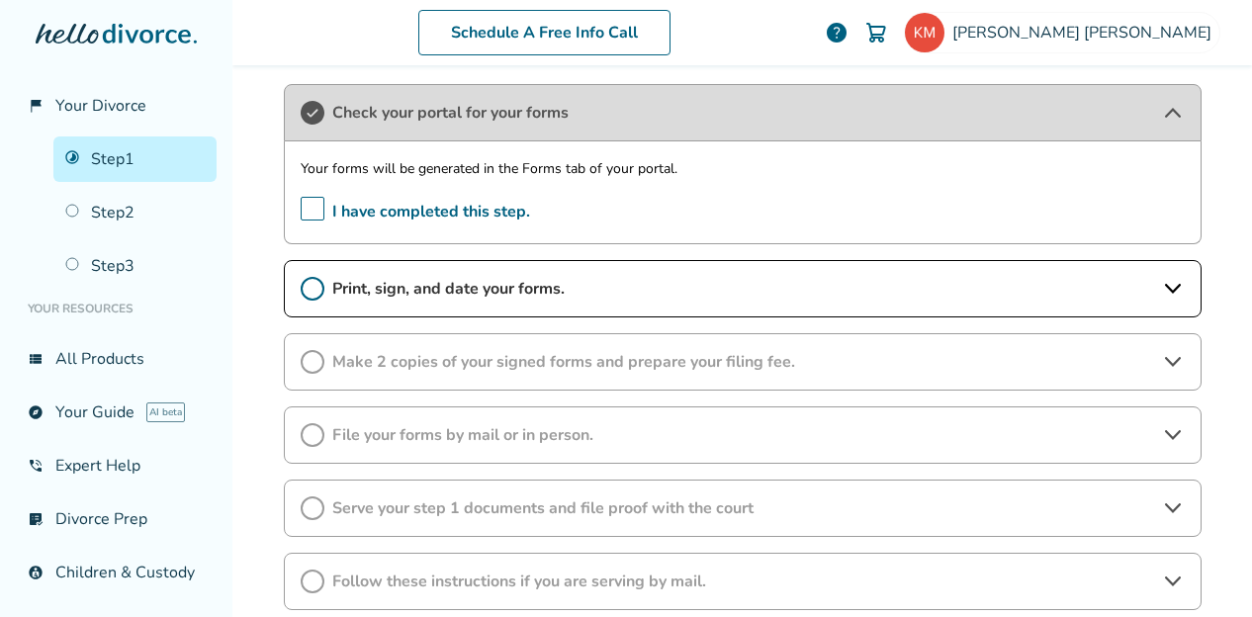
click at [305, 238] on div "Your forms will be generated in the Forms tab of your portal. I have completed …" at bounding box center [743, 192] width 918 height 103
click at [382, 357] on span "Make 2 copies of your signed forms and prepare your filing fee." at bounding box center [742, 362] width 821 height 22
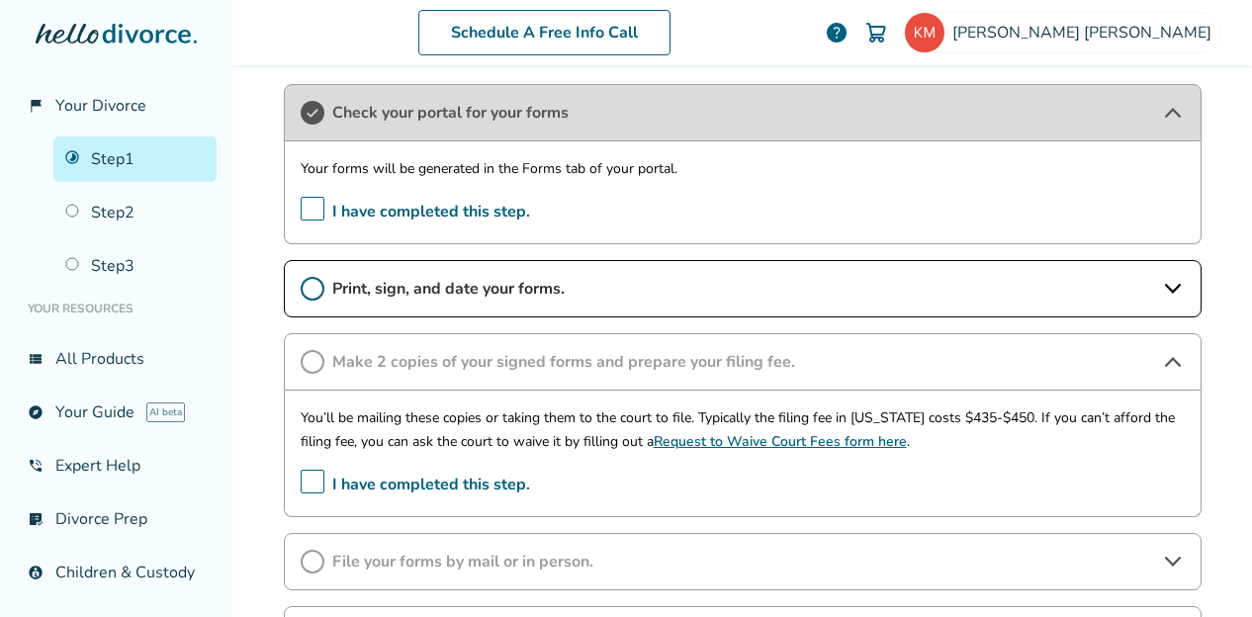
click at [440, 555] on span "File your forms by mail or in person." at bounding box center [742, 562] width 821 height 22
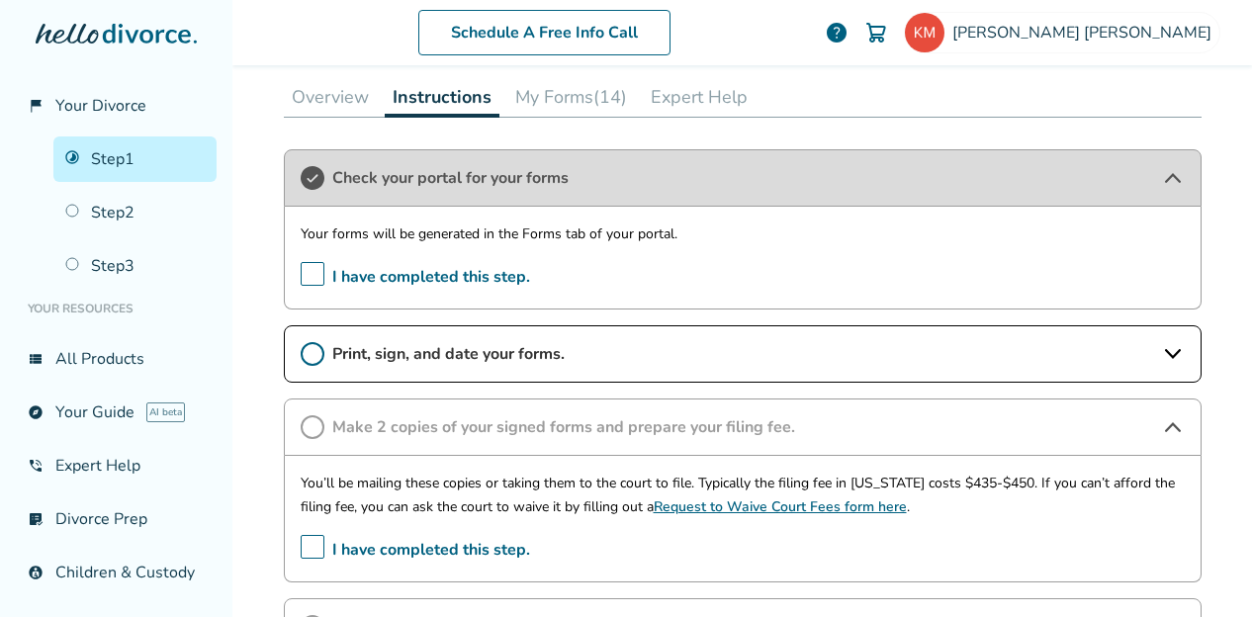
scroll to position [293, 0]
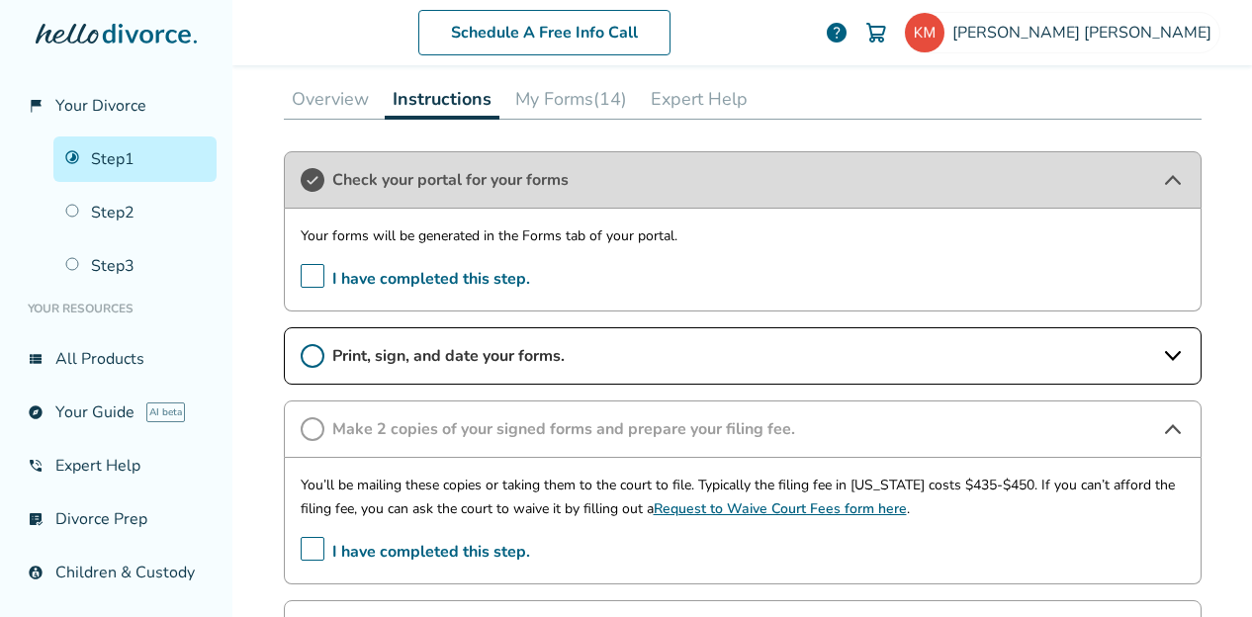
click at [305, 356] on icon at bounding box center [313, 356] width 24 height 24
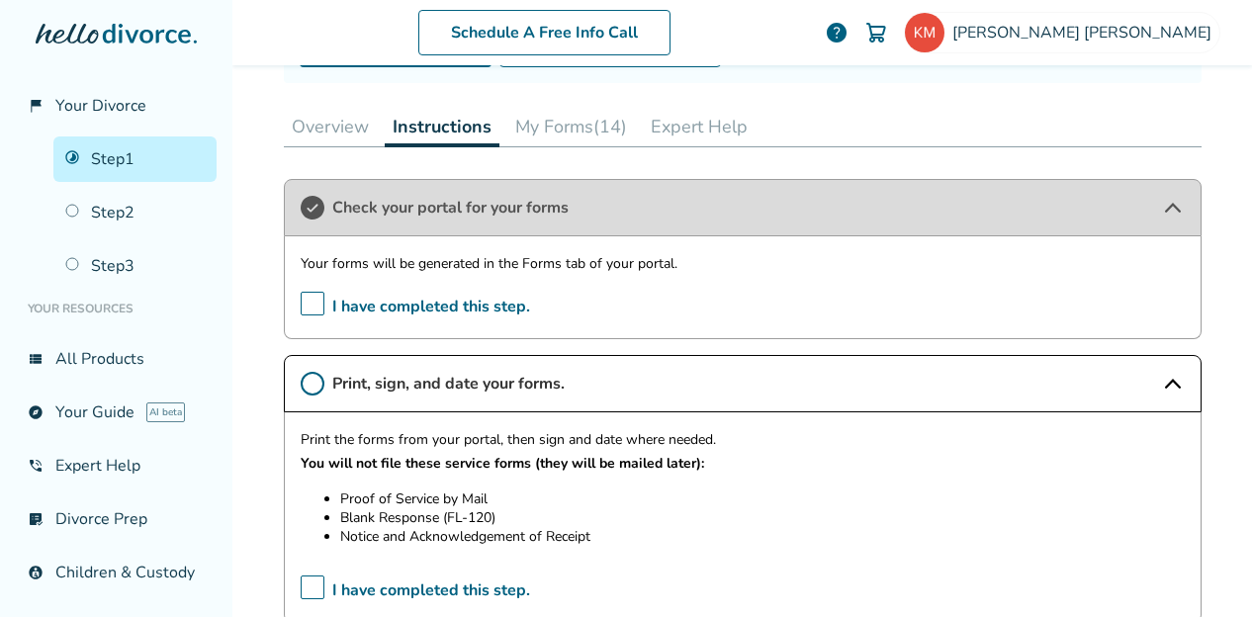
scroll to position [263, 0]
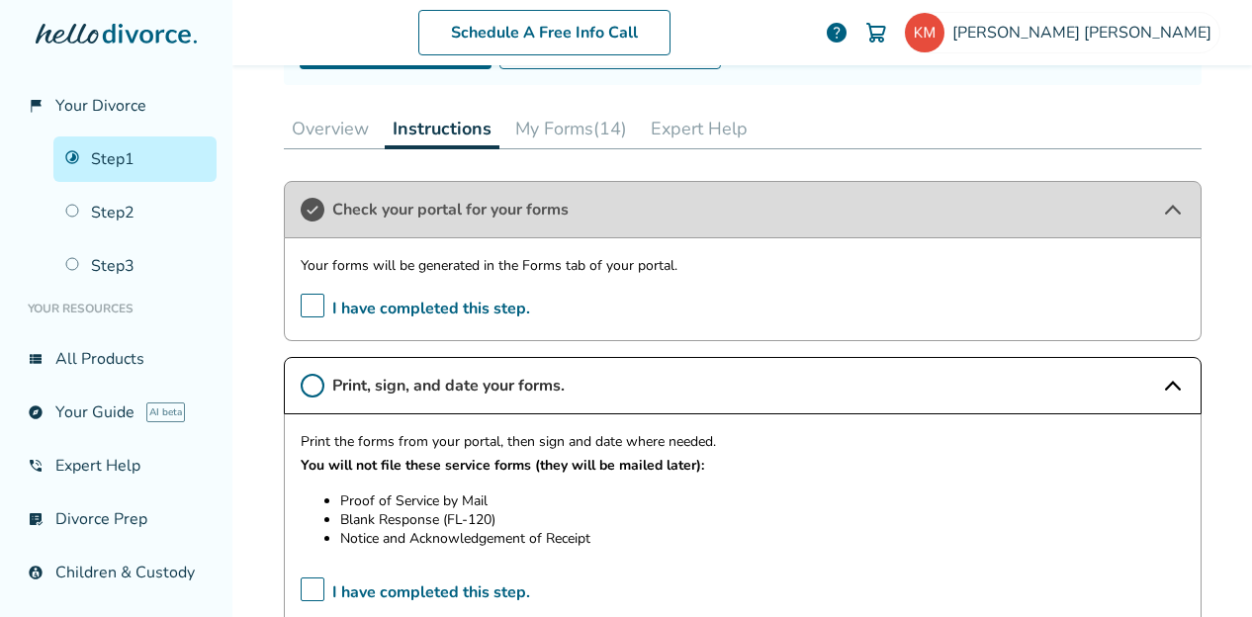
drag, startPoint x: 569, startPoint y: 122, endPoint x: 746, endPoint y: 93, distance: 179.4
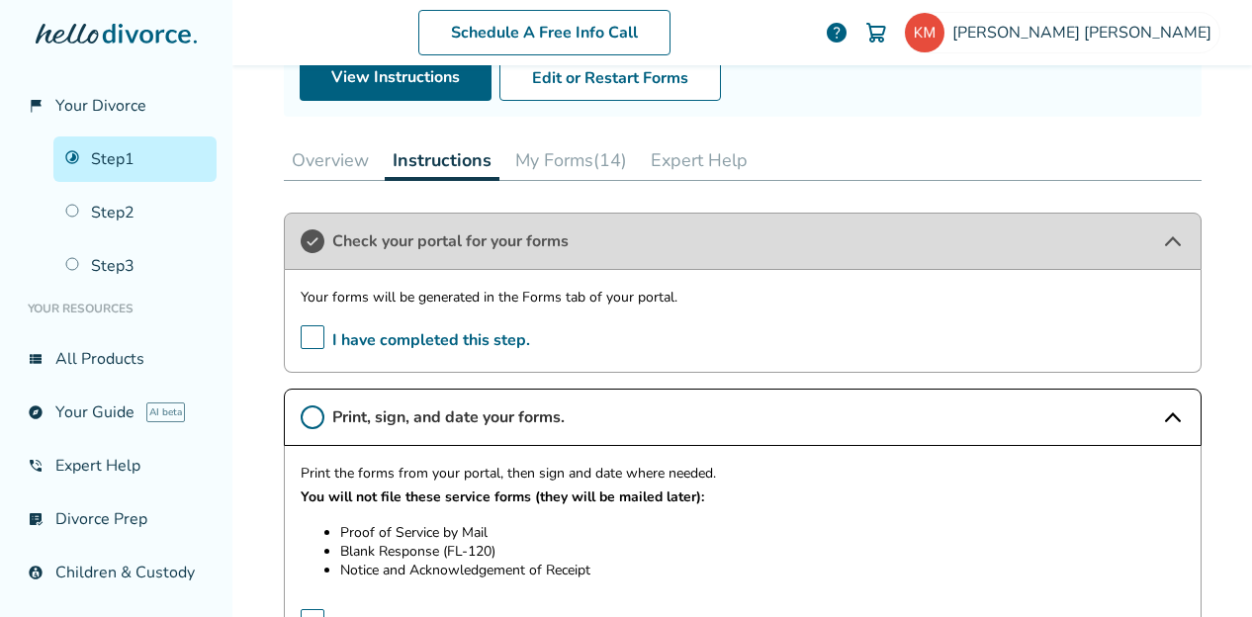
scroll to position [230, 0]
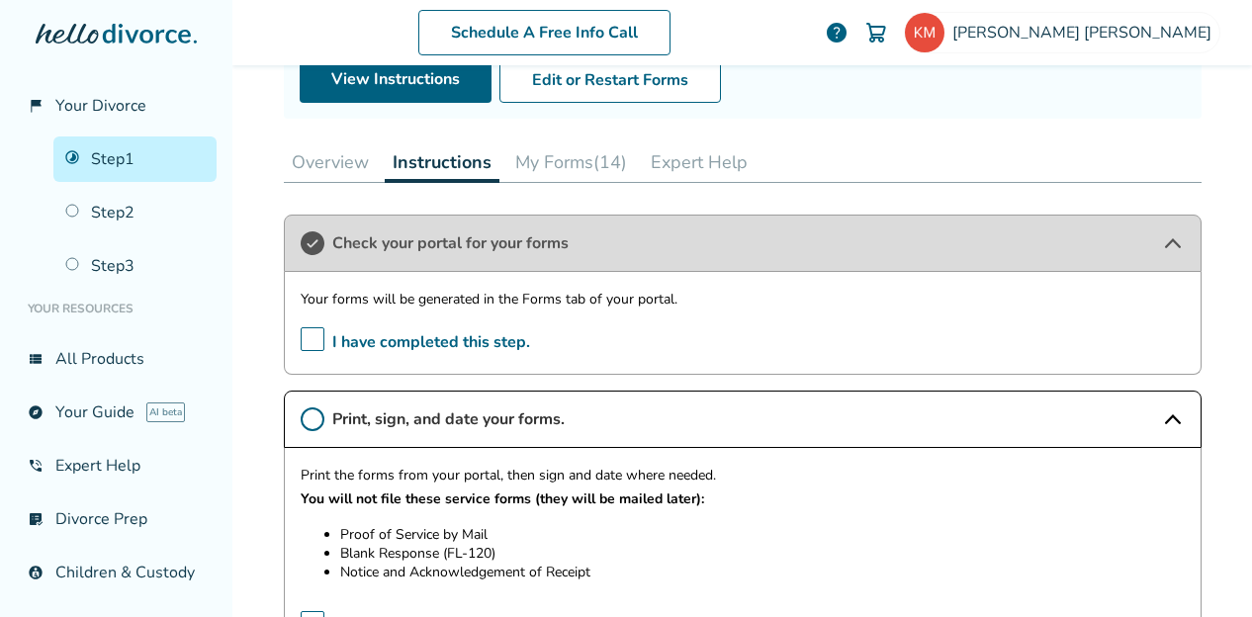
click at [526, 157] on button "My Forms (14)" at bounding box center [572, 162] width 128 height 40
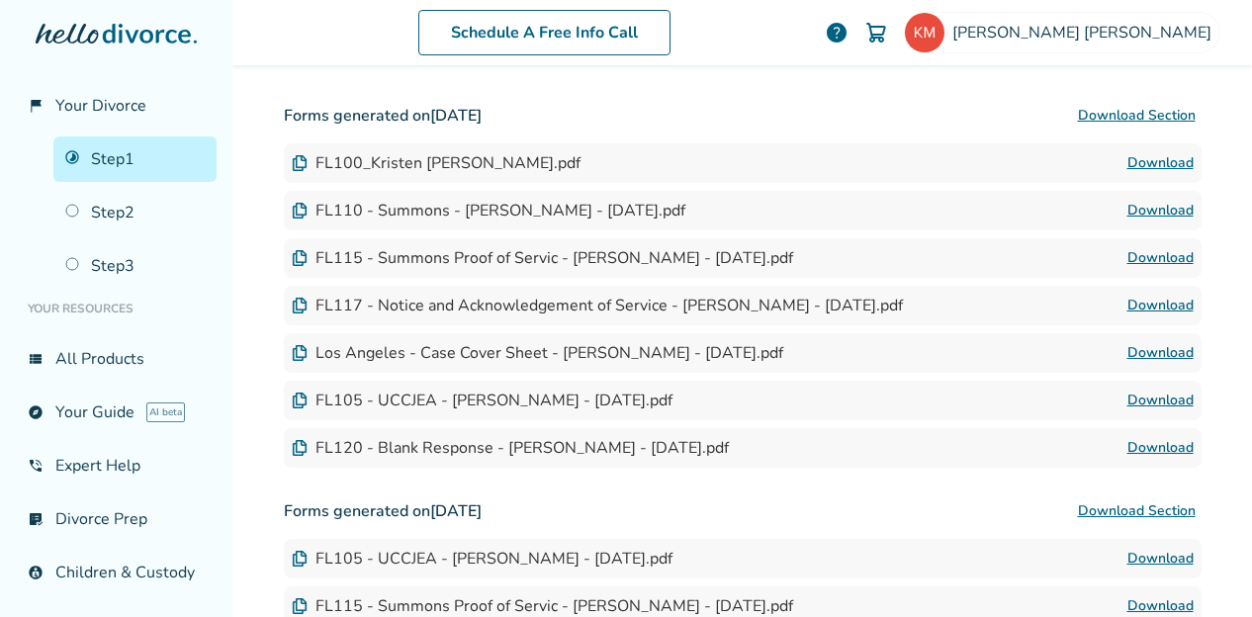
scroll to position [534, 0]
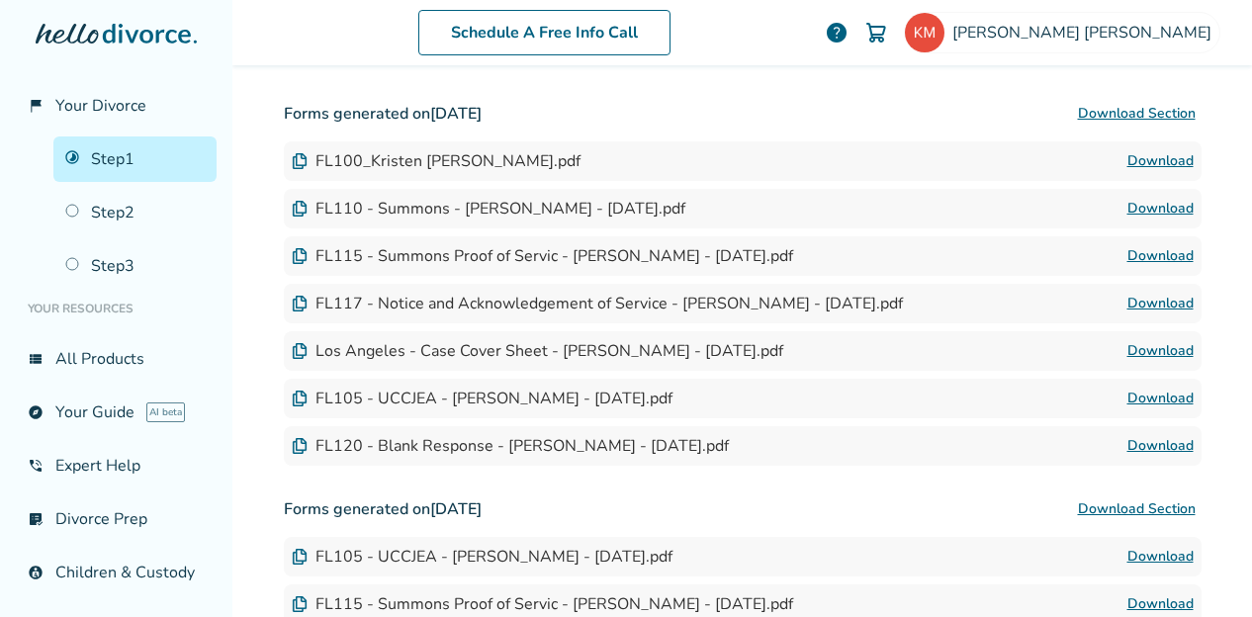
click at [1135, 257] on link "Download" at bounding box center [1161, 256] width 66 height 24
click at [1154, 441] on link "Download" at bounding box center [1161, 446] width 66 height 24
click at [1144, 295] on link "Download" at bounding box center [1161, 304] width 66 height 24
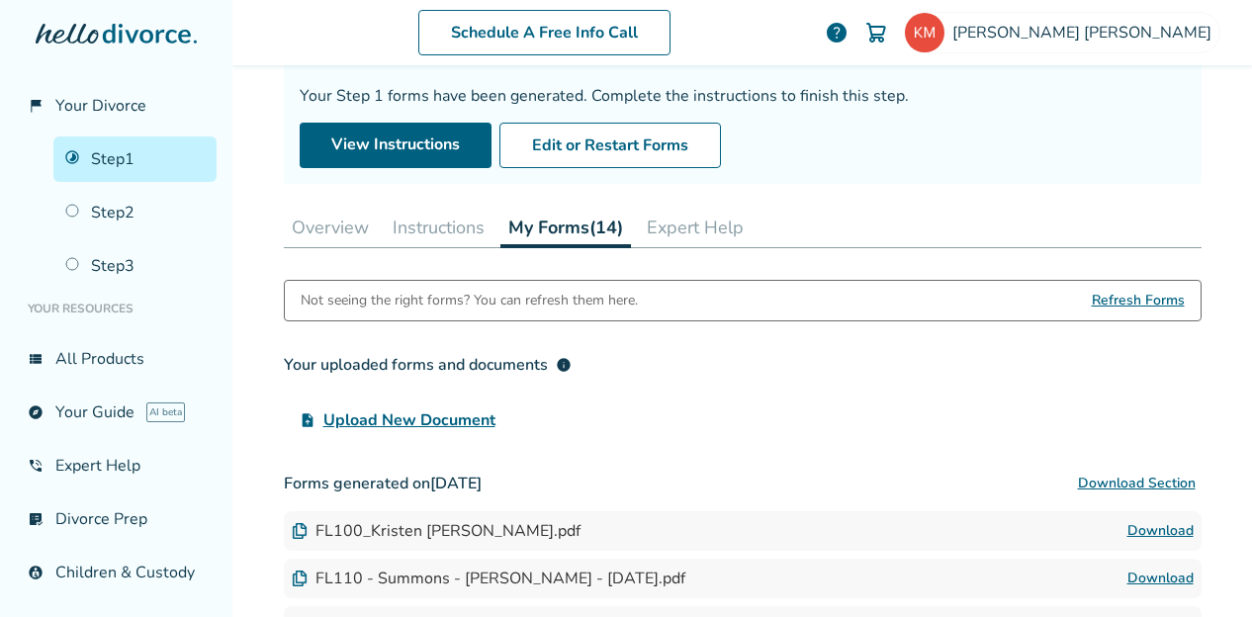
scroll to position [0, 0]
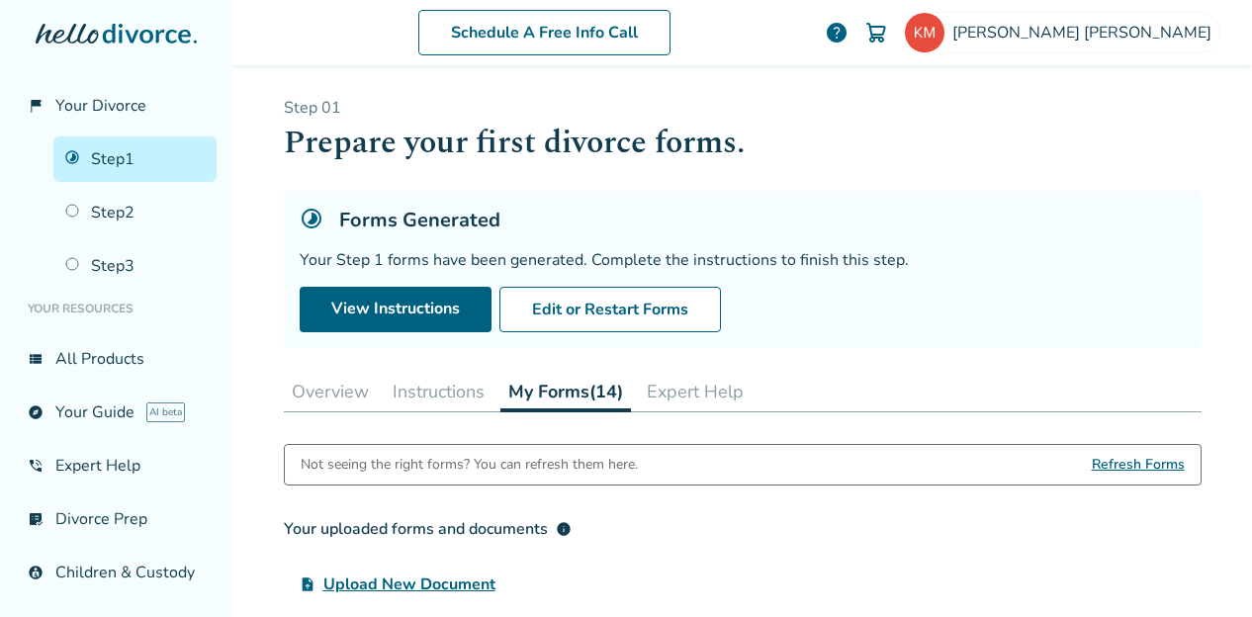
click at [441, 379] on button "Instructions" at bounding box center [439, 392] width 108 height 40
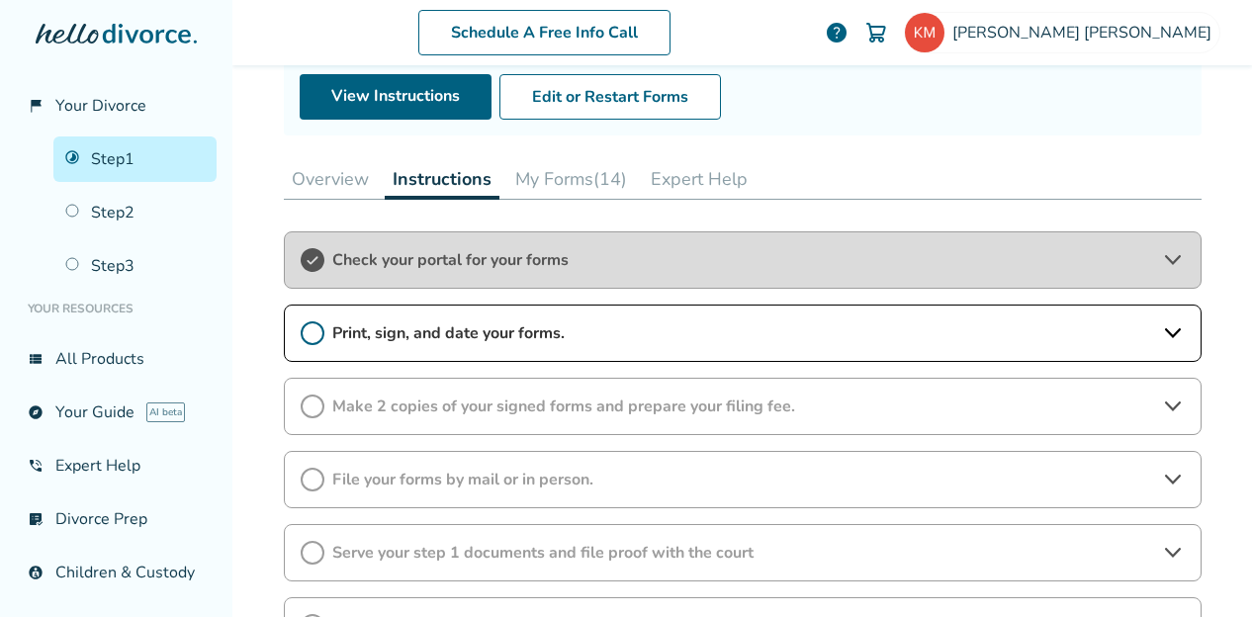
scroll to position [216, 0]
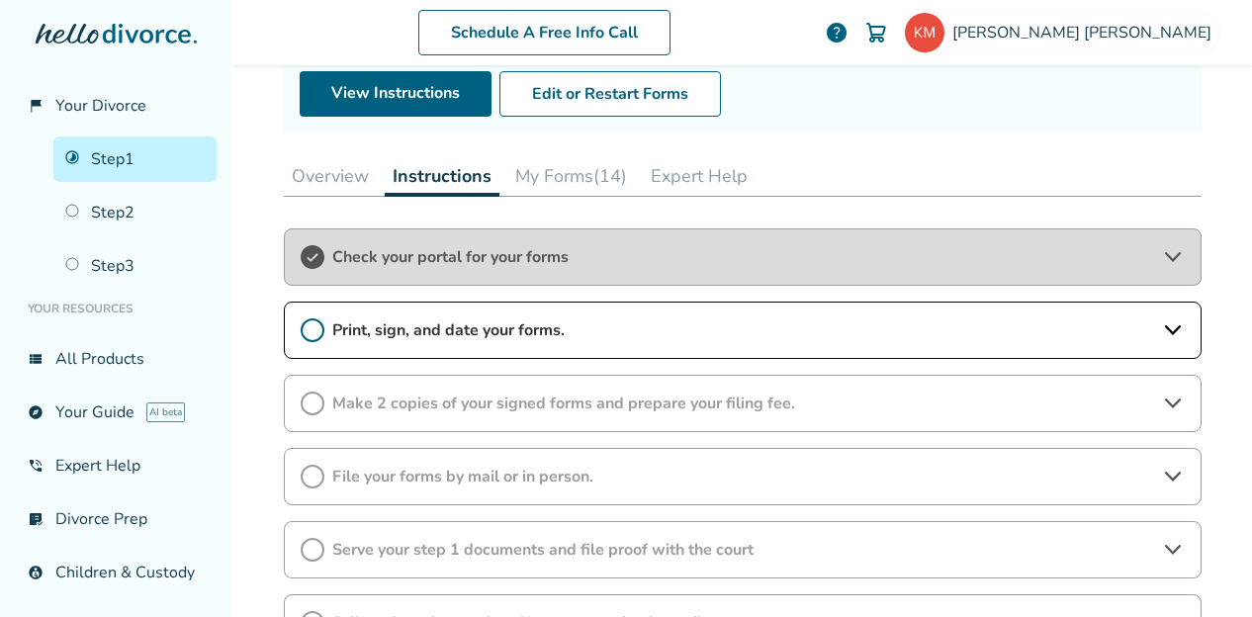
click at [307, 320] on icon at bounding box center [313, 331] width 24 height 24
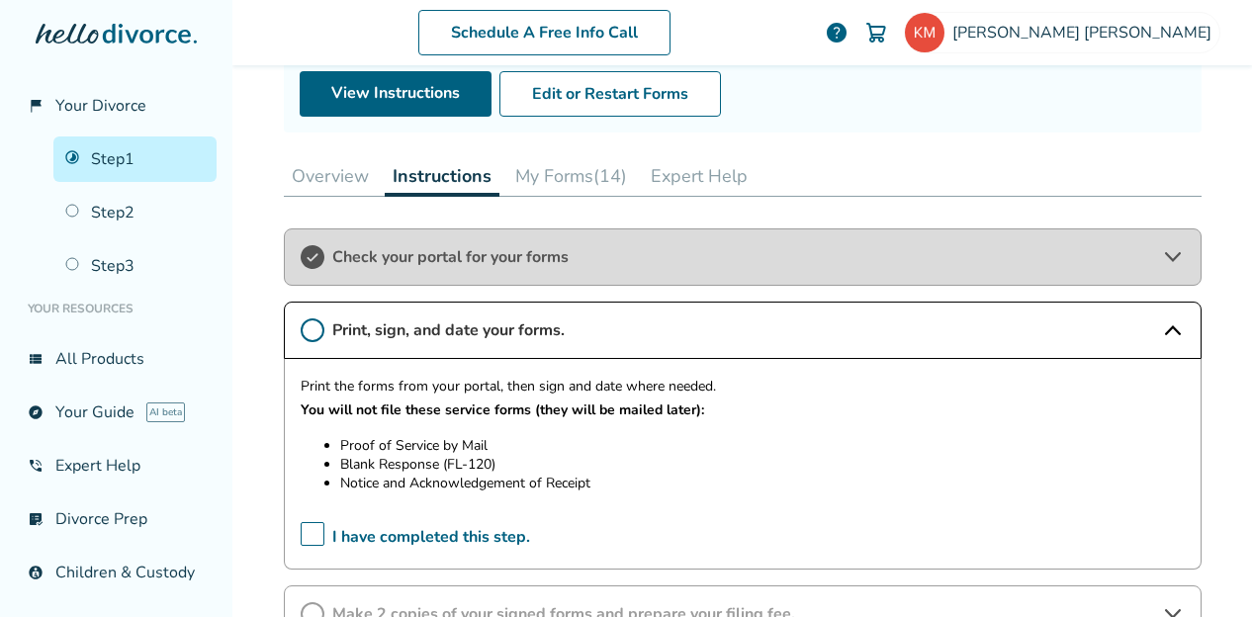
click at [307, 530] on span "I have completed this step." at bounding box center [416, 537] width 230 height 31
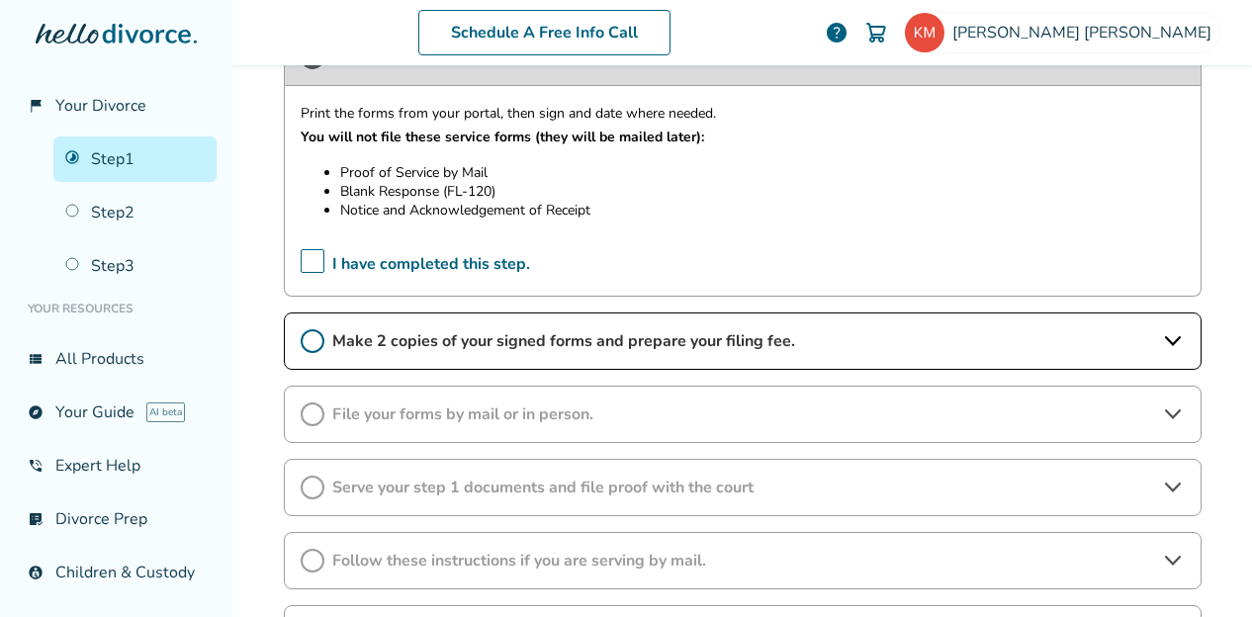
scroll to position [510, 0]
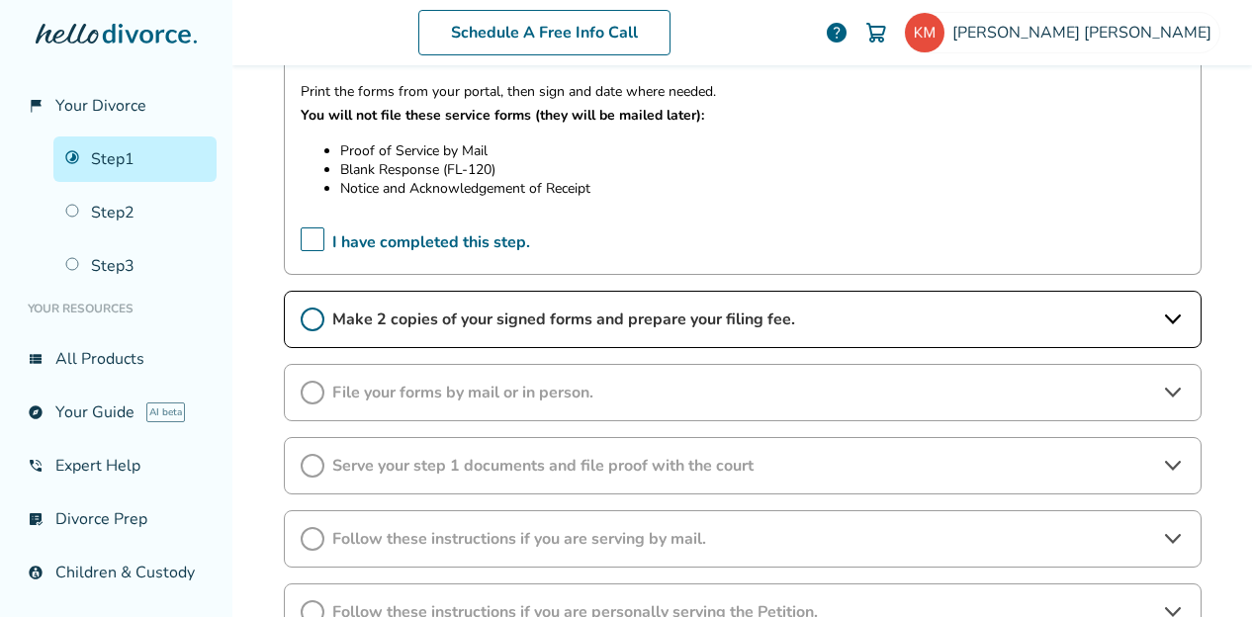
click at [306, 236] on span "I have completed this step." at bounding box center [416, 243] width 230 height 31
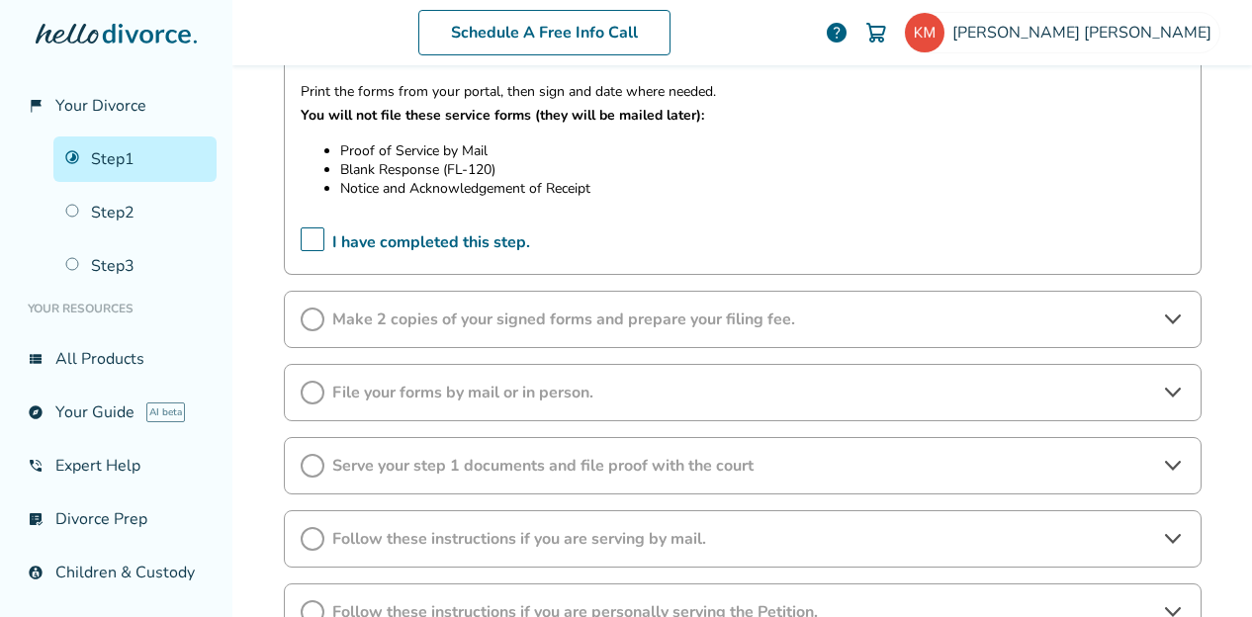
click at [306, 236] on span "I have completed this step." at bounding box center [416, 243] width 230 height 31
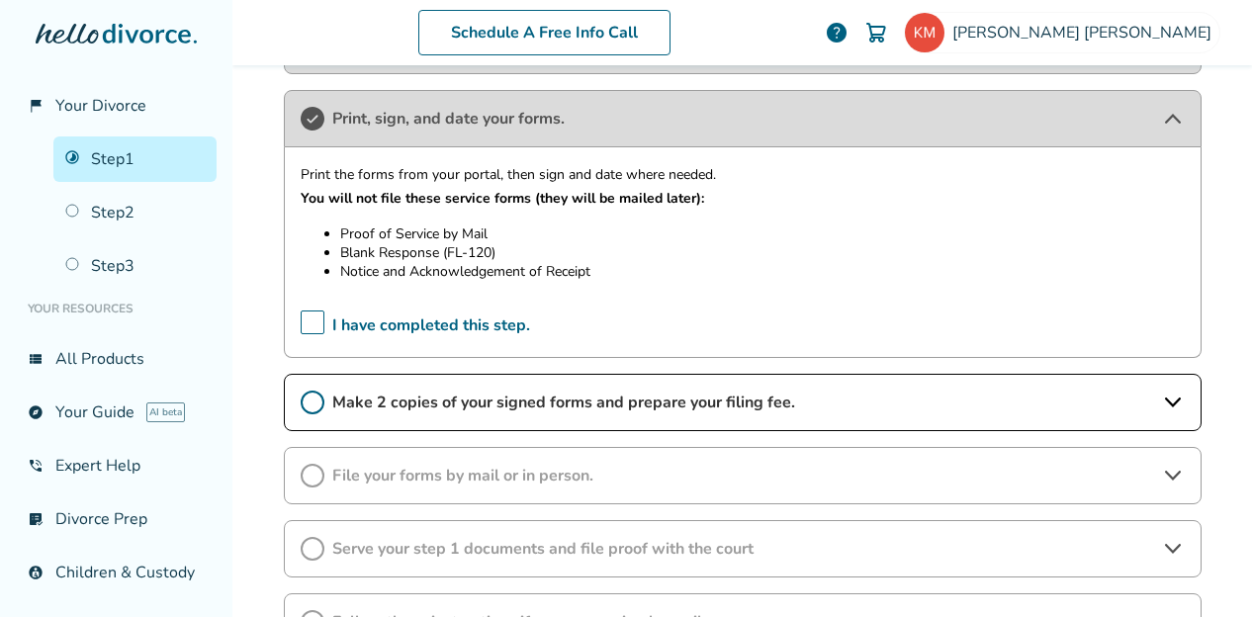
scroll to position [413, 0]
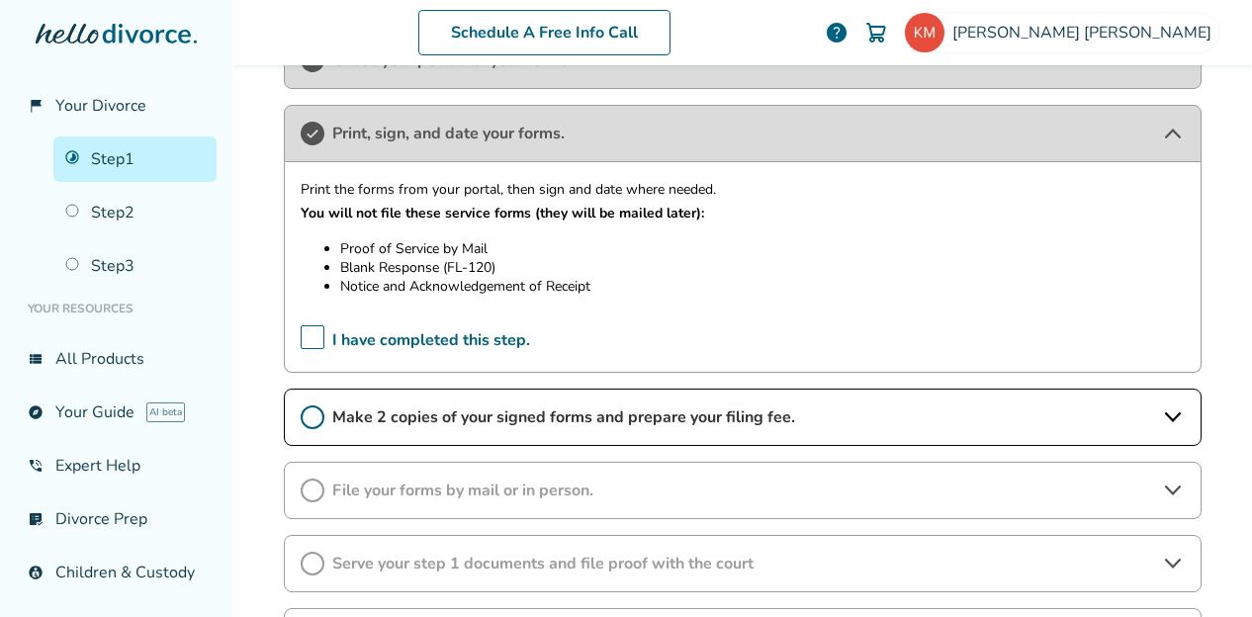
click at [683, 339] on label "I have completed this step." at bounding box center [743, 340] width 884 height 31
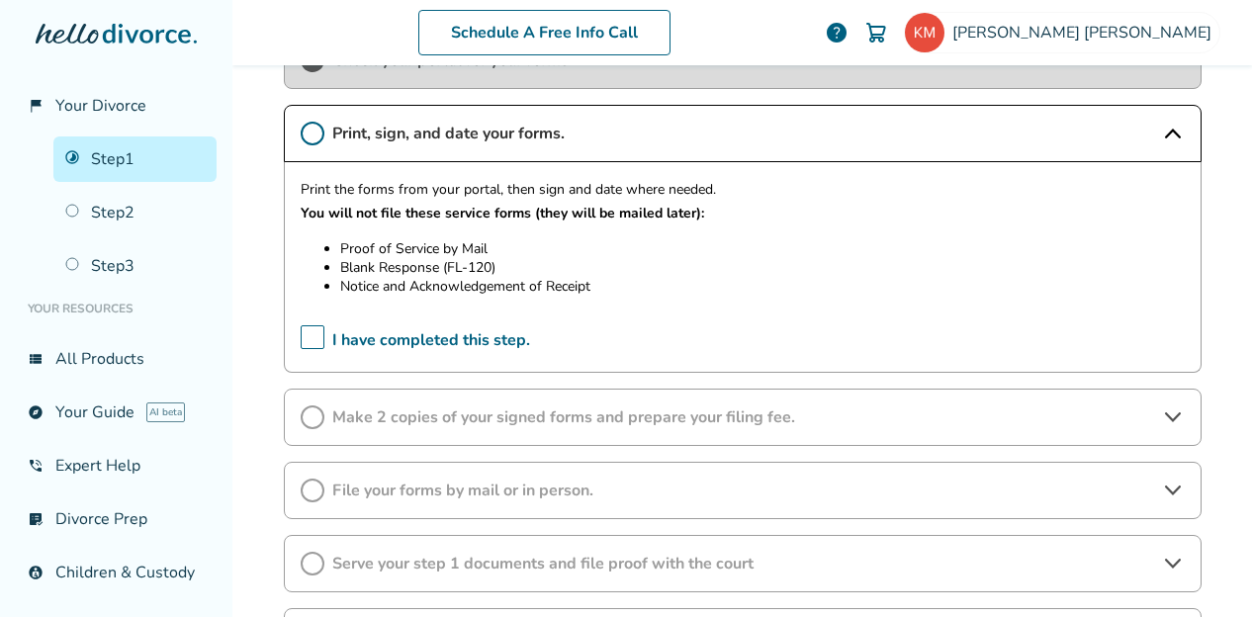
drag, startPoint x: 683, startPoint y: 339, endPoint x: 304, endPoint y: 132, distance: 432.1
click at [304, 132] on icon at bounding box center [313, 134] width 24 height 24
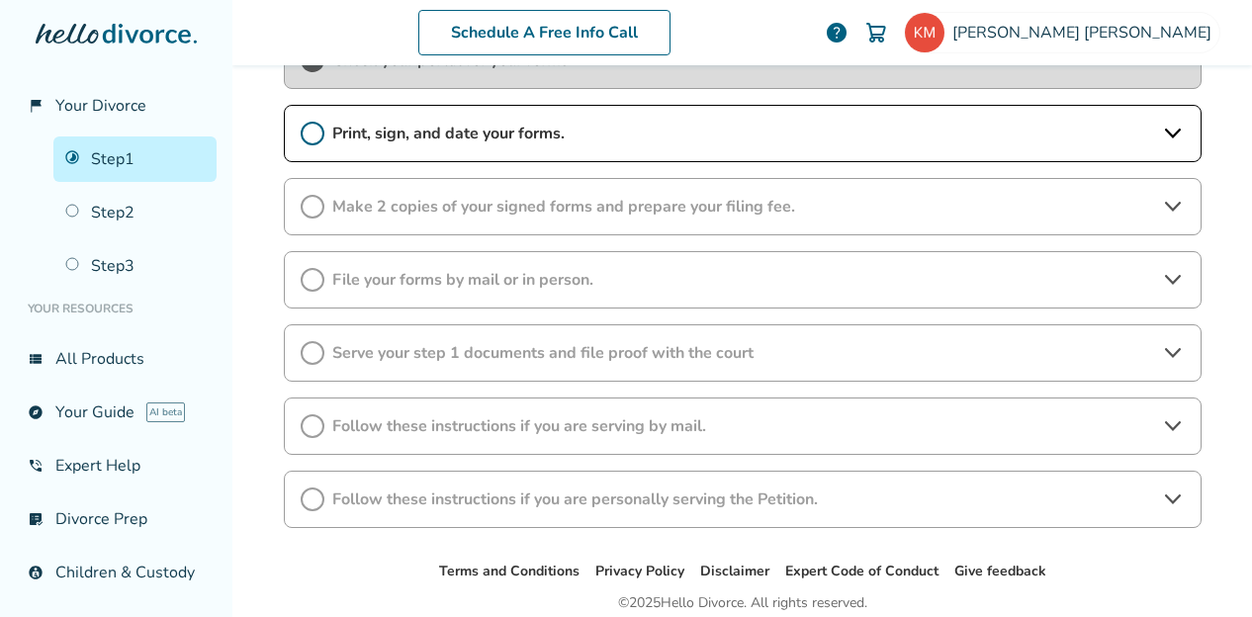
click at [304, 132] on icon at bounding box center [313, 134] width 24 height 24
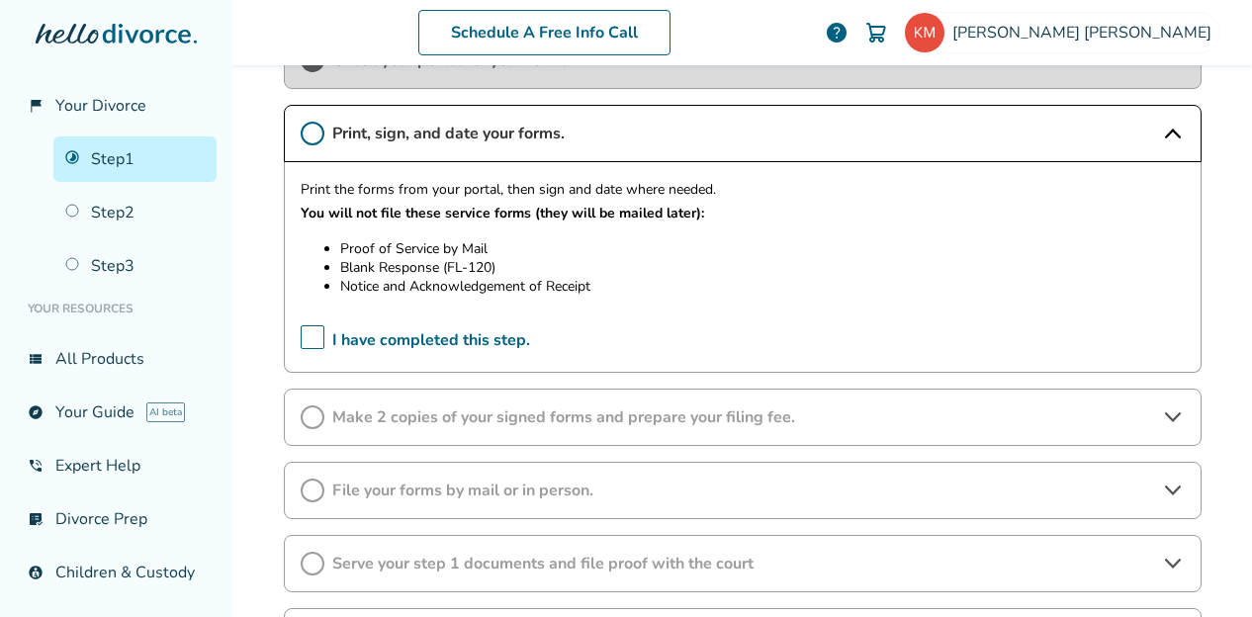
click at [305, 333] on span "I have completed this step." at bounding box center [416, 340] width 230 height 31
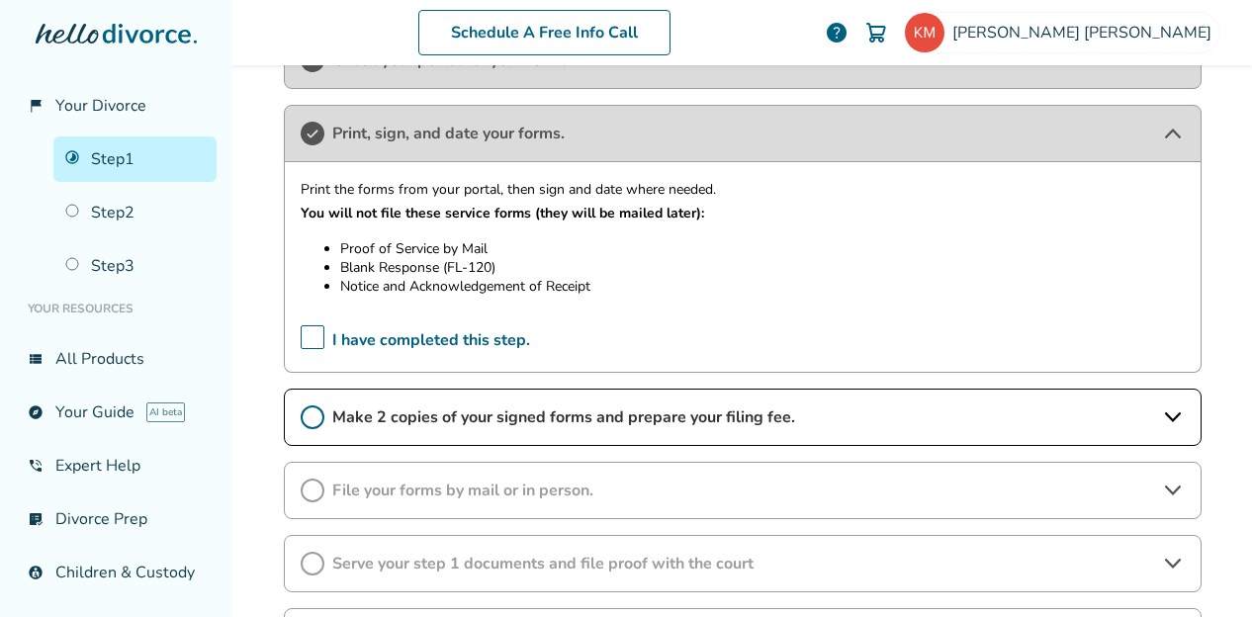
click at [778, 423] on div "Make 2 copies of your signed forms and prepare your filing fee." at bounding box center [743, 417] width 918 height 57
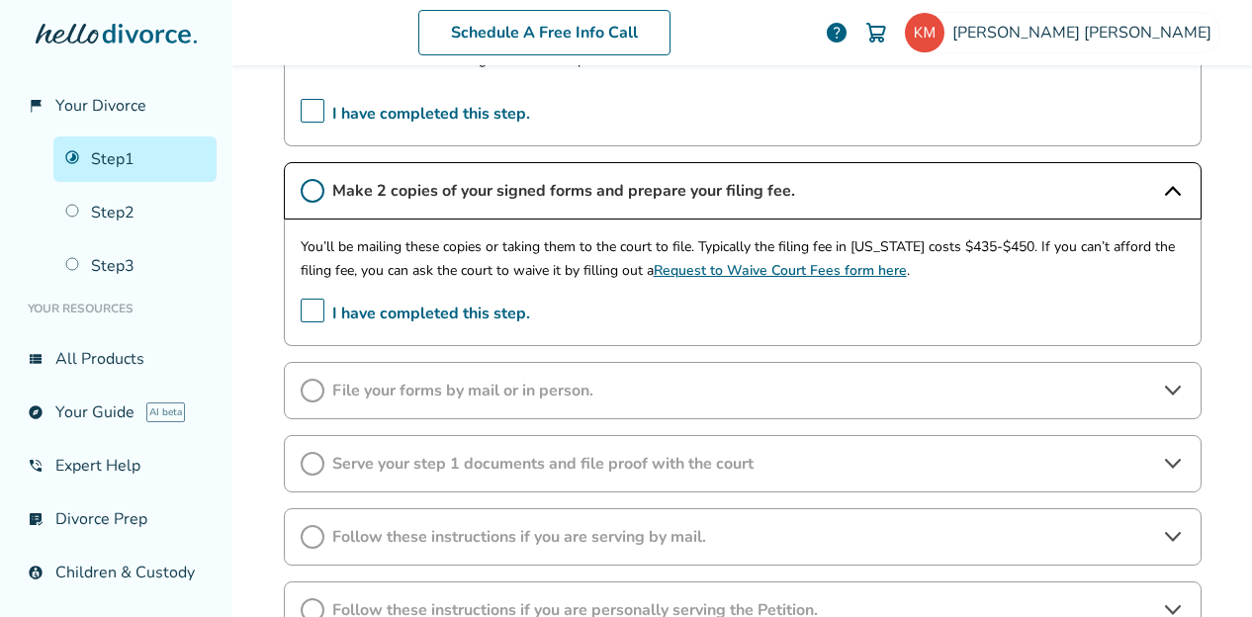
scroll to position [640, 0]
click at [434, 394] on div "File your forms by mail or in person." at bounding box center [743, 389] width 918 height 57
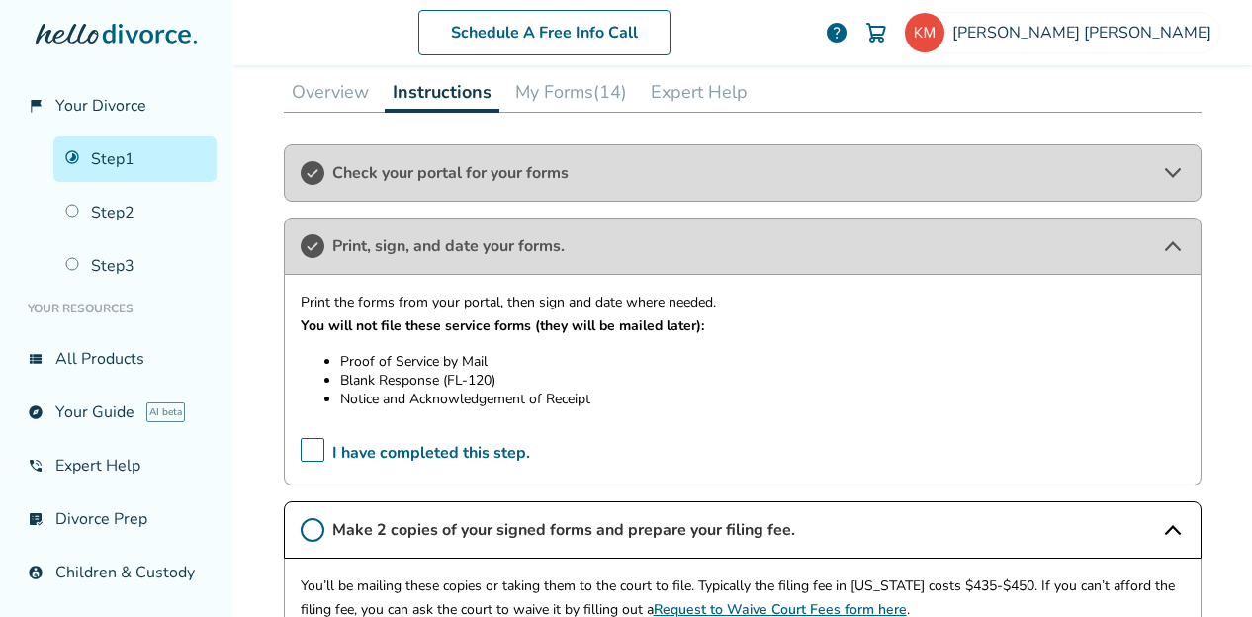
scroll to position [299, 0]
click at [570, 87] on button "My Forms (14)" at bounding box center [572, 93] width 128 height 40
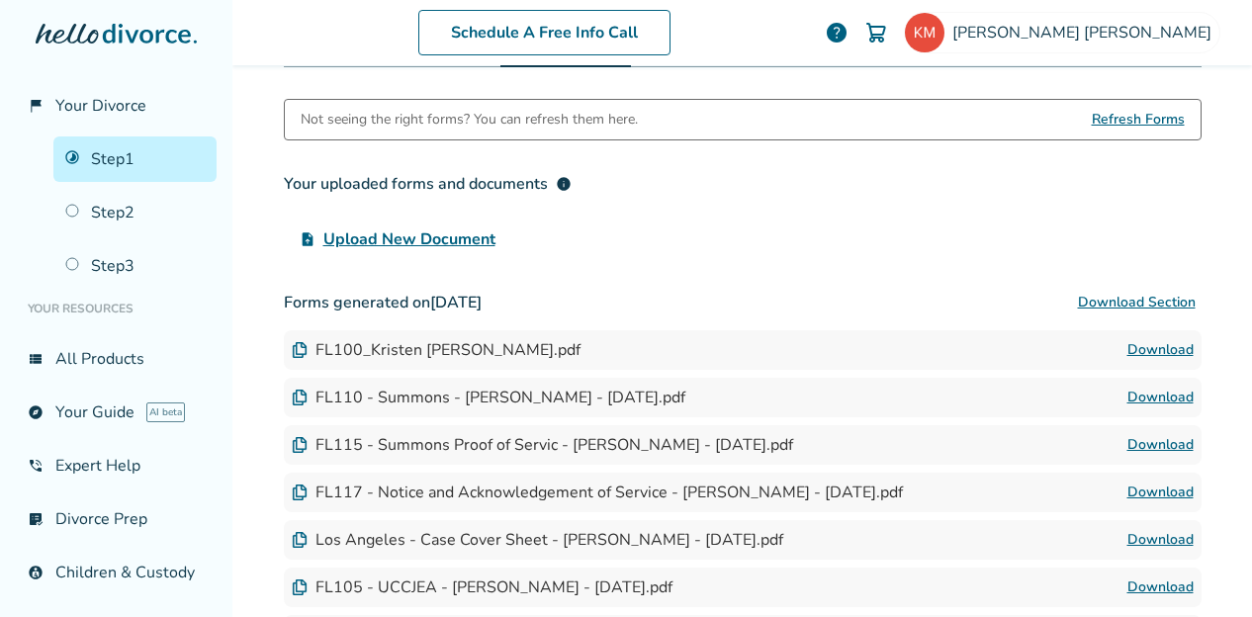
scroll to position [346, 0]
click at [1173, 337] on link "Download" at bounding box center [1161, 349] width 66 height 24
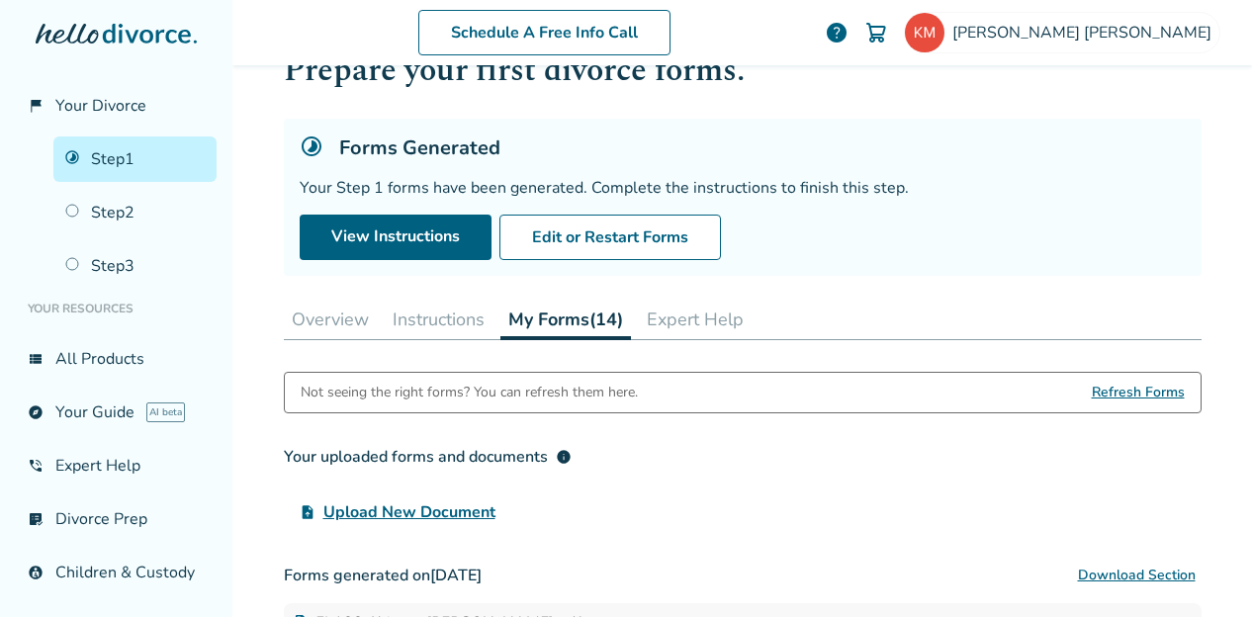
scroll to position [71, 0]
click at [457, 322] on button "Instructions" at bounding box center [439, 321] width 108 height 40
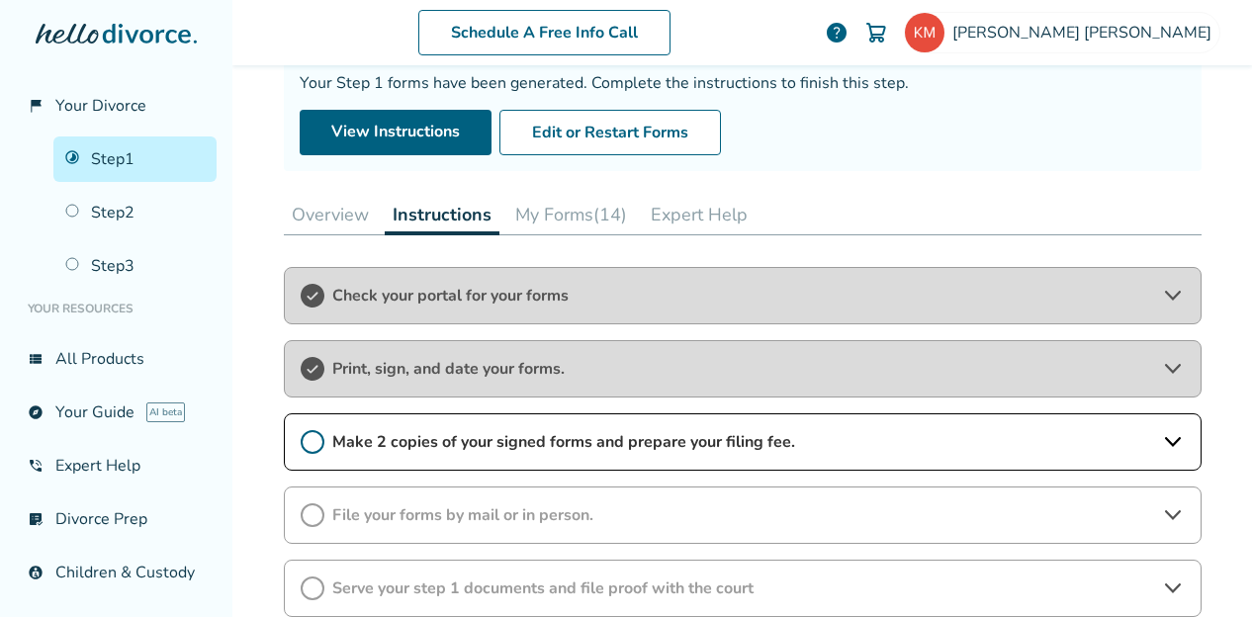
scroll to position [178, 0]
click at [477, 295] on span "Check your portal for your forms" at bounding box center [742, 295] width 821 height 22
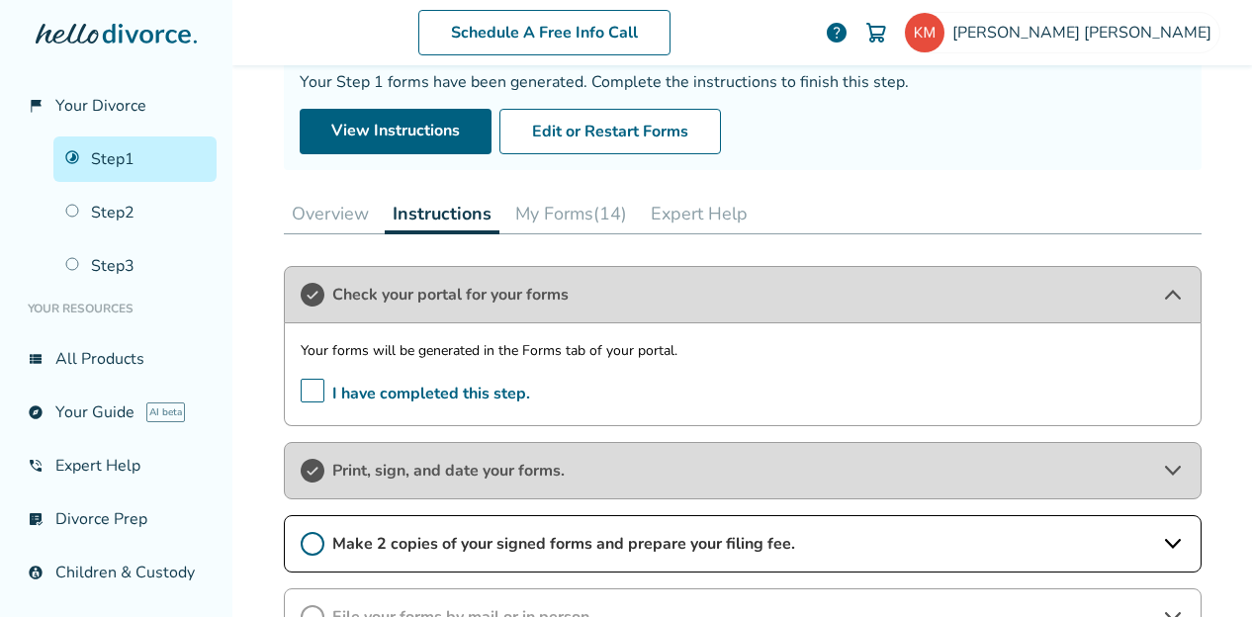
click at [477, 295] on span "Check your portal for your forms" at bounding box center [742, 295] width 821 height 22
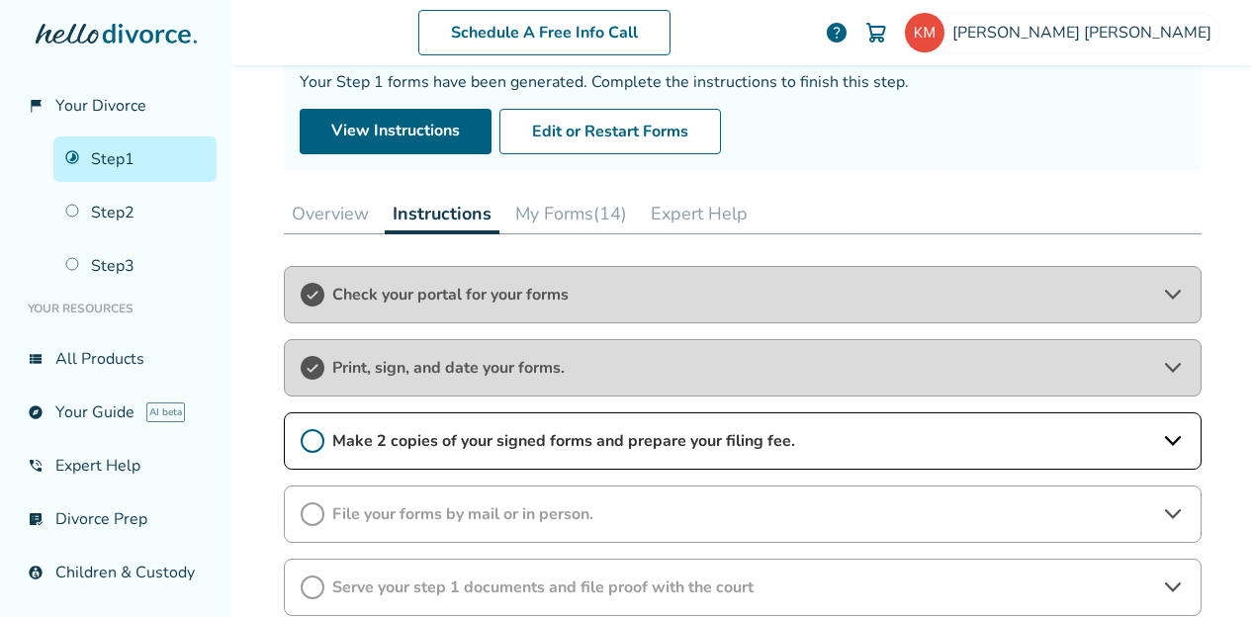
click at [475, 447] on span "Make 2 copies of your signed forms and prepare your filing fee." at bounding box center [742, 441] width 821 height 22
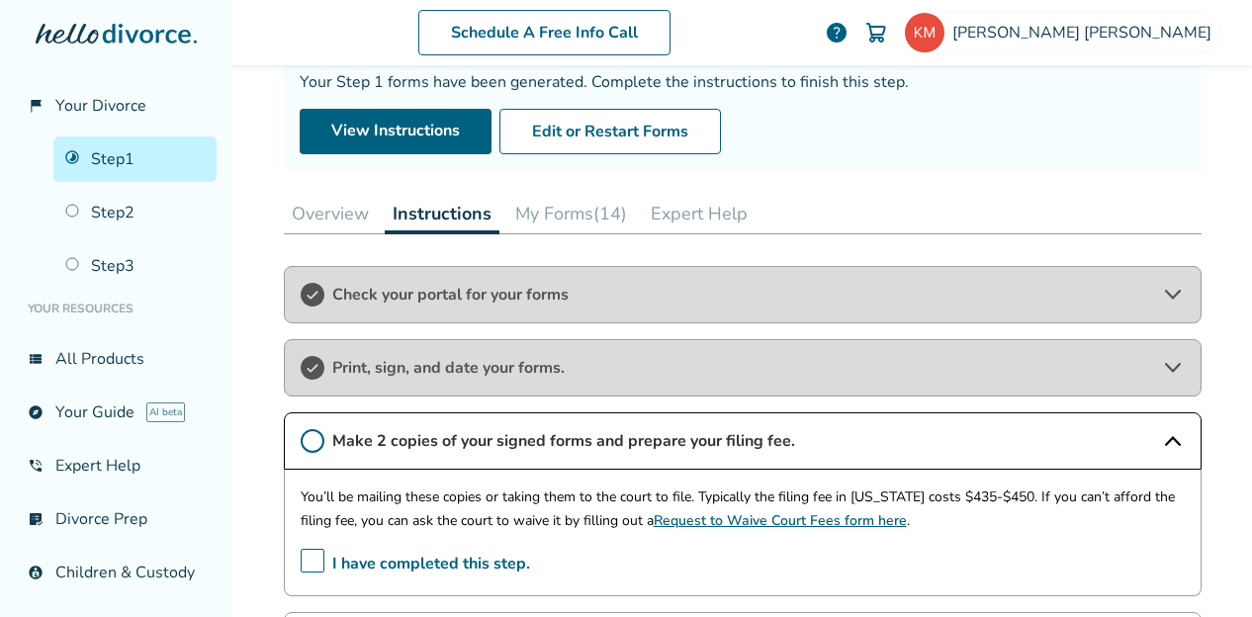
click at [475, 447] on span "Make 2 copies of your signed forms and prepare your filing fee." at bounding box center [742, 441] width 821 height 22
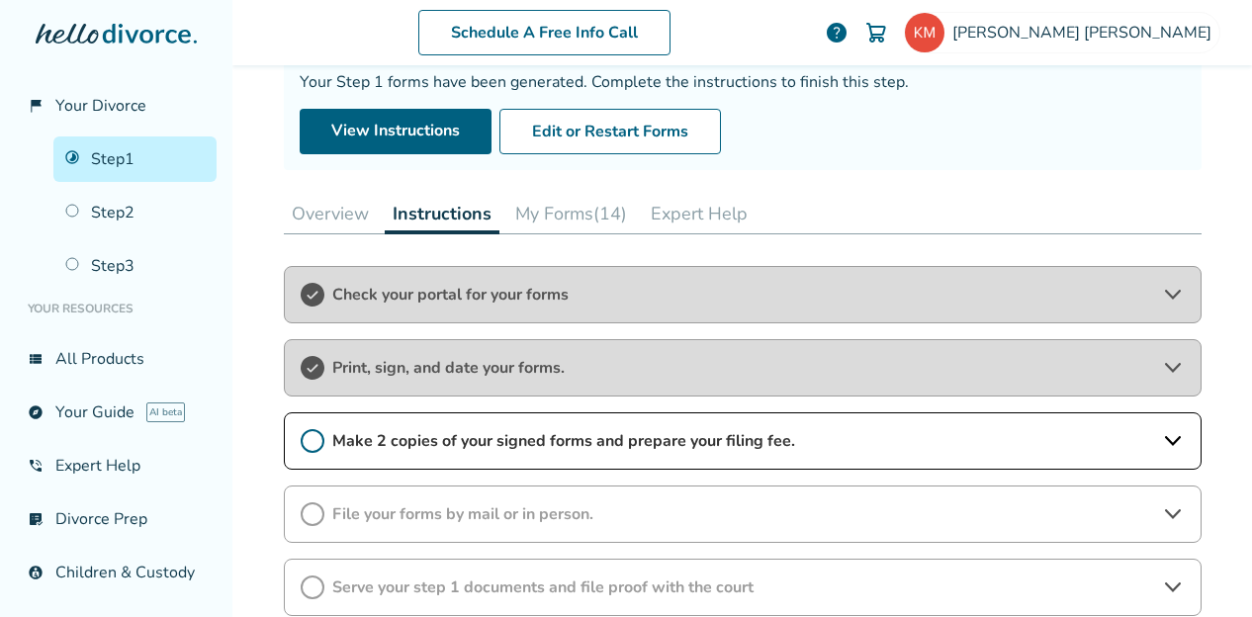
click at [486, 357] on span "Print, sign, and date your forms." at bounding box center [742, 368] width 821 height 22
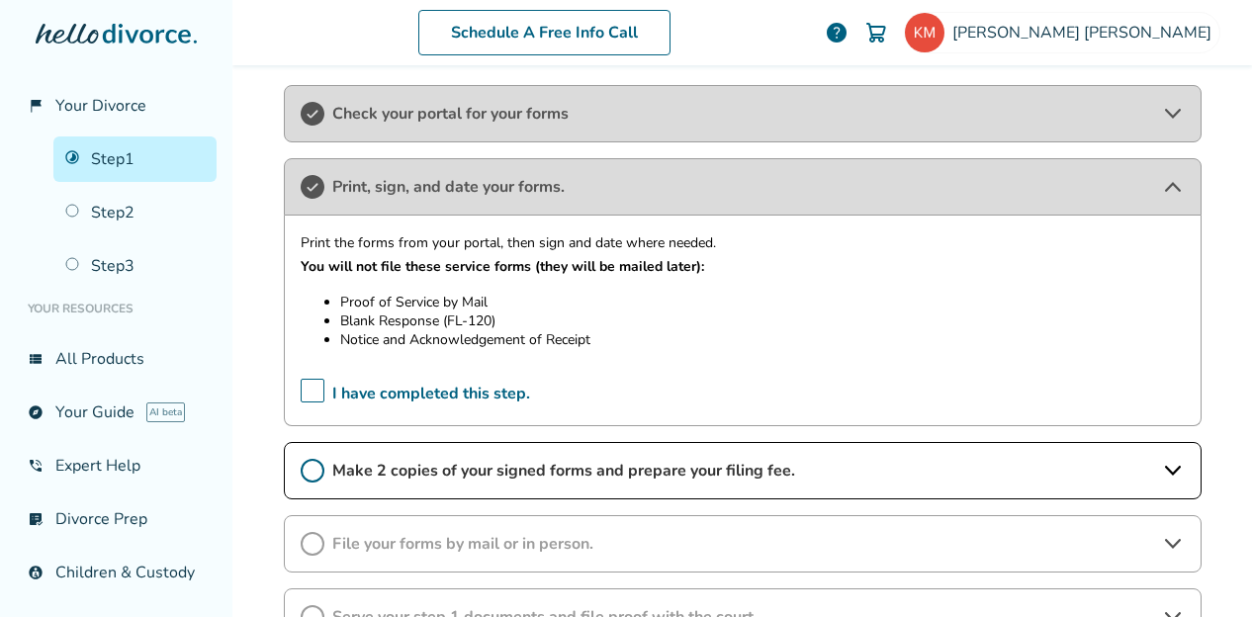
scroll to position [361, 0]
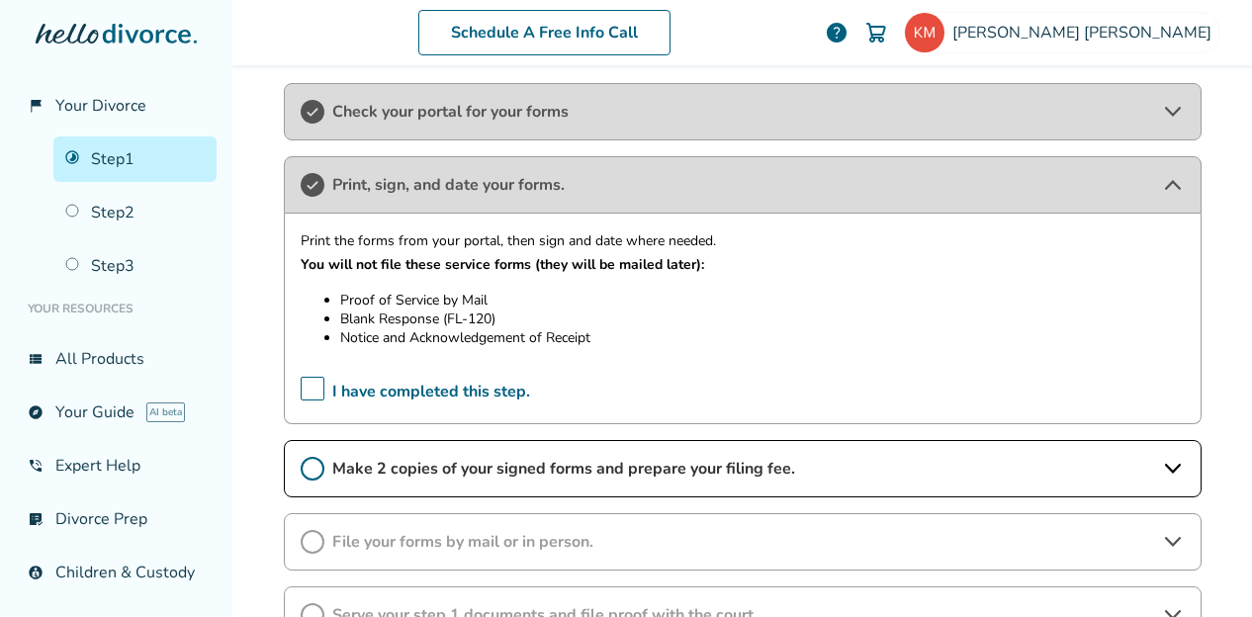
click at [518, 464] on span "Make 2 copies of your signed forms and prepare your filing fee." at bounding box center [742, 469] width 821 height 22
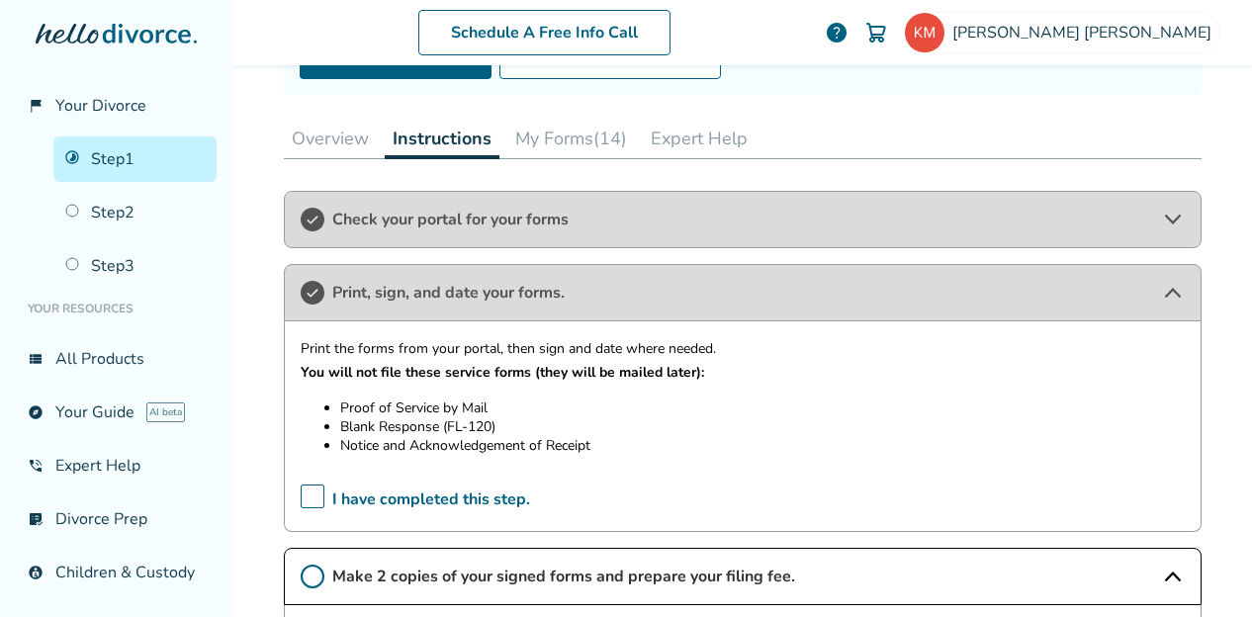
scroll to position [251, 0]
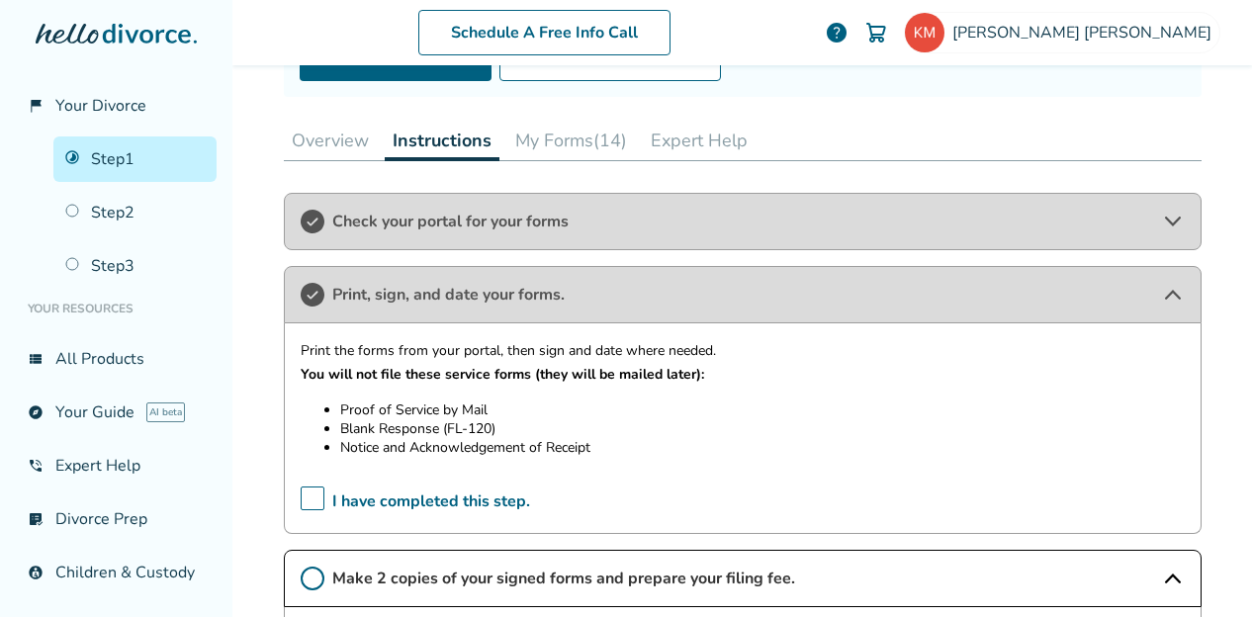
click at [588, 129] on button "My Forms (14)" at bounding box center [572, 141] width 128 height 40
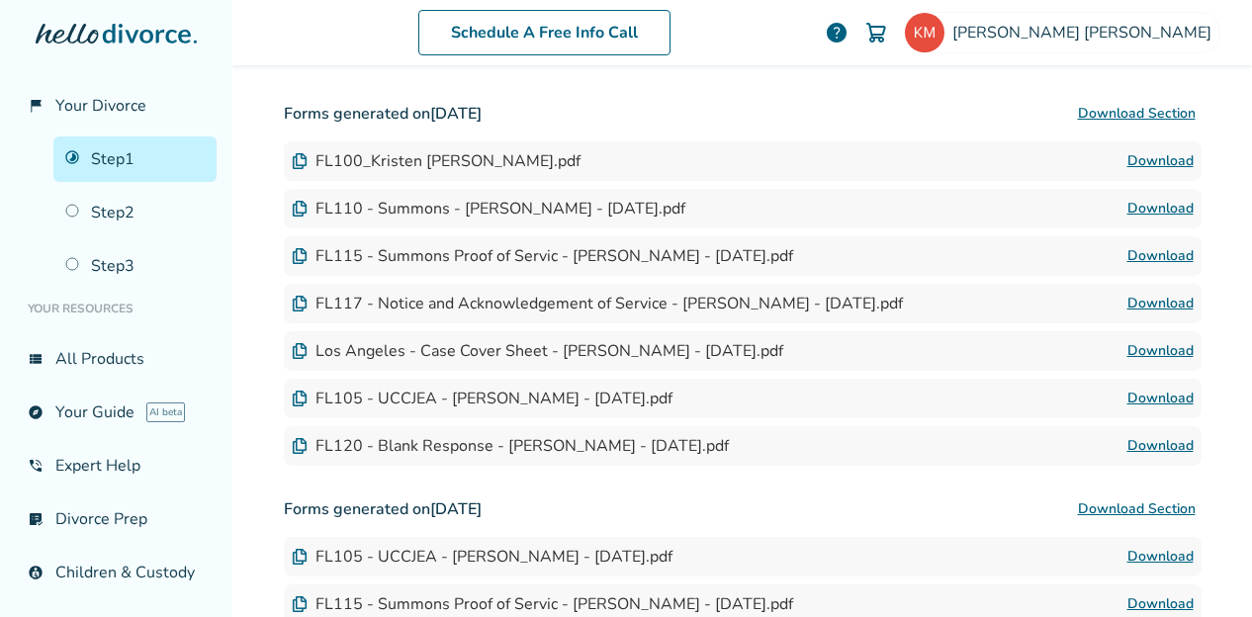
scroll to position [532, 0]
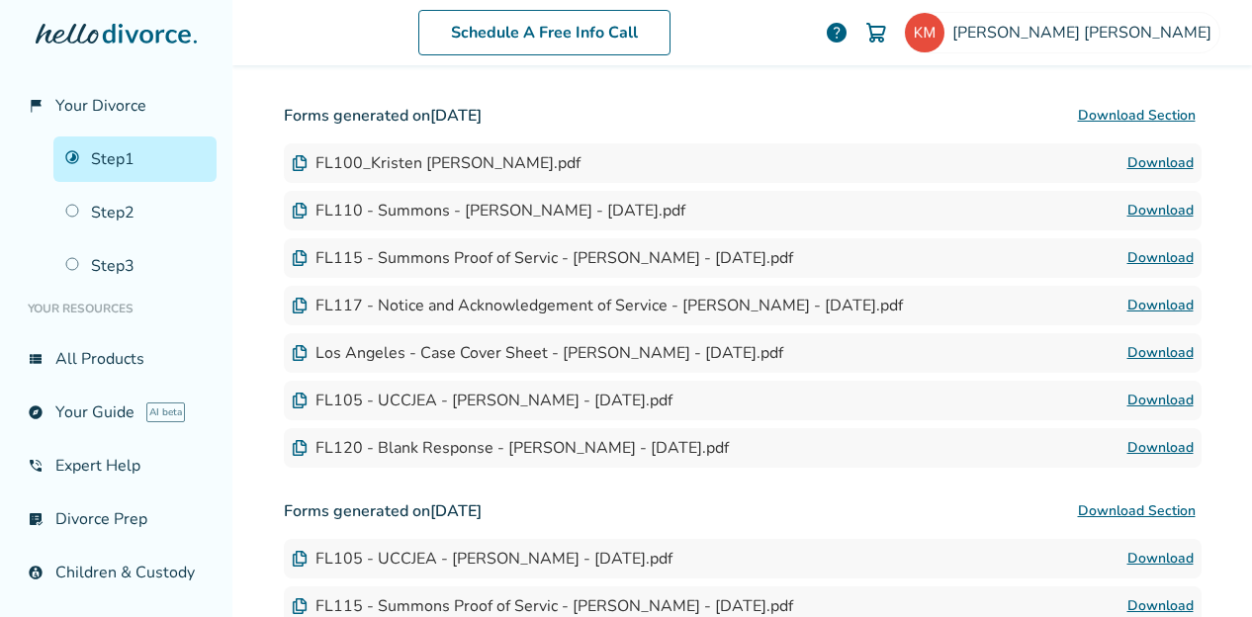
click at [1134, 162] on link "Download" at bounding box center [1161, 163] width 66 height 24
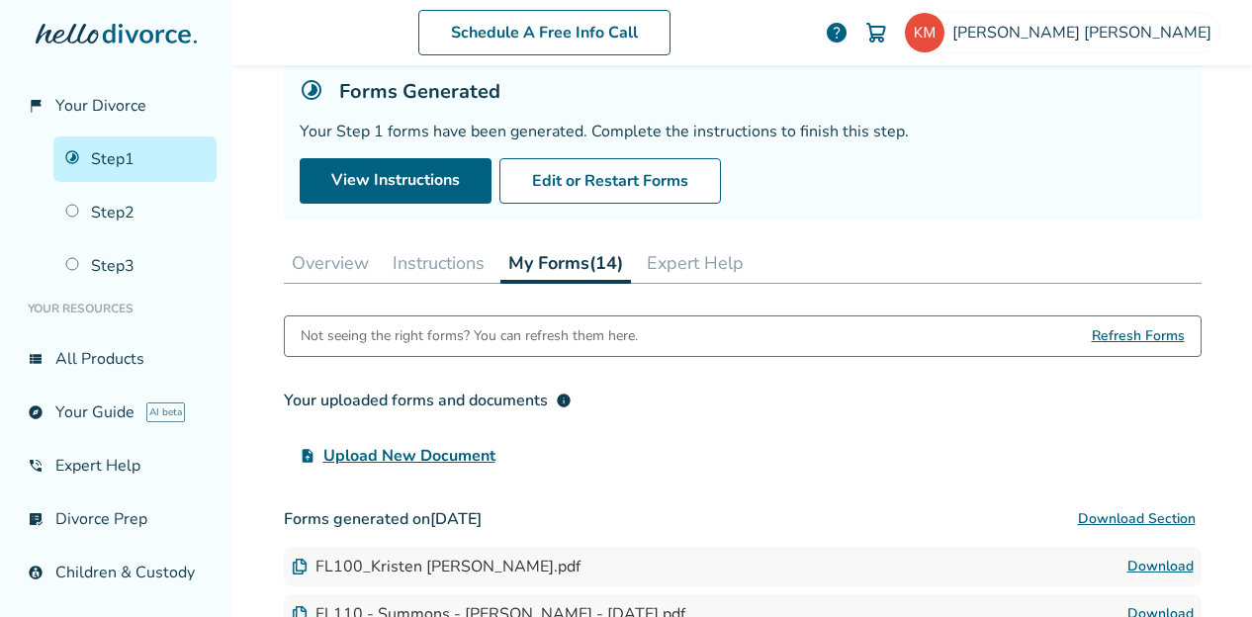
scroll to position [0, 0]
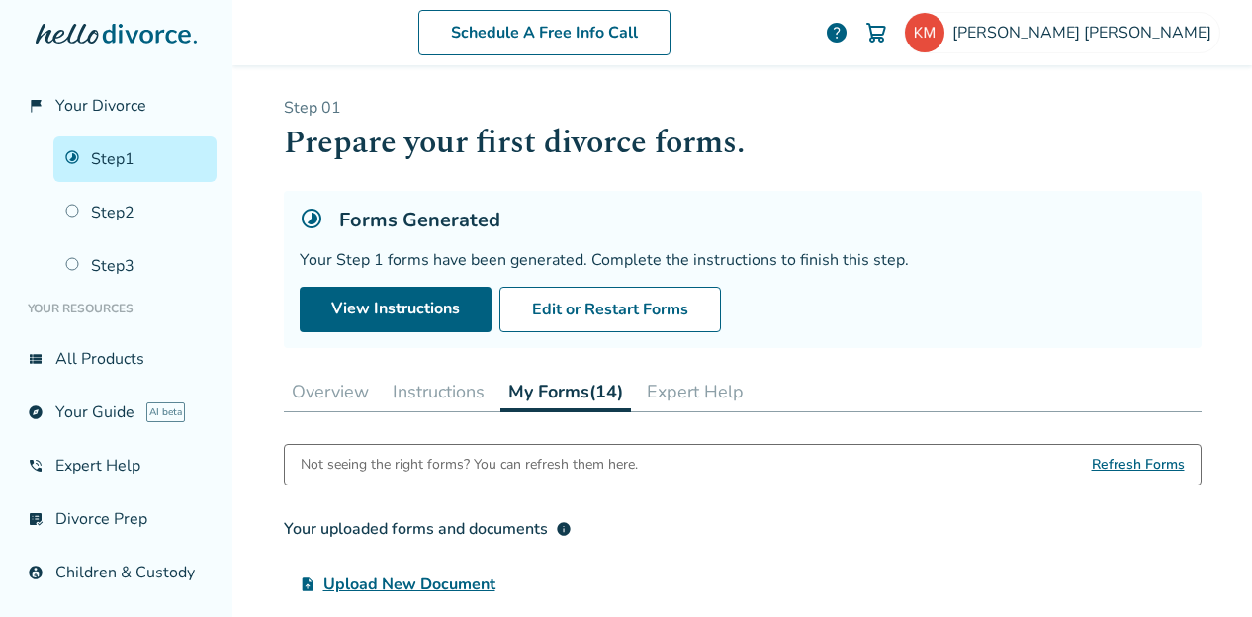
click at [91, 158] on link "Step 1" at bounding box center [134, 160] width 163 height 46
click at [323, 398] on button "Overview" at bounding box center [330, 392] width 93 height 40
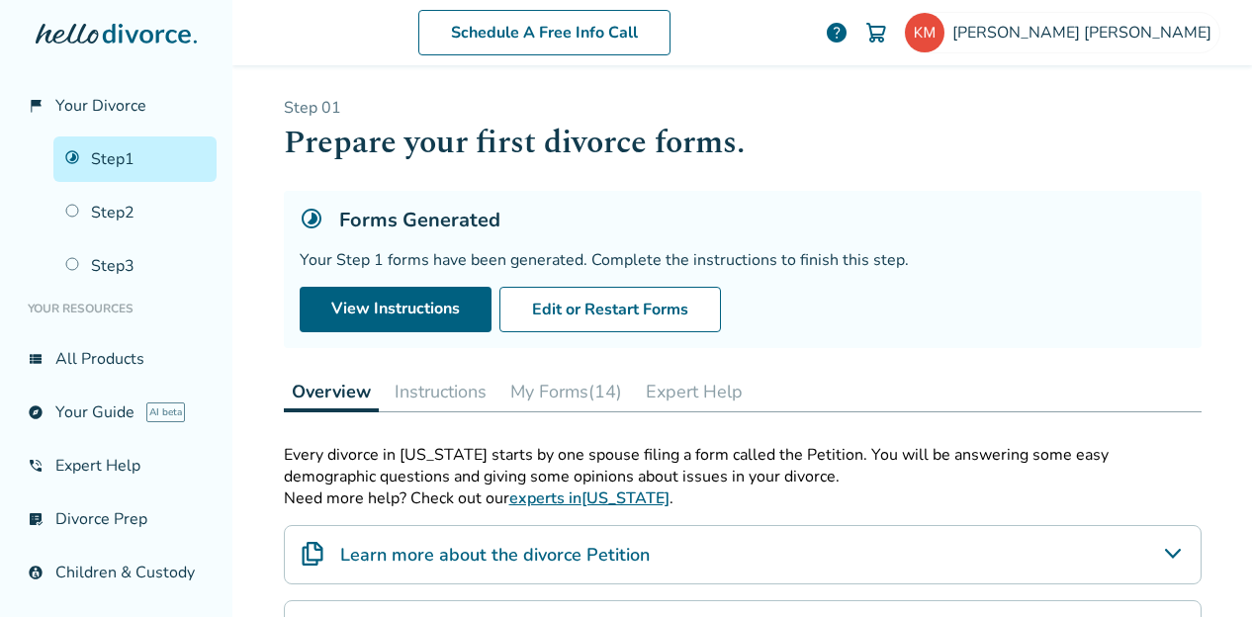
click at [457, 381] on button "Instructions" at bounding box center [441, 392] width 108 height 40
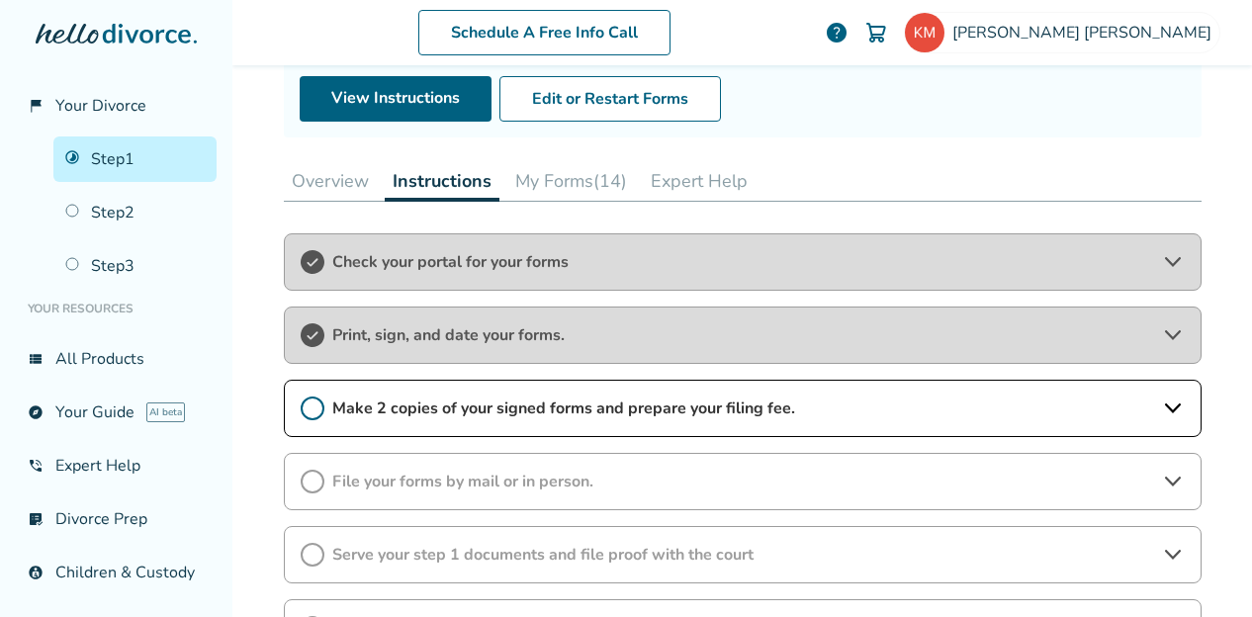
scroll to position [212, 0]
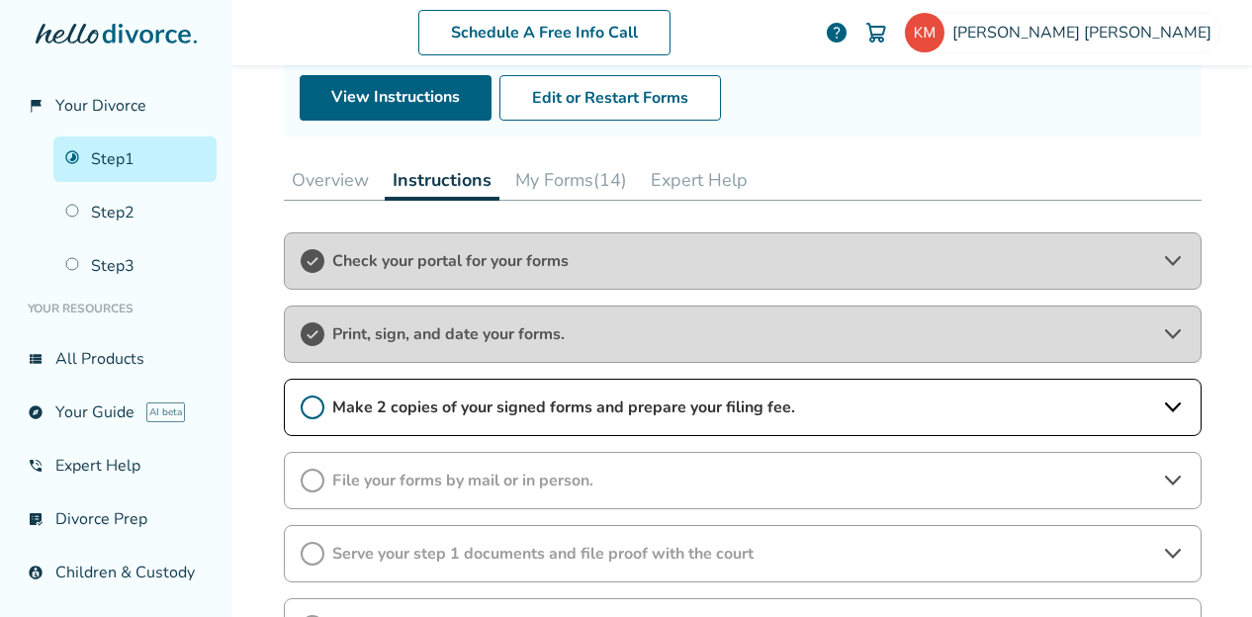
click at [302, 329] on icon at bounding box center [313, 335] width 24 height 24
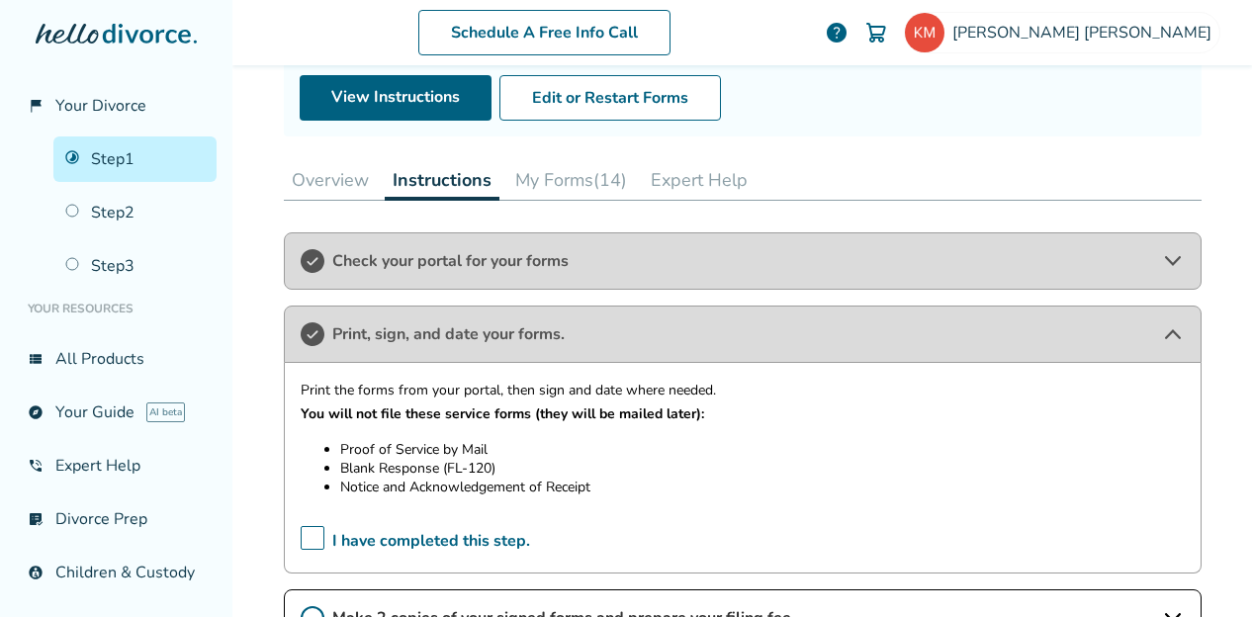
click at [303, 529] on span "I have completed this step." at bounding box center [416, 541] width 230 height 31
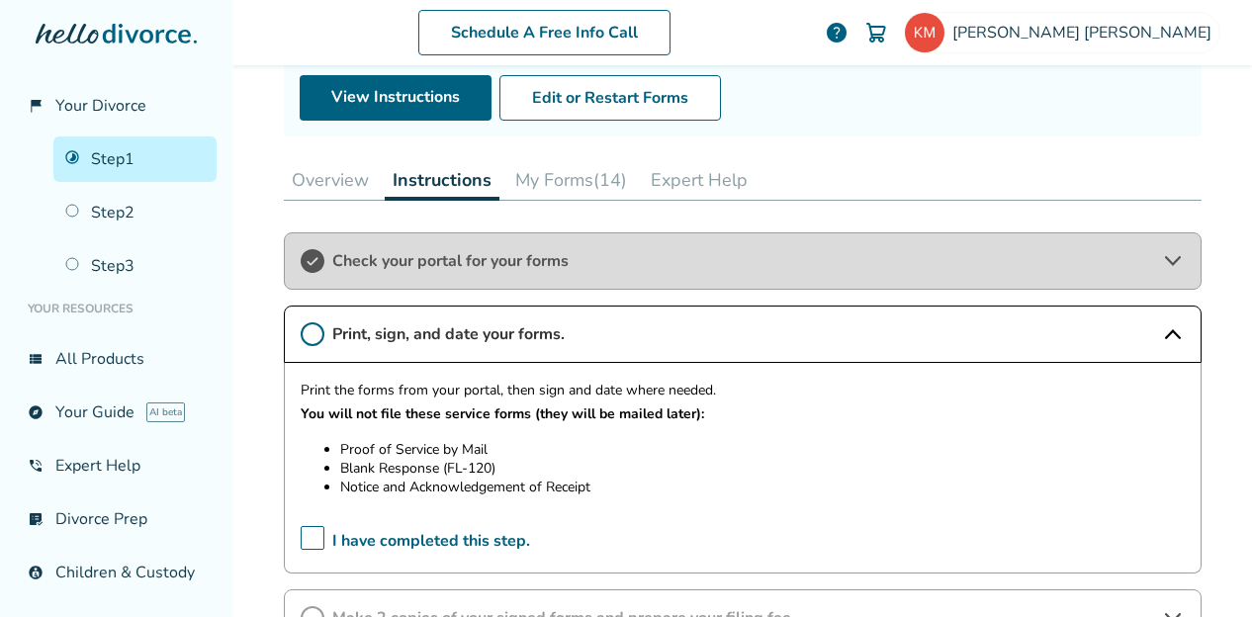
click at [365, 250] on span "Check your portal for your forms" at bounding box center [742, 261] width 821 height 22
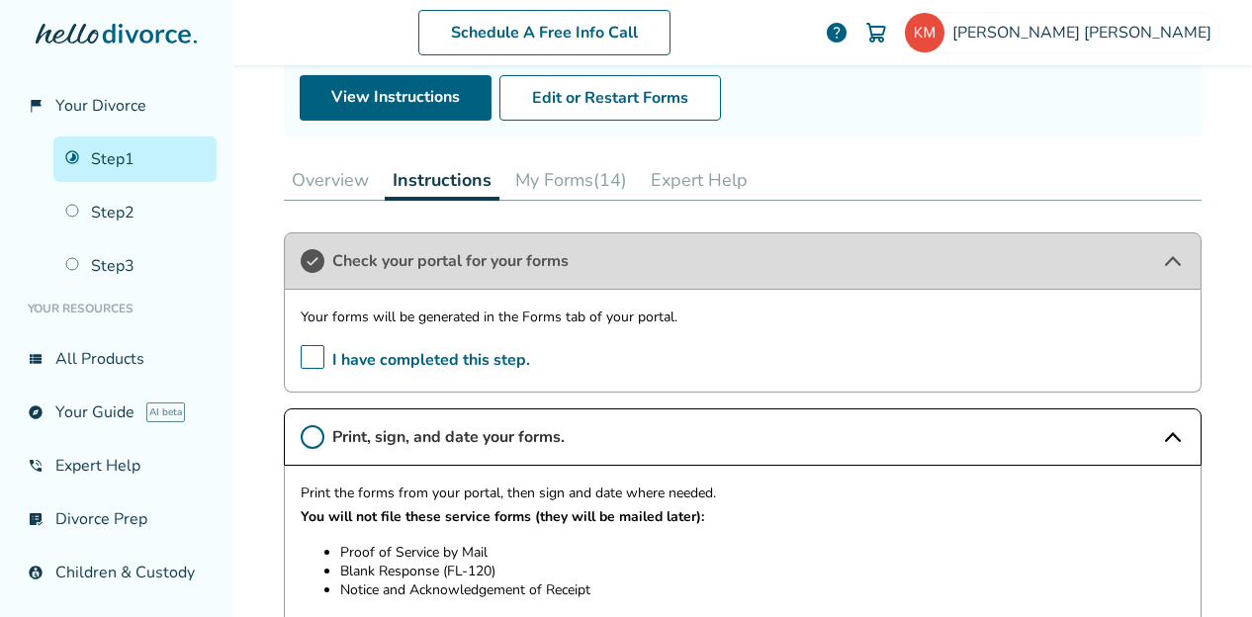
click at [597, 163] on button "My Forms (14)" at bounding box center [572, 180] width 128 height 40
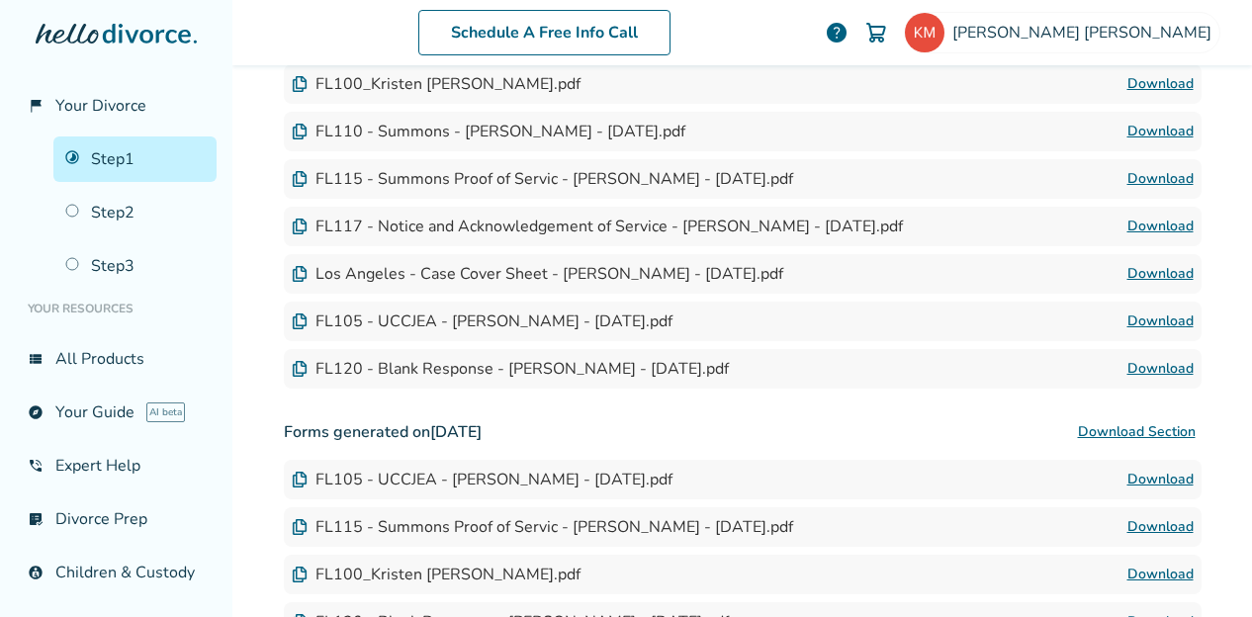
scroll to position [946, 0]
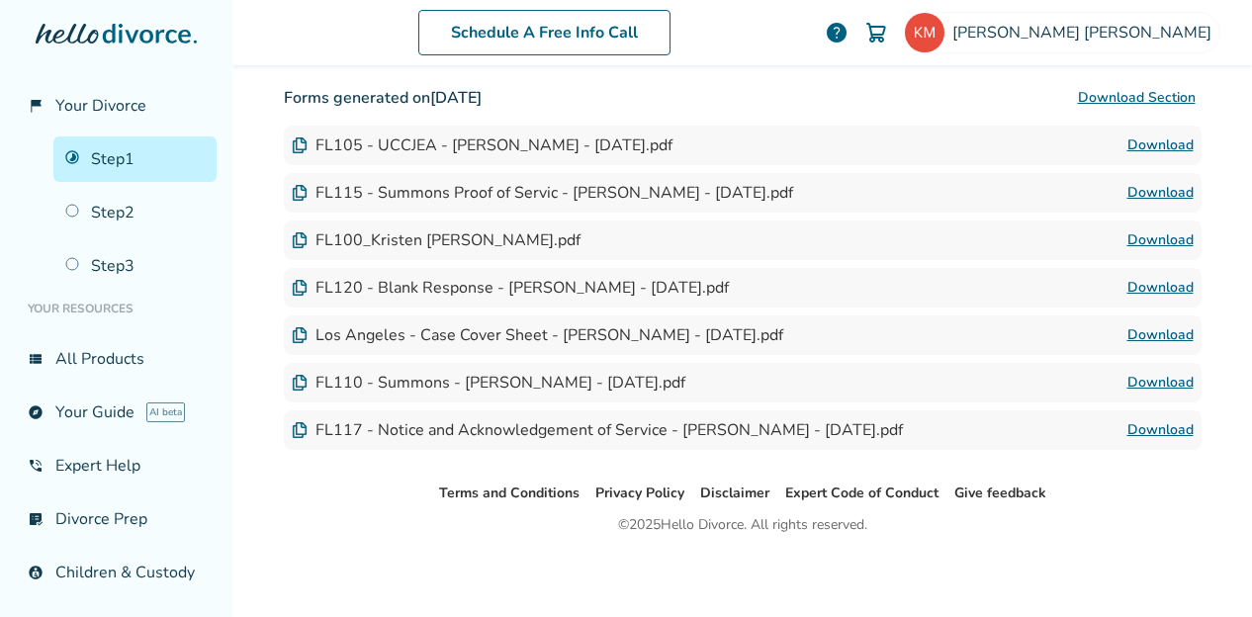
click at [1168, 236] on link "Download" at bounding box center [1161, 241] width 66 height 24
click at [292, 242] on img at bounding box center [300, 240] width 16 height 16
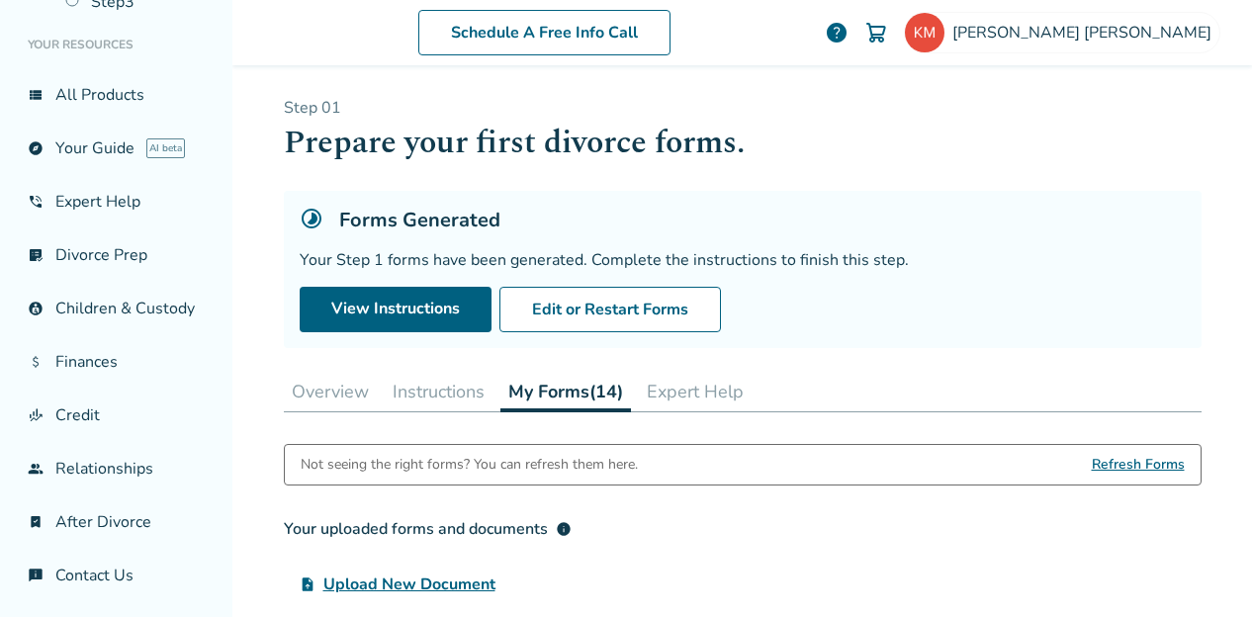
scroll to position [281, 0]
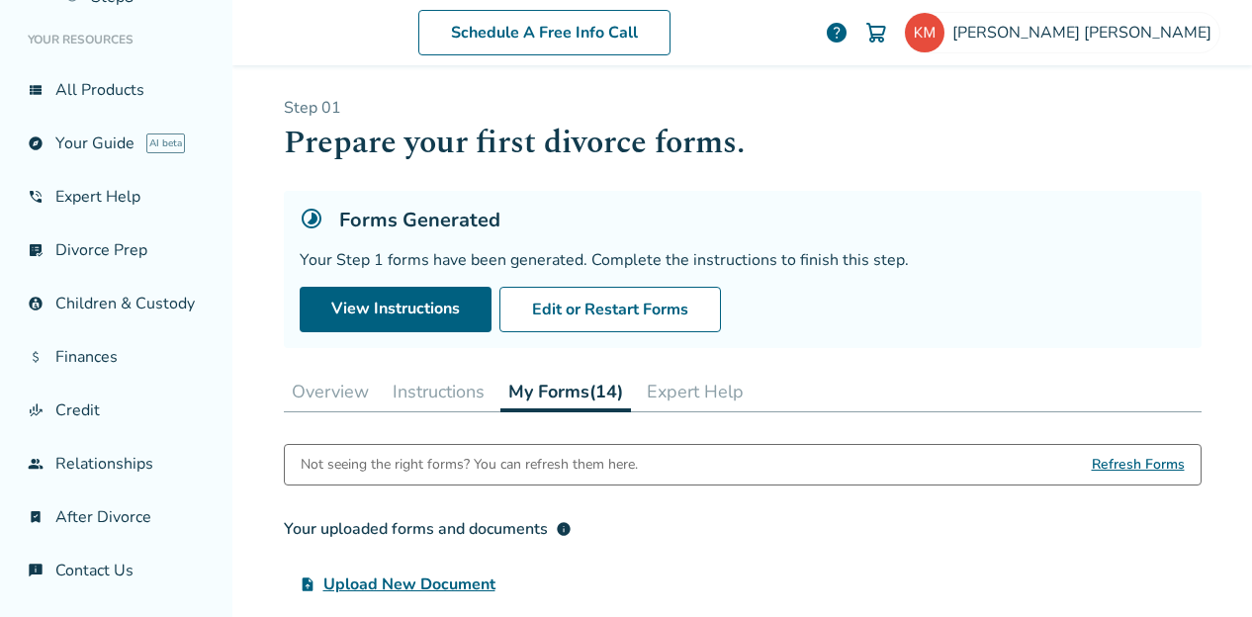
click at [106, 561] on link "chat_info Contact Us" at bounding box center [116, 571] width 201 height 46
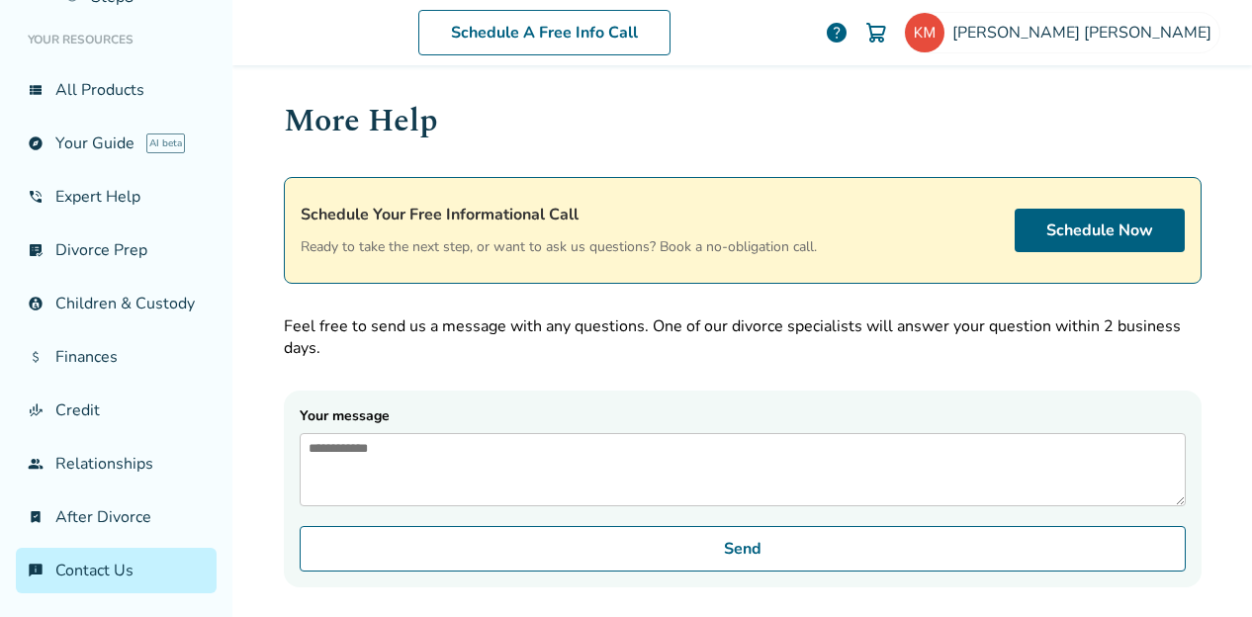
click at [396, 519] on form "Your message Send" at bounding box center [743, 489] width 918 height 197
click at [422, 482] on textarea "Your message" at bounding box center [743, 469] width 886 height 73
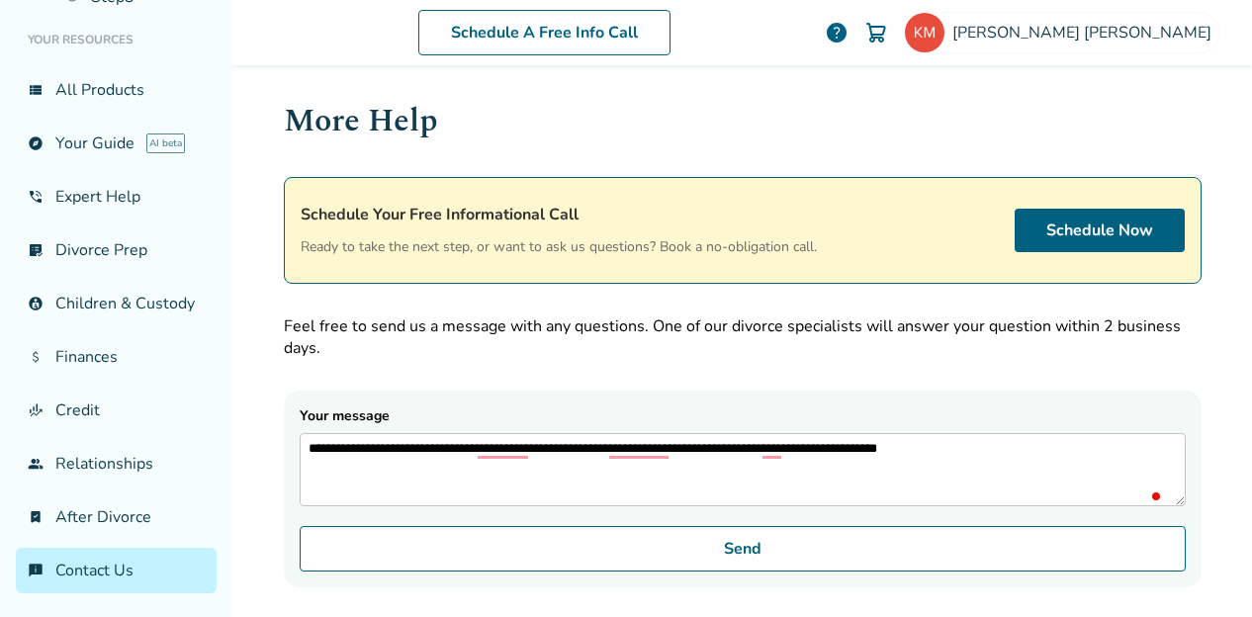
scroll to position [152, 0]
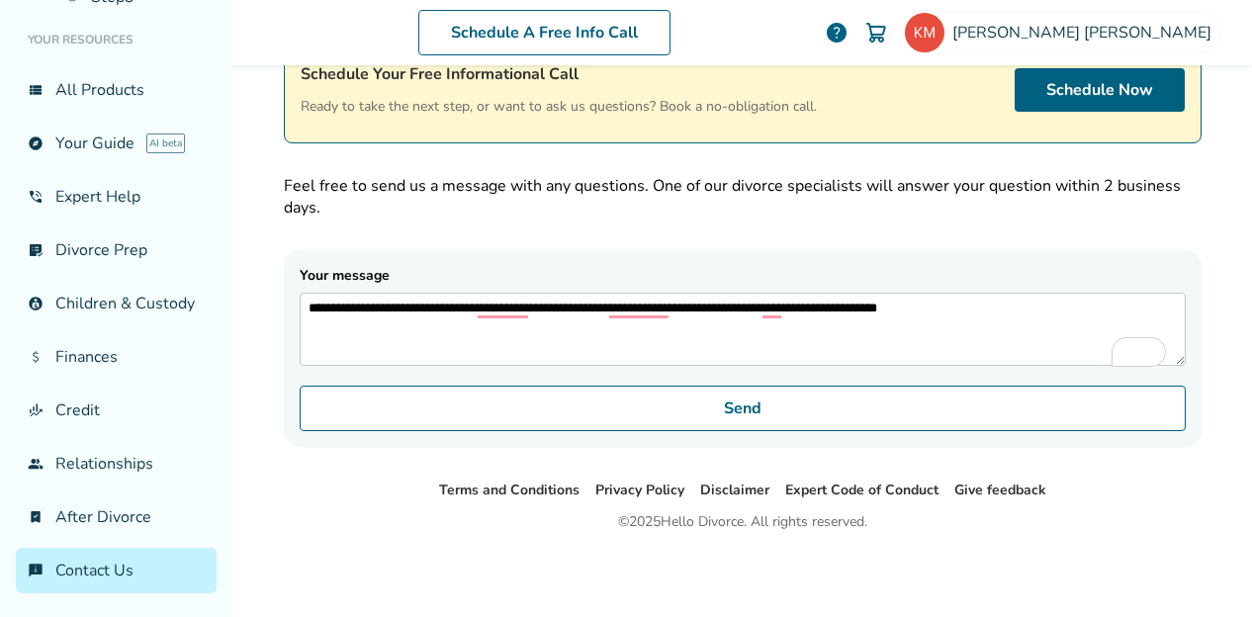
type textarea "**********"
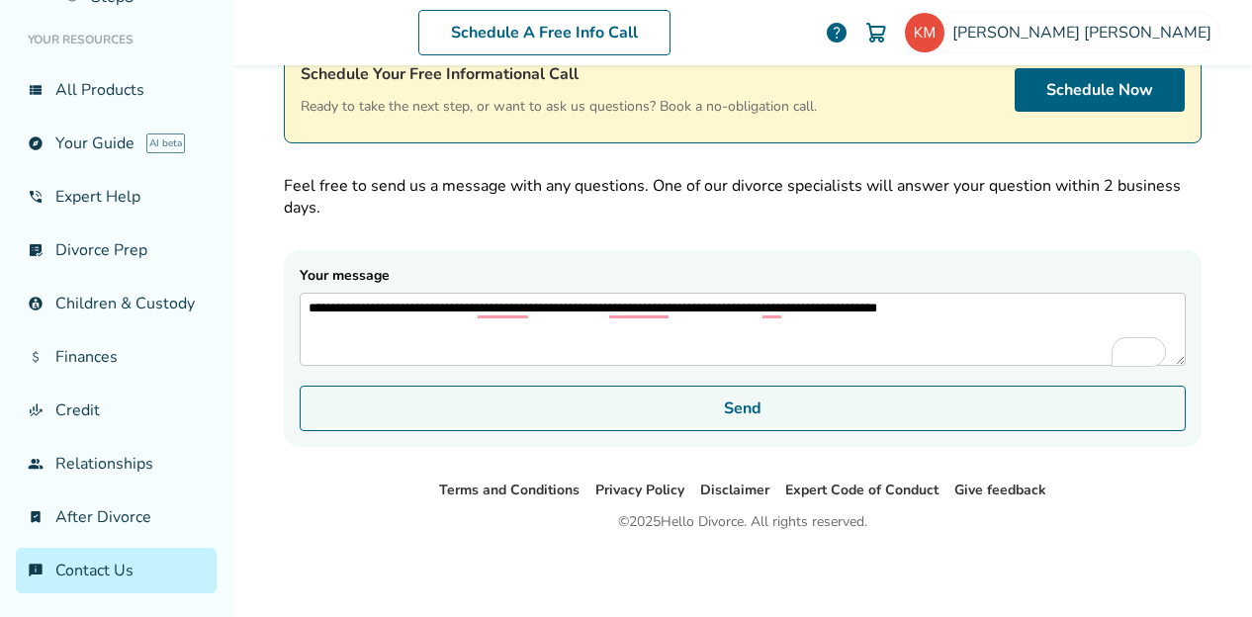
click at [439, 419] on button "Send" at bounding box center [743, 409] width 886 height 46
click at [556, 416] on button "Send" at bounding box center [743, 409] width 886 height 46
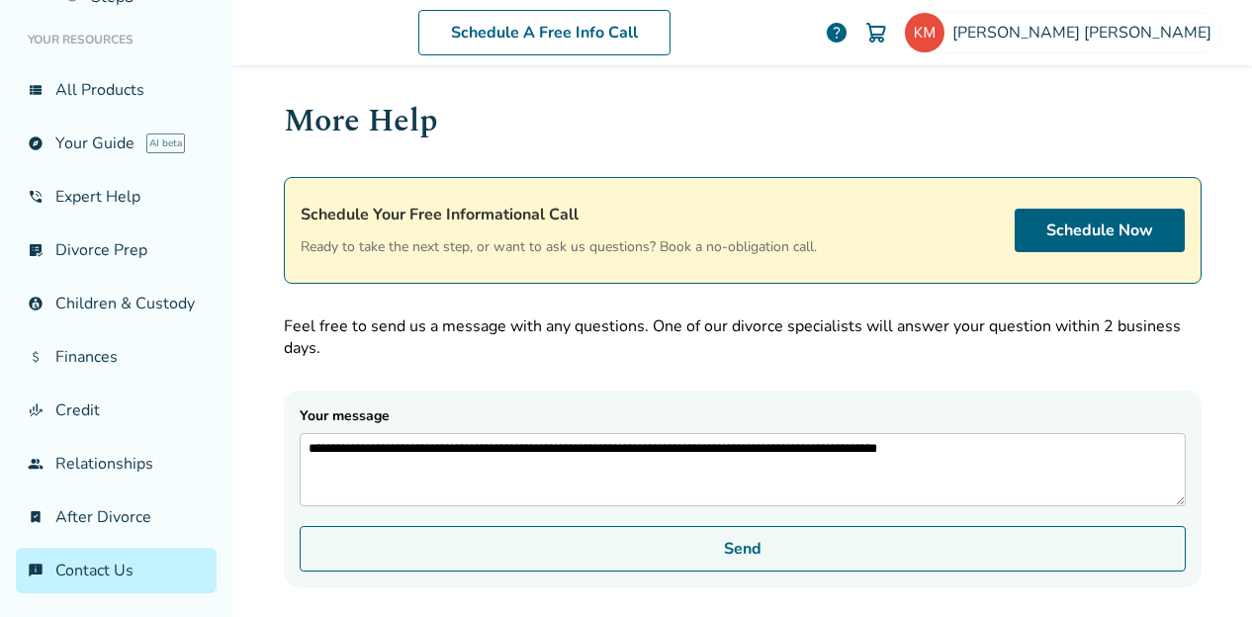
scroll to position [0, 0]
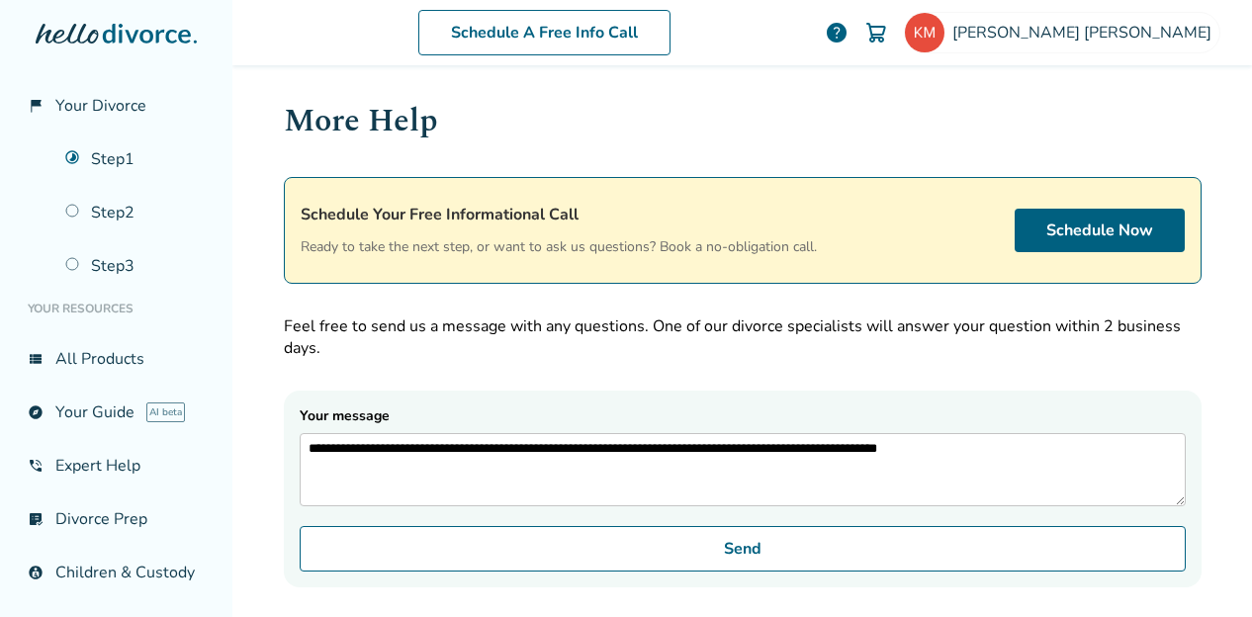
click at [97, 144] on link "Step 1" at bounding box center [134, 160] width 163 height 46
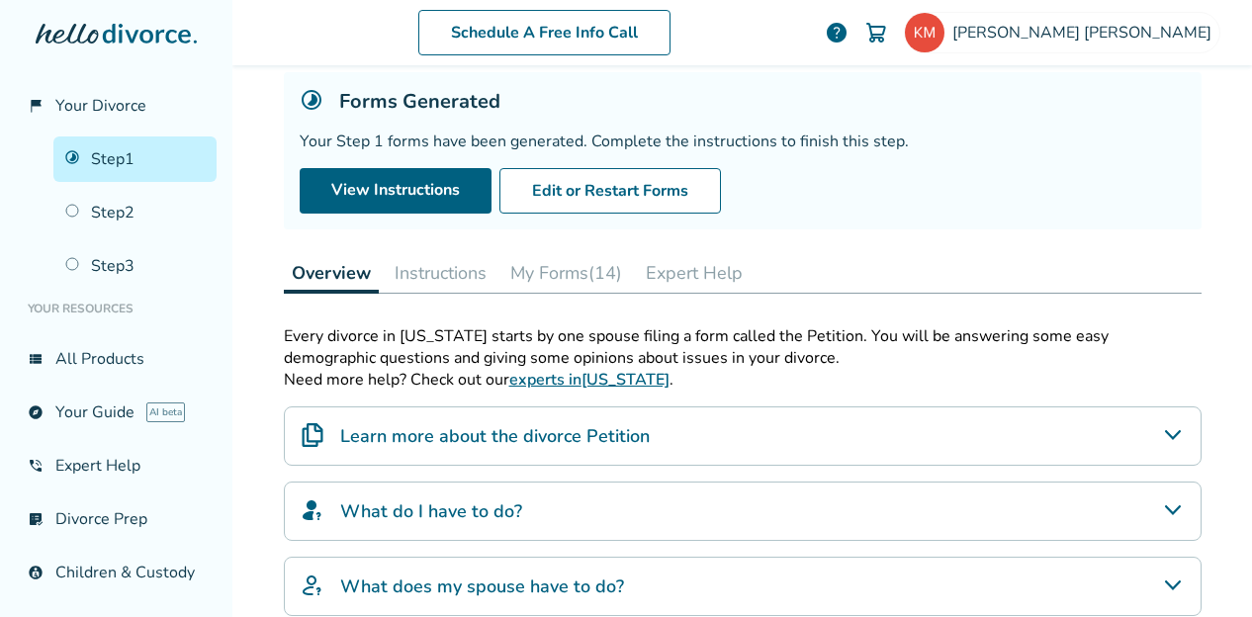
scroll to position [118, 0]
click at [449, 267] on button "Instructions" at bounding box center [441, 274] width 108 height 40
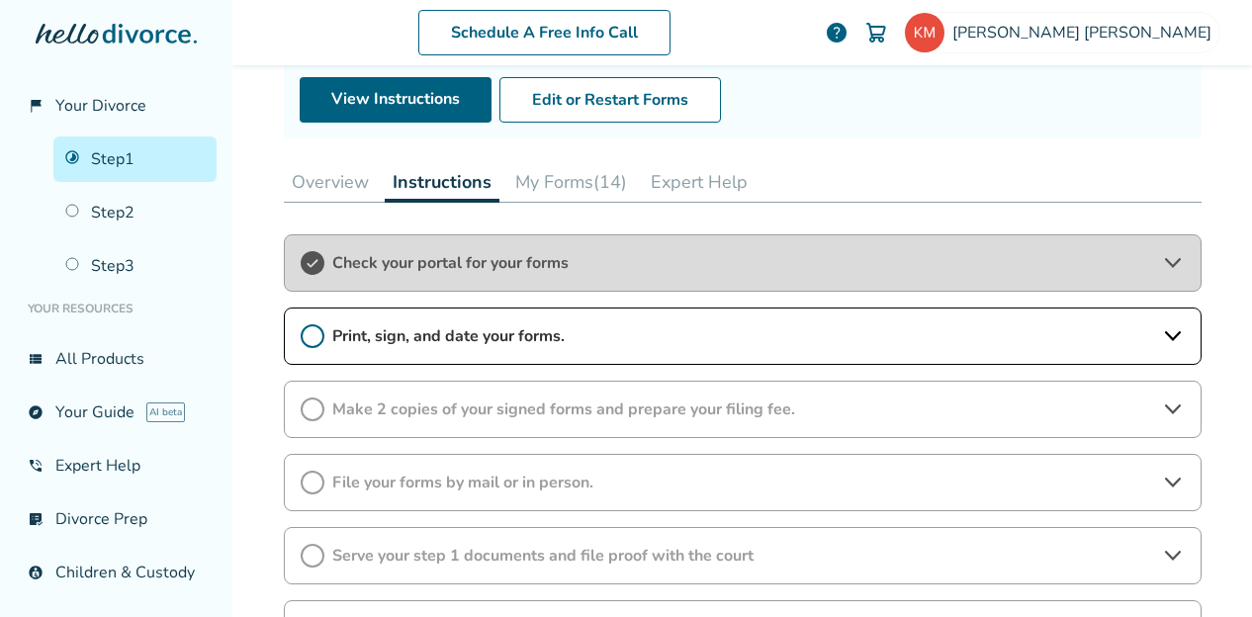
scroll to position [213, 0]
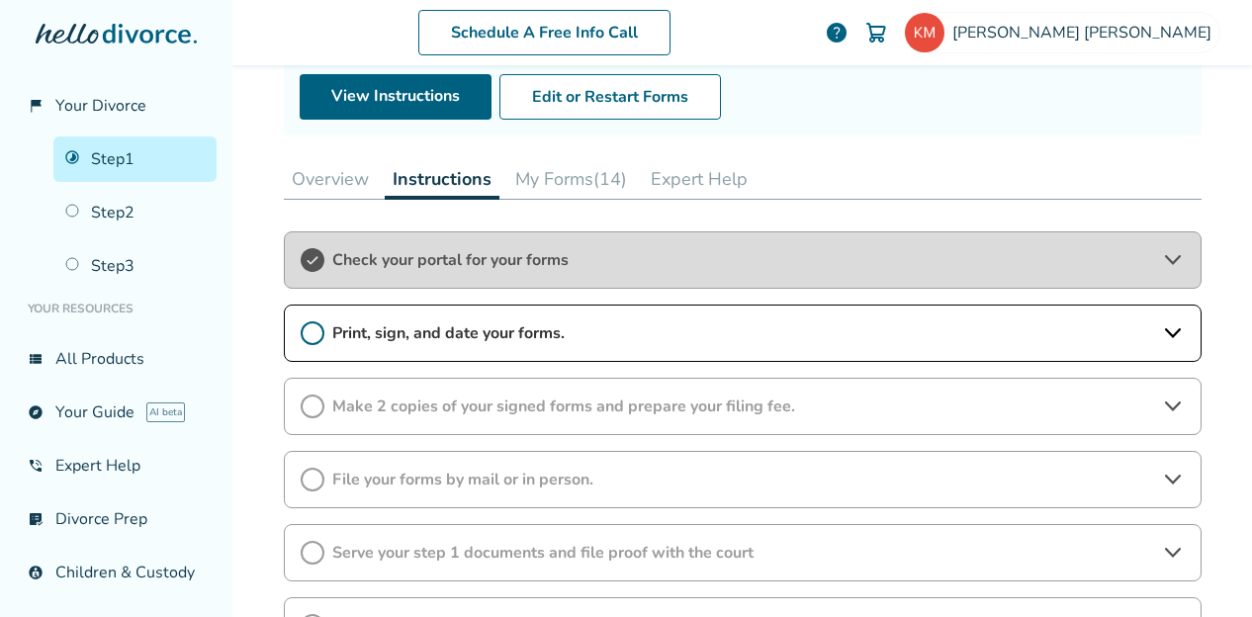
click at [590, 180] on button "My Forms (14)" at bounding box center [572, 179] width 128 height 40
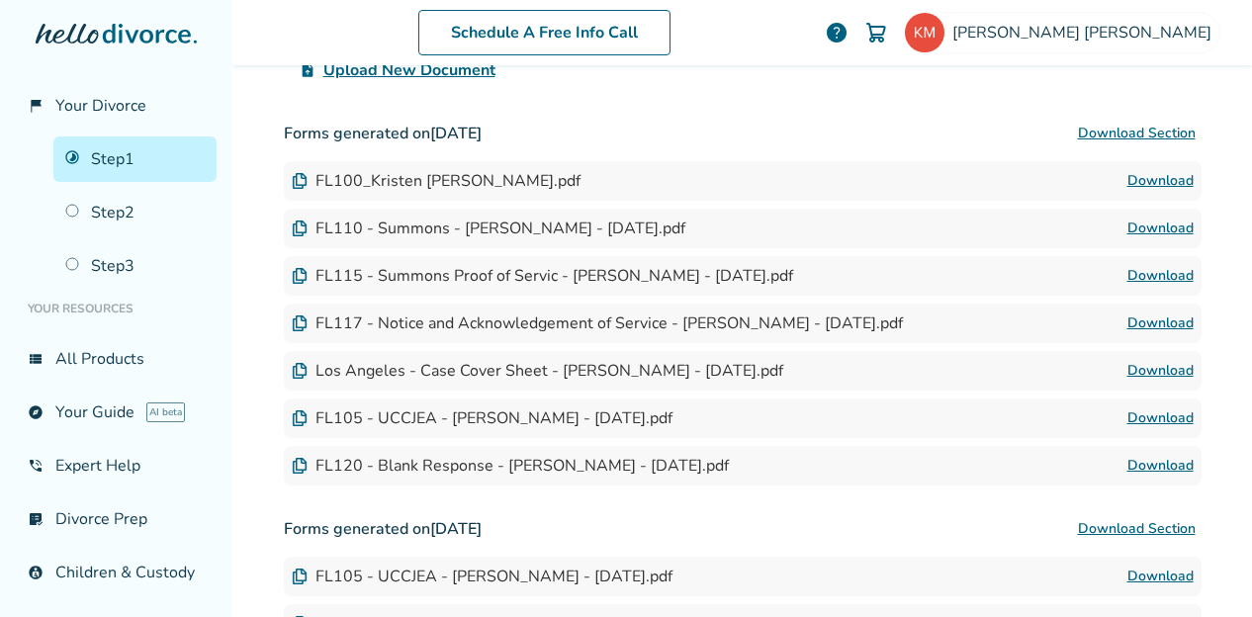
scroll to position [515, 0]
click at [1173, 128] on button "Download Section" at bounding box center [1137, 133] width 130 height 40
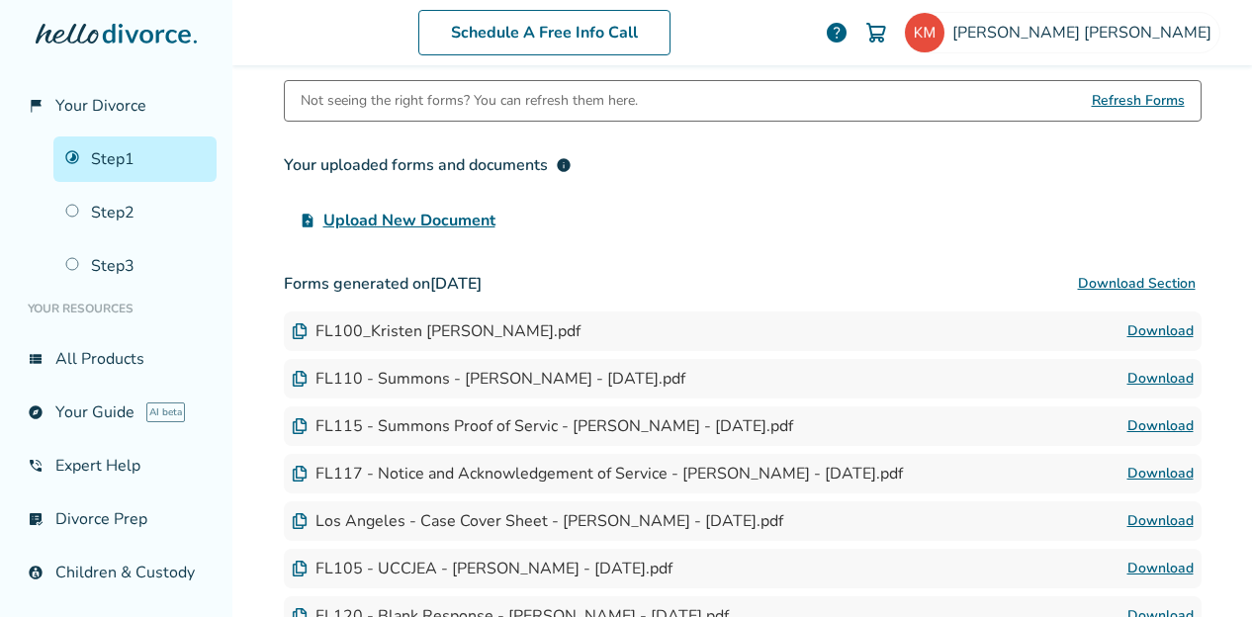
scroll to position [0, 0]
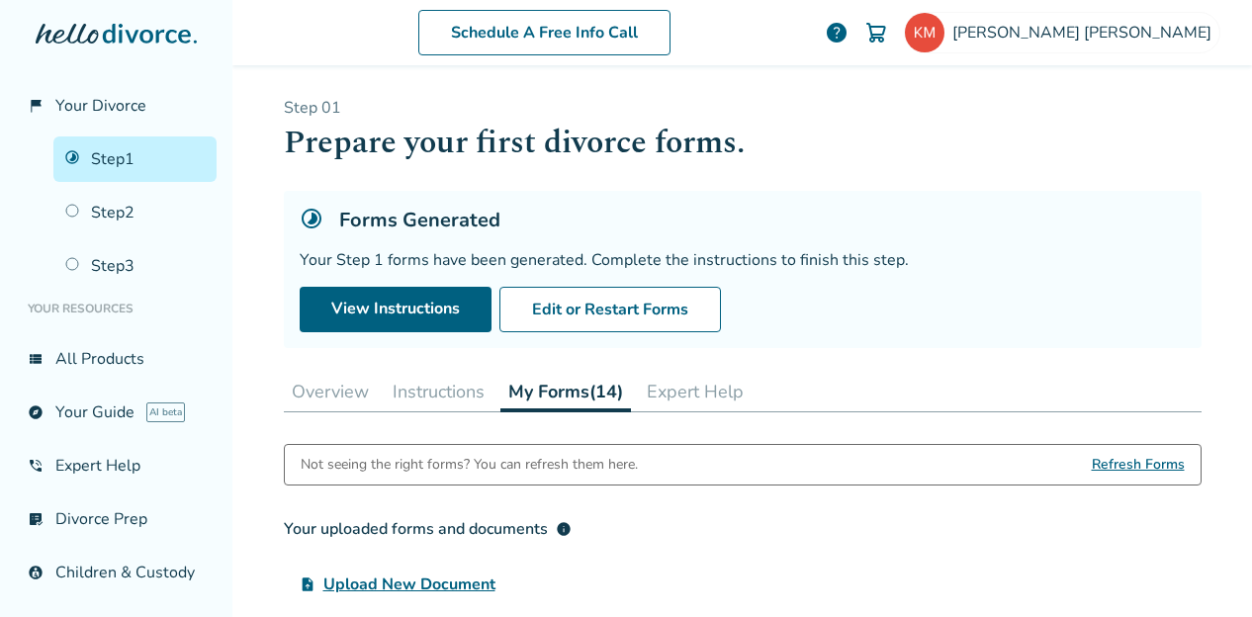
click at [408, 399] on button "Instructions" at bounding box center [439, 392] width 108 height 40
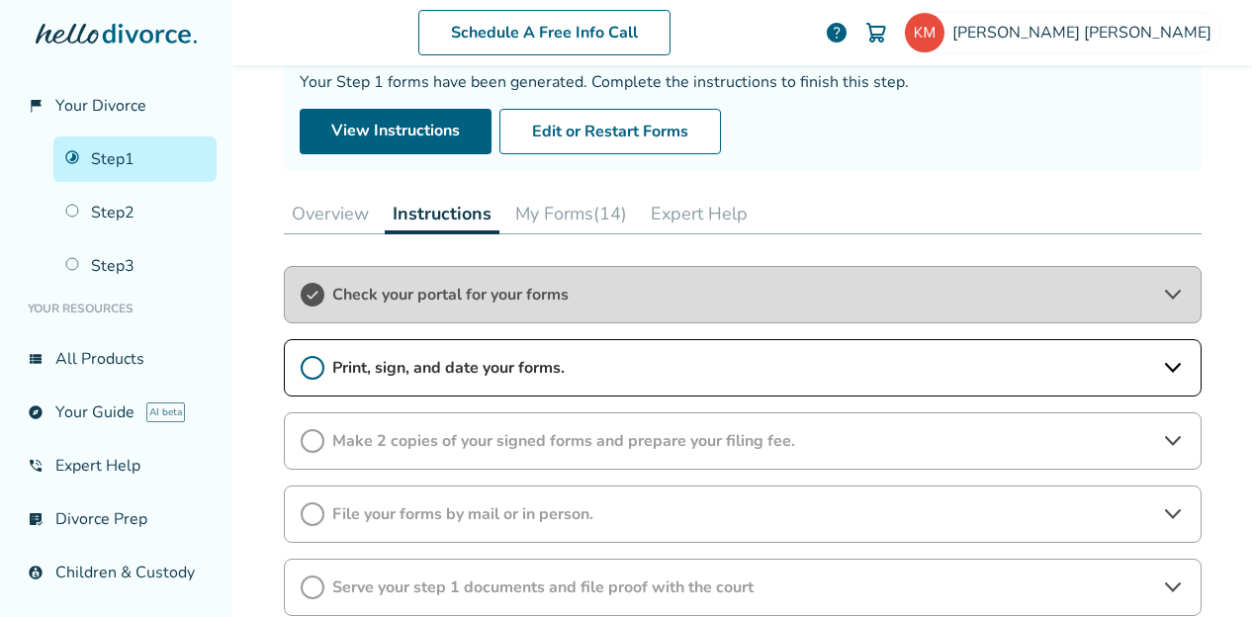
scroll to position [200, 0]
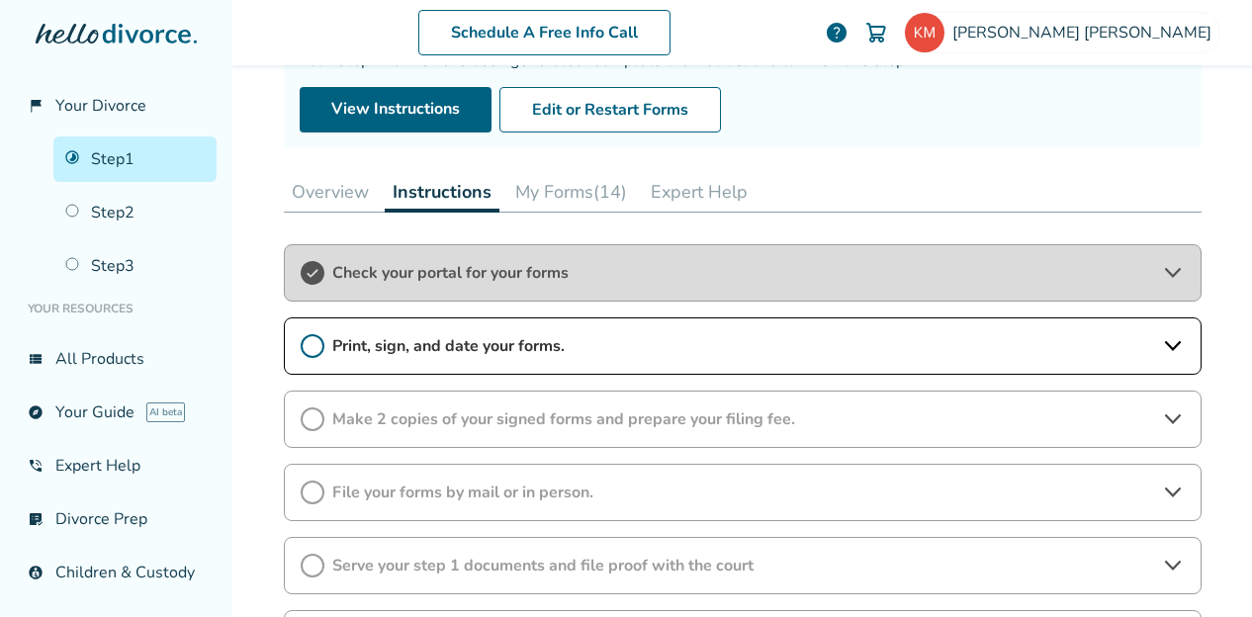
click at [430, 427] on div "Make 2 copies of your signed forms and prepare your filing fee." at bounding box center [743, 419] width 918 height 57
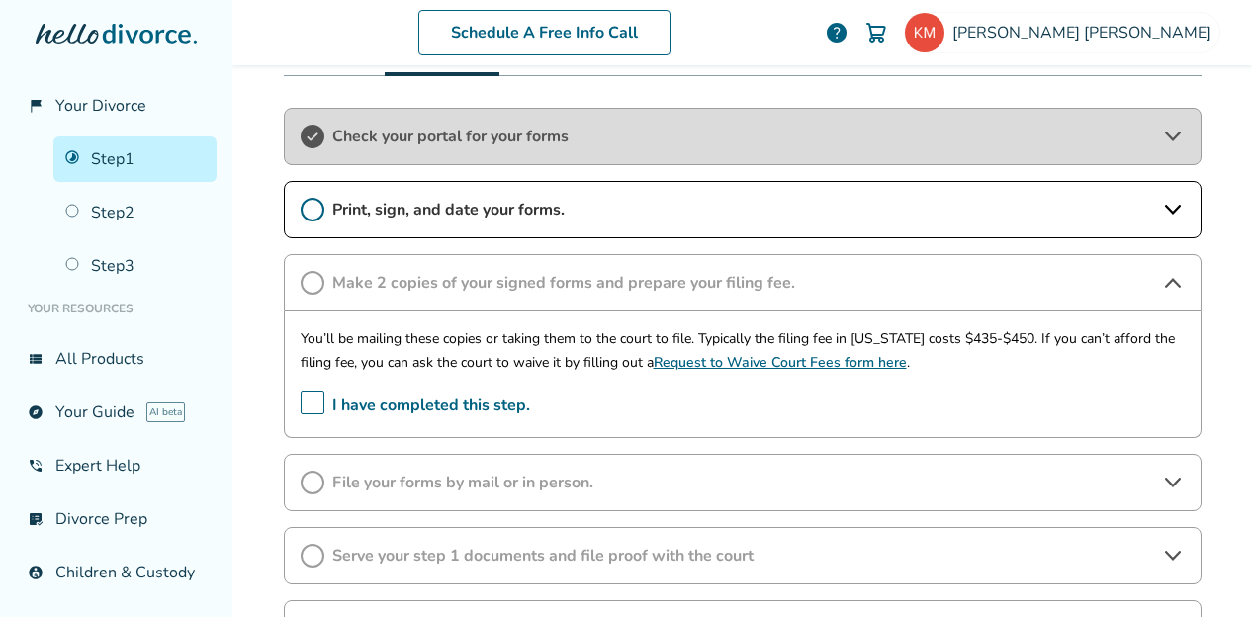
scroll to position [339, 0]
